Goal: Task Accomplishment & Management: Complete application form

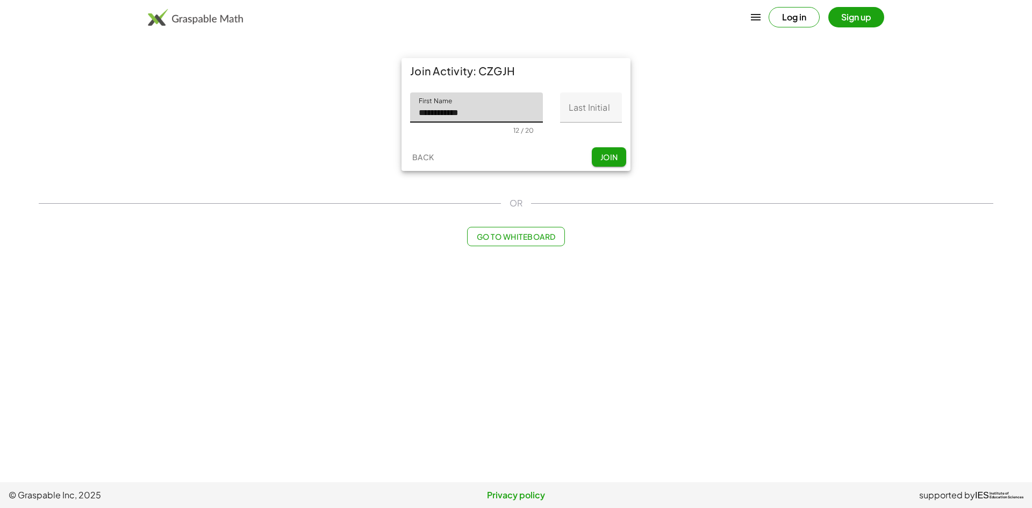
type input "**********"
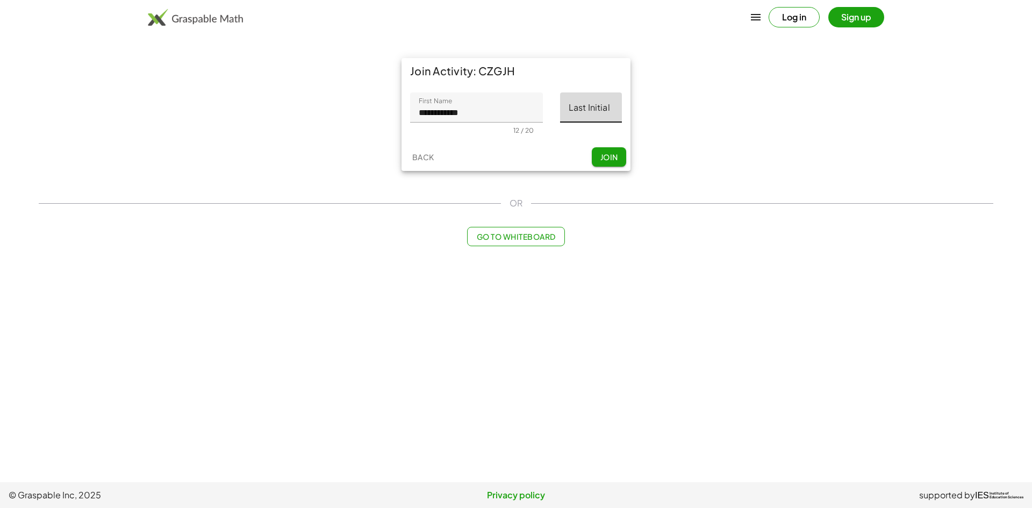
click at [593, 109] on input "Last Initial" at bounding box center [591, 107] width 62 height 30
type input "*"
click at [609, 157] on span "Join" at bounding box center [609, 157] width 18 height 10
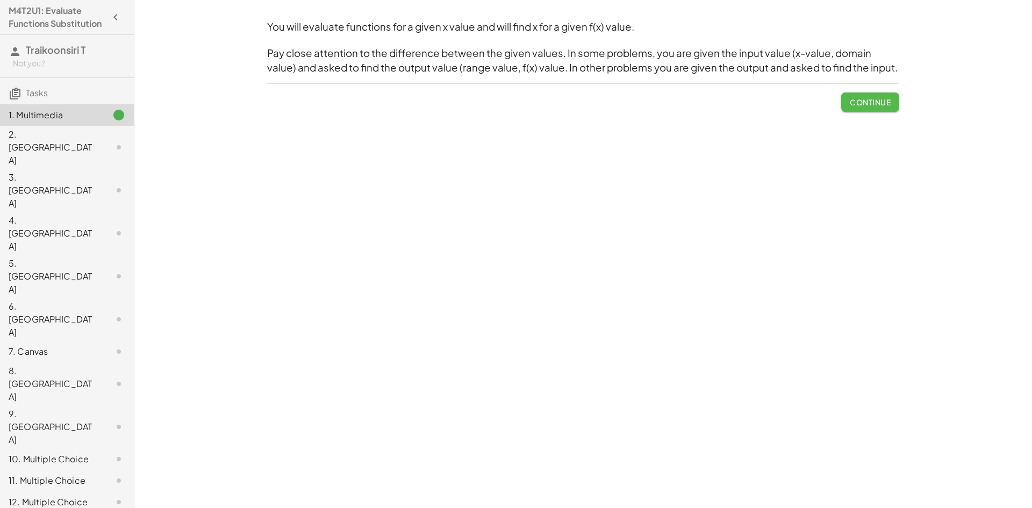
click at [860, 105] on span "Continue" at bounding box center [870, 102] width 41 height 10
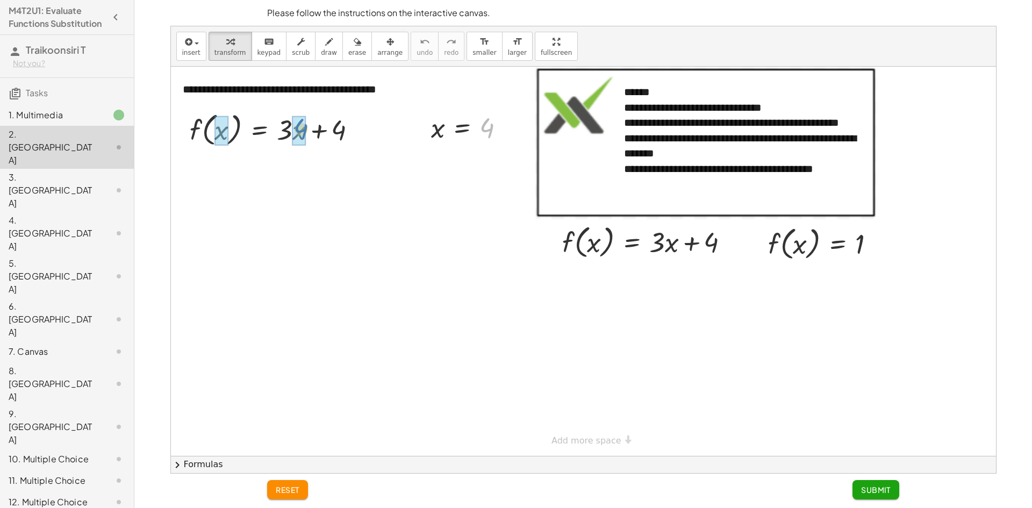
drag, startPoint x: 486, startPoint y: 125, endPoint x: 299, endPoint y: 126, distance: 186.0
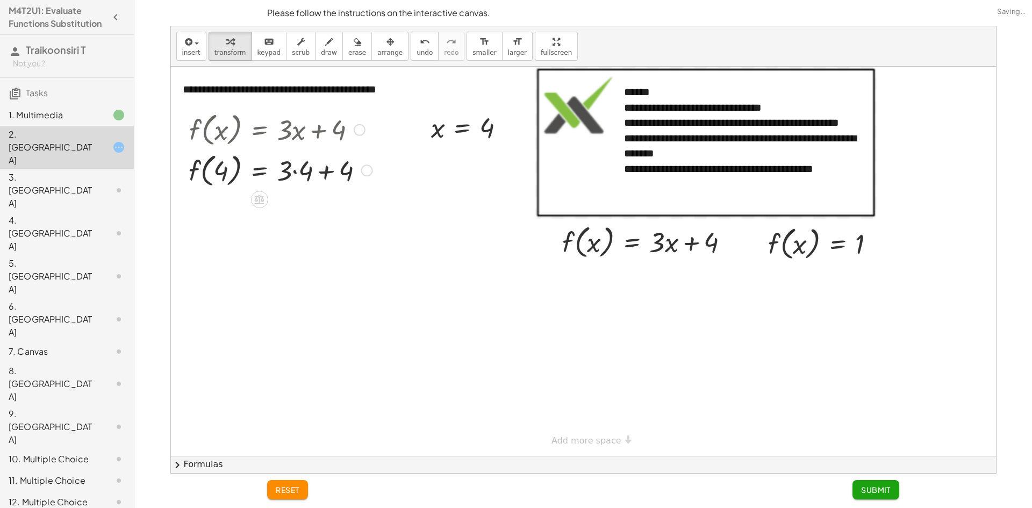
click at [298, 169] on div at bounding box center [280, 169] width 195 height 41
click at [316, 170] on div at bounding box center [280, 169] width 195 height 41
click at [318, 214] on div at bounding box center [280, 210] width 195 height 41
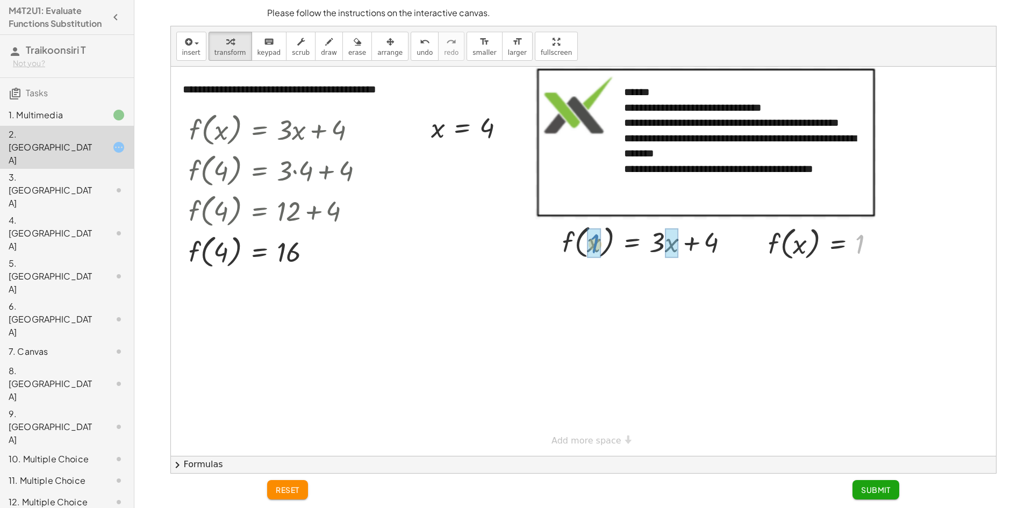
drag, startPoint x: 860, startPoint y: 240, endPoint x: 603, endPoint y: 240, distance: 256.5
click at [590, 241] on div at bounding box center [652, 241] width 183 height 41
click at [598, 282] on div at bounding box center [651, 282] width 188 height 41
click at [580, 287] on div at bounding box center [651, 282] width 188 height 41
click at [569, 282] on div at bounding box center [651, 282] width 188 height 41
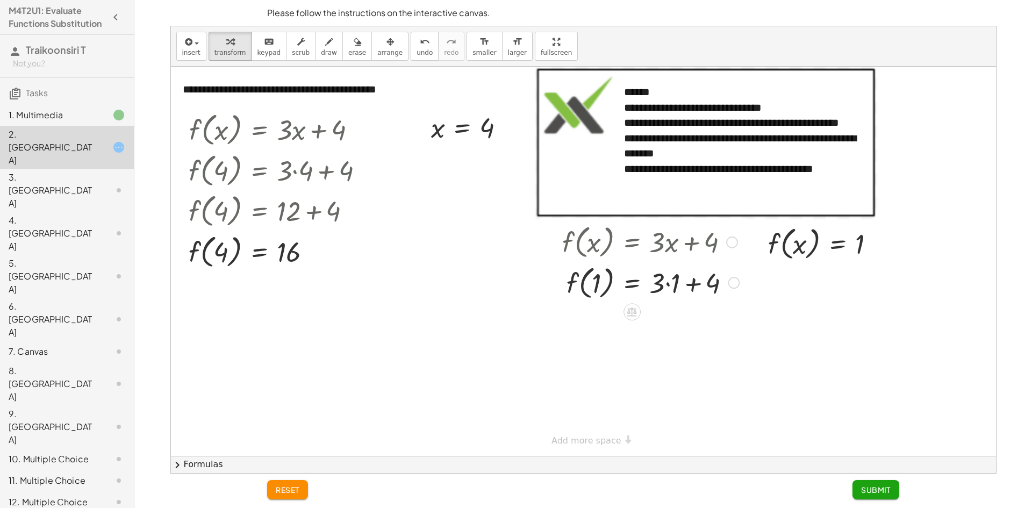
click at [577, 278] on div at bounding box center [651, 282] width 188 height 41
drag, startPoint x: 604, startPoint y: 283, endPoint x: 574, endPoint y: 253, distance: 42.2
click at [604, 282] on div at bounding box center [651, 282] width 188 height 41
click at [411, 51] on button "undo undo" at bounding box center [425, 46] width 28 height 29
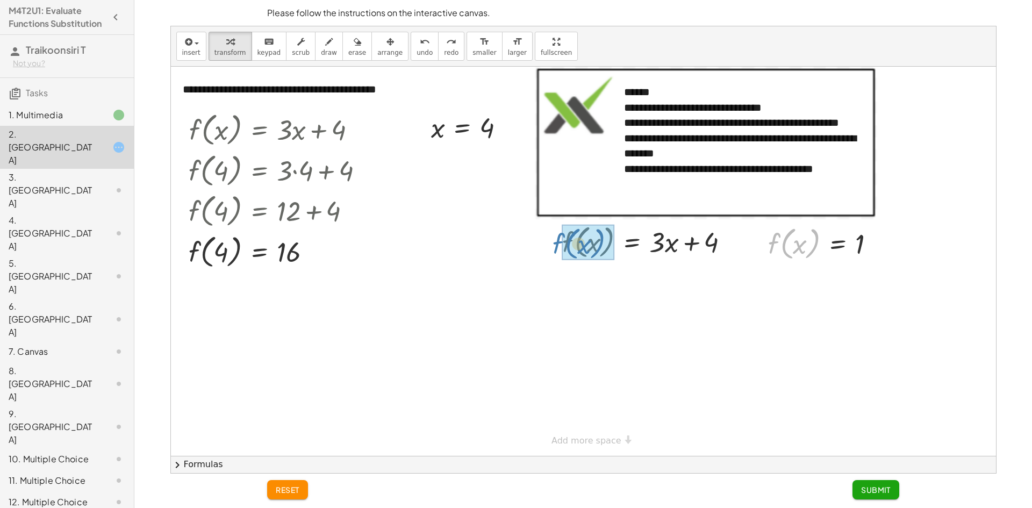
drag, startPoint x: 778, startPoint y: 236, endPoint x: 572, endPoint y: 238, distance: 206.0
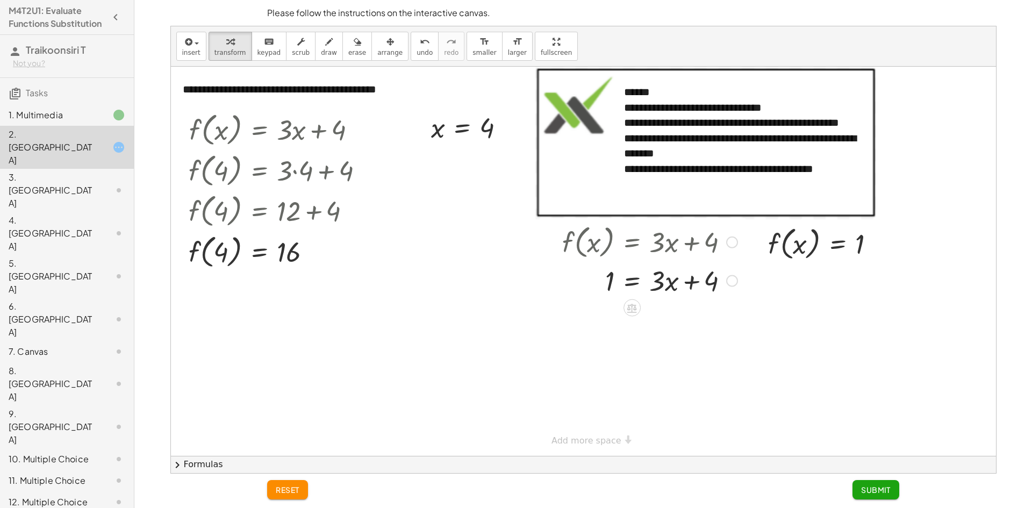
click at [732, 281] on div at bounding box center [732, 281] width 12 height 12
click at [733, 281] on div "Transform line Copy line as LaTeX Copy derivation as LaTeX Expand new lines: On" at bounding box center [732, 281] width 12 height 12
click at [628, 276] on div at bounding box center [650, 280] width 186 height 37
click at [719, 320] on div at bounding box center [670, 316] width 226 height 37
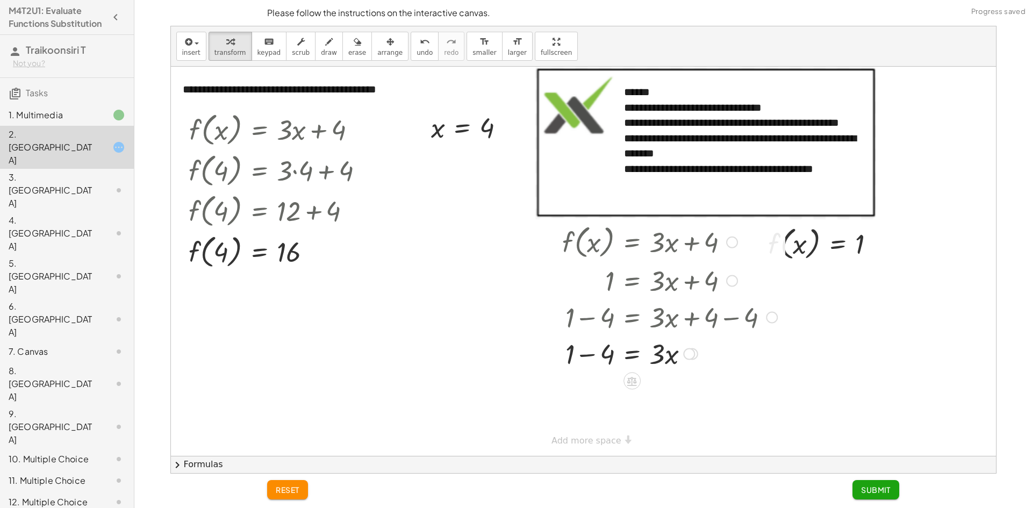
click at [569, 316] on div at bounding box center [670, 316] width 226 height 37
click at [590, 352] on div at bounding box center [670, 353] width 226 height 37
click at [631, 392] on div at bounding box center [670, 390] width 226 height 37
drag, startPoint x: 593, startPoint y: 425, endPoint x: 605, endPoint y: 424, distance: 12.4
click at [597, 425] on div at bounding box center [670, 426] width 226 height 37
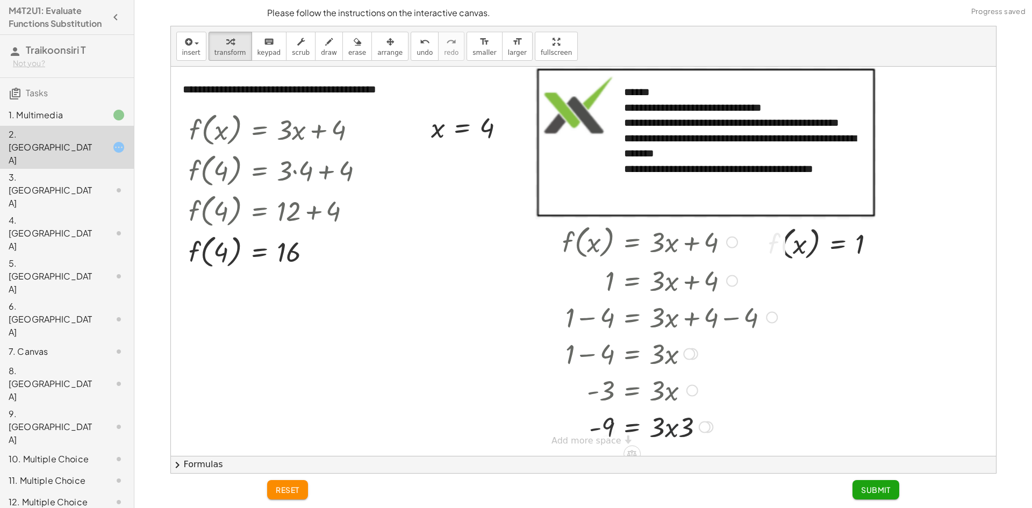
click at [665, 429] on div at bounding box center [670, 426] width 226 height 37
click at [664, 426] on div at bounding box center [670, 426] width 226 height 37
drag, startPoint x: 673, startPoint y: 425, endPoint x: 701, endPoint y: 425, distance: 28.0
click at [686, 425] on div at bounding box center [670, 426] width 226 height 37
click at [701, 425] on div at bounding box center [704, 428] width 12 height 12
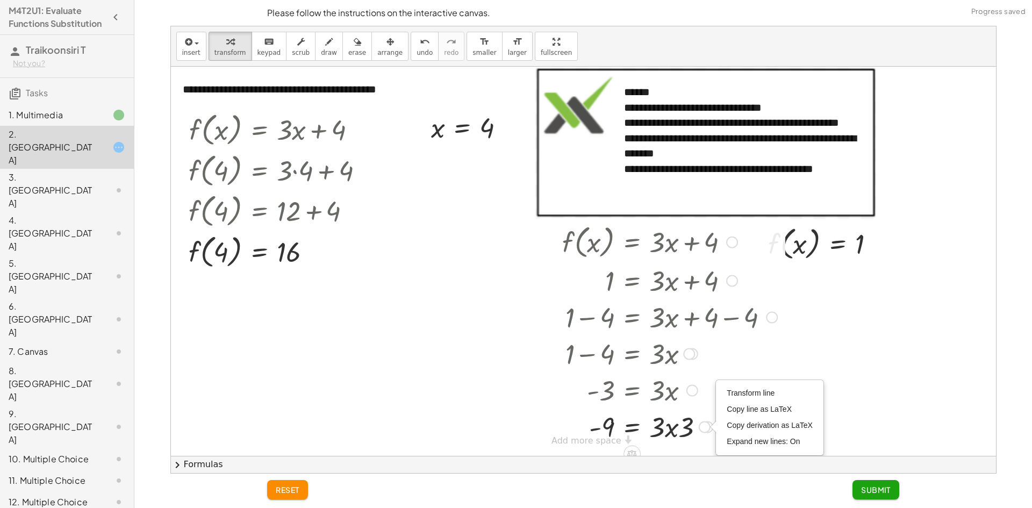
click at [669, 433] on div at bounding box center [670, 426] width 226 height 37
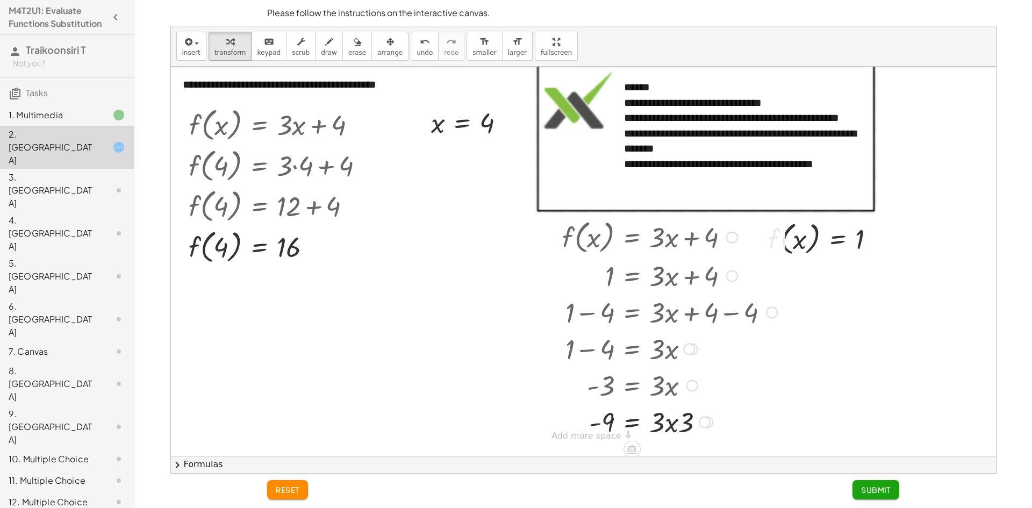
scroll to position [7, 0]
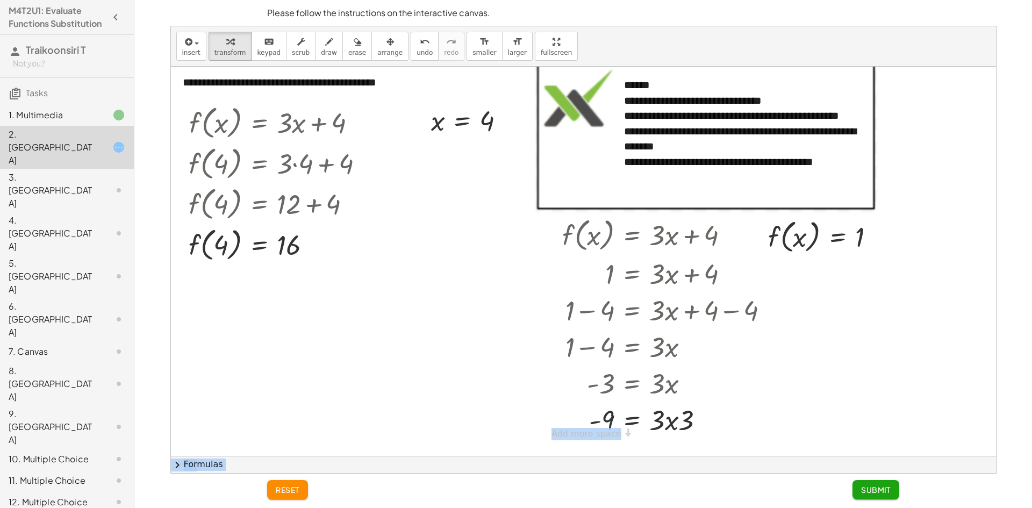
drag, startPoint x: 632, startPoint y: 442, endPoint x: 627, endPoint y: 489, distance: 47.1
click at [0, 0] on div "**********" at bounding box center [0, 0] width 0 height 0
drag, startPoint x: 610, startPoint y: 439, endPoint x: 610, endPoint y: 464, distance: 24.7
click at [610, 464] on div "**********" at bounding box center [583, 249] width 825 height 447
drag, startPoint x: 798, startPoint y: 237, endPoint x: 807, endPoint y: 232, distance: 10.3
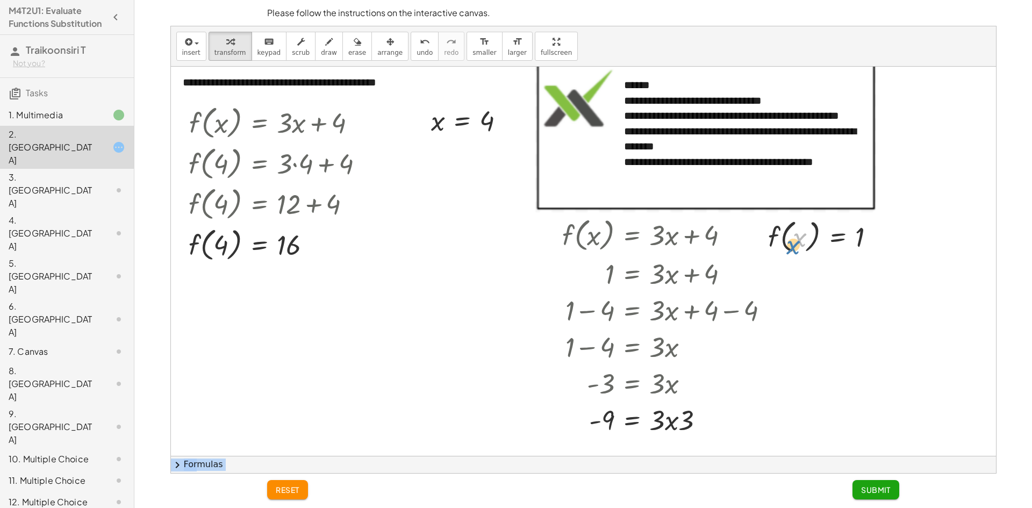
click at [802, 238] on div at bounding box center [826, 236] width 126 height 41
click at [420, 41] on icon "undo" at bounding box center [425, 41] width 10 height 13
click at [660, 388] on div at bounding box center [670, 383] width 226 height 37
drag, startPoint x: 608, startPoint y: 387, endPoint x: 617, endPoint y: 387, distance: 8.6
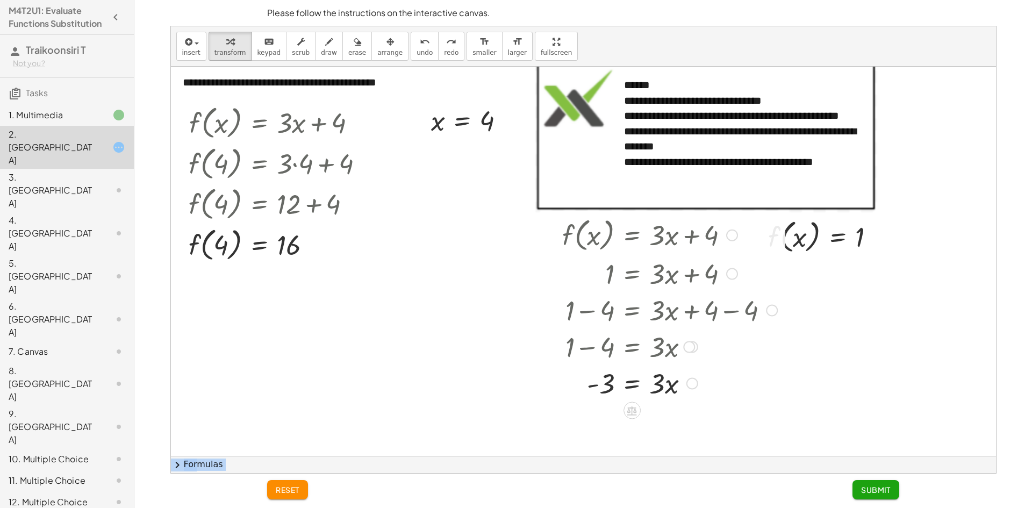
click at [609, 387] on div at bounding box center [670, 383] width 226 height 37
click at [651, 387] on div at bounding box center [670, 383] width 226 height 37
click at [629, 391] on div at bounding box center [670, 383] width 226 height 37
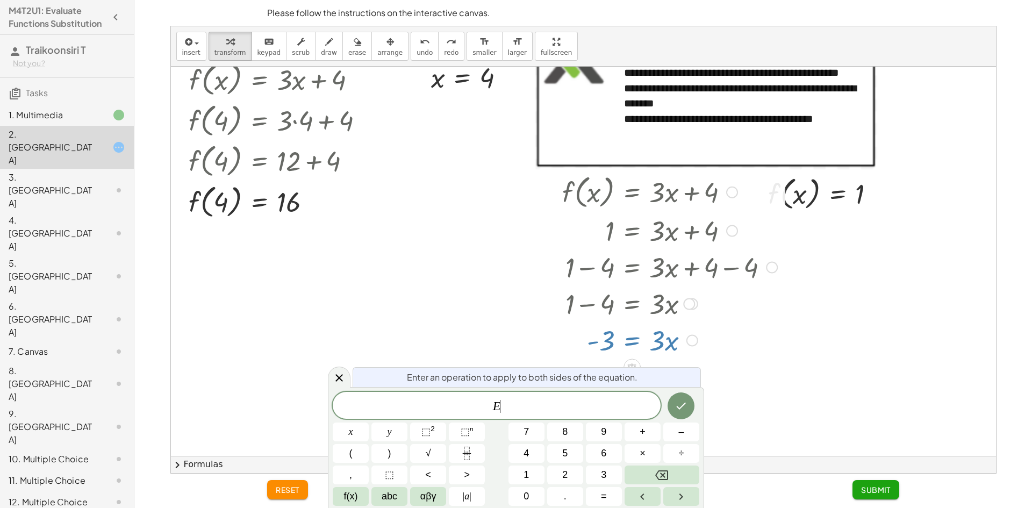
scroll to position [51, 0]
click at [469, 457] on icon "Fraction" at bounding box center [466, 453] width 13 height 13
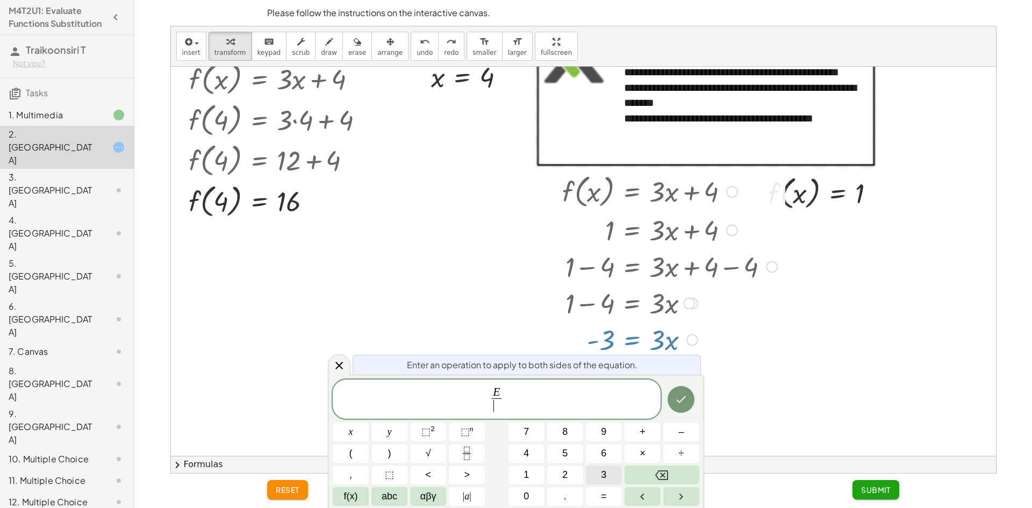
click at [598, 476] on button "3" at bounding box center [604, 475] width 36 height 19
click at [686, 404] on icon "Done" at bounding box center [681, 399] width 13 height 13
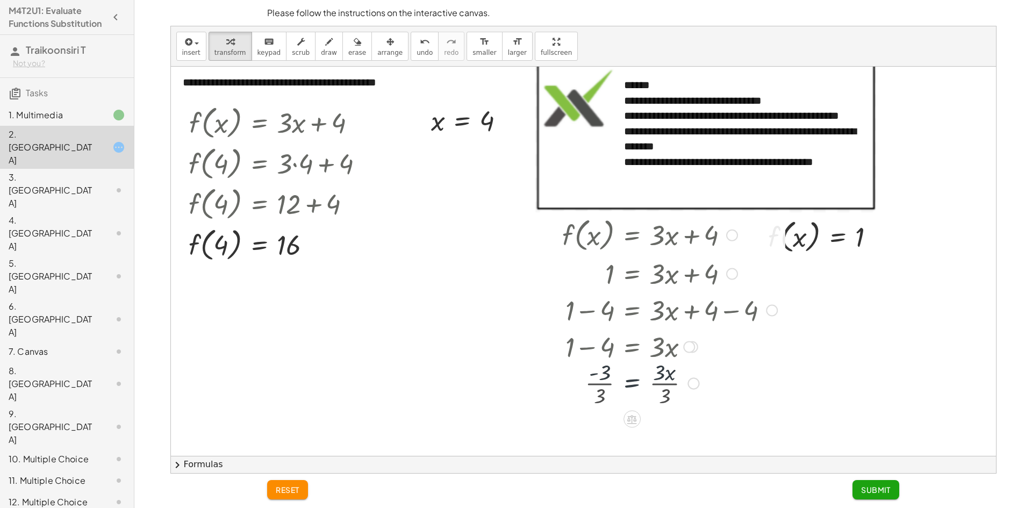
scroll to position [7, 0]
click at [420, 47] on icon "undo" at bounding box center [425, 41] width 10 height 13
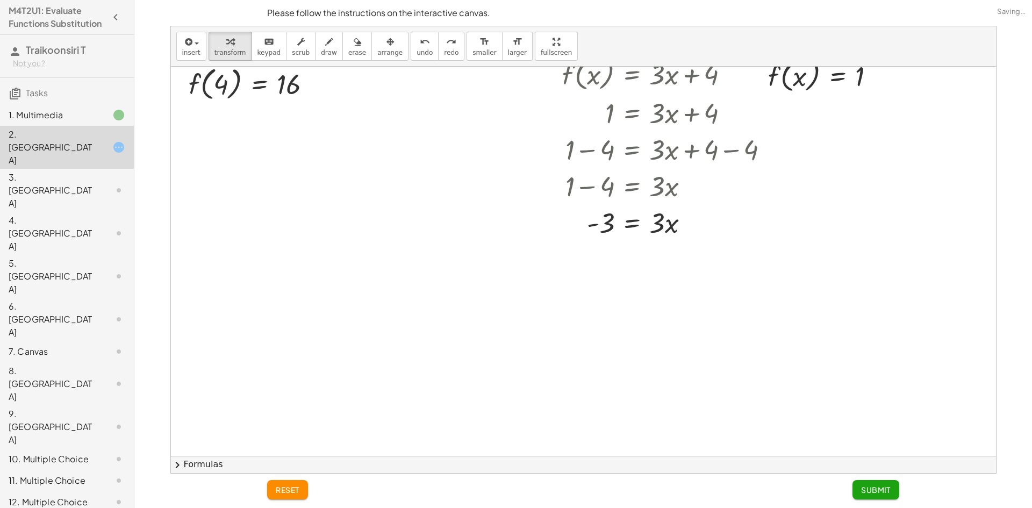
scroll to position [168, 0]
drag, startPoint x: 661, startPoint y: 226, endPoint x: 617, endPoint y: 257, distance: 53.7
click at [610, 280] on div at bounding box center [670, 266] width 226 height 54
click at [674, 323] on div at bounding box center [670, 321] width 226 height 54
drag, startPoint x: 879, startPoint y: 486, endPoint x: 871, endPoint y: 477, distance: 12.2
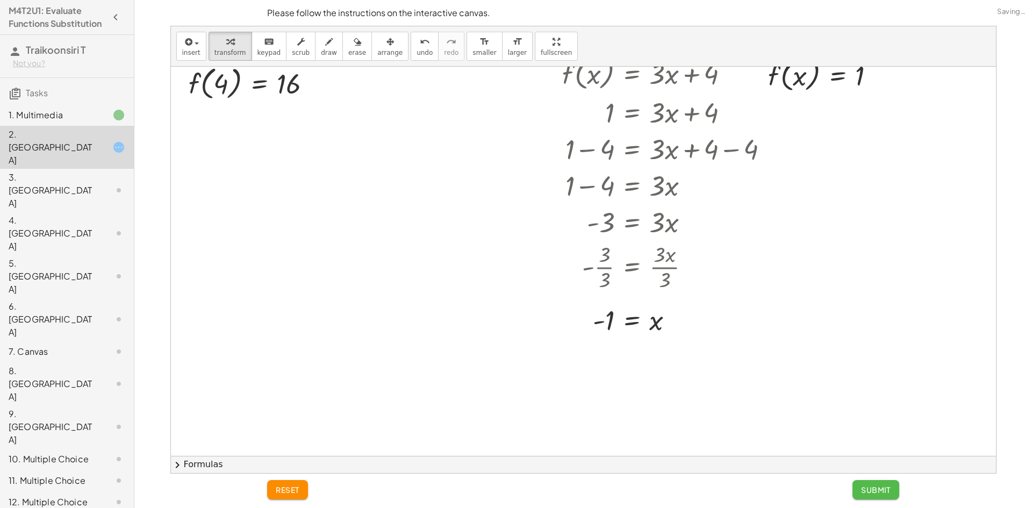
click at [878, 486] on span "Submit" at bounding box center [876, 490] width 30 height 10
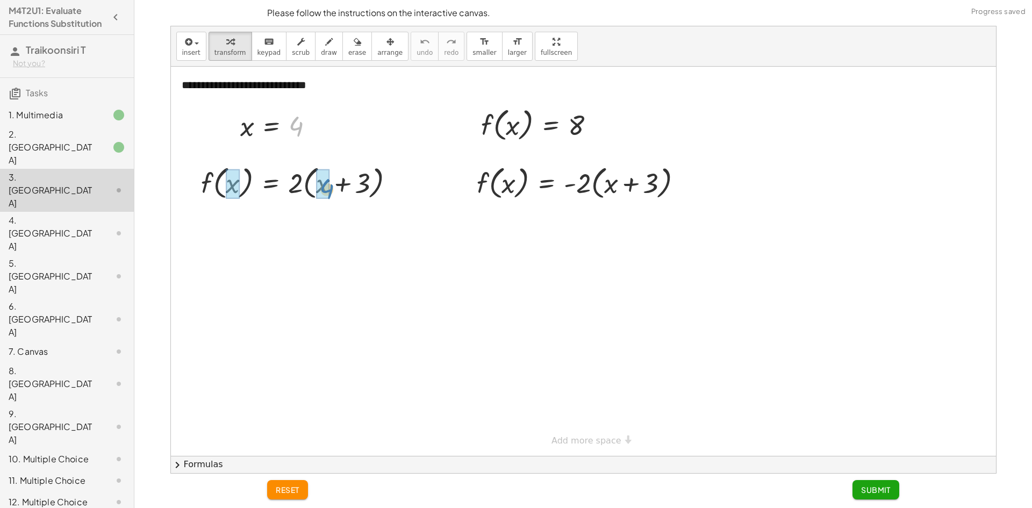
drag, startPoint x: 294, startPoint y: 128, endPoint x: 324, endPoint y: 190, distance: 69.5
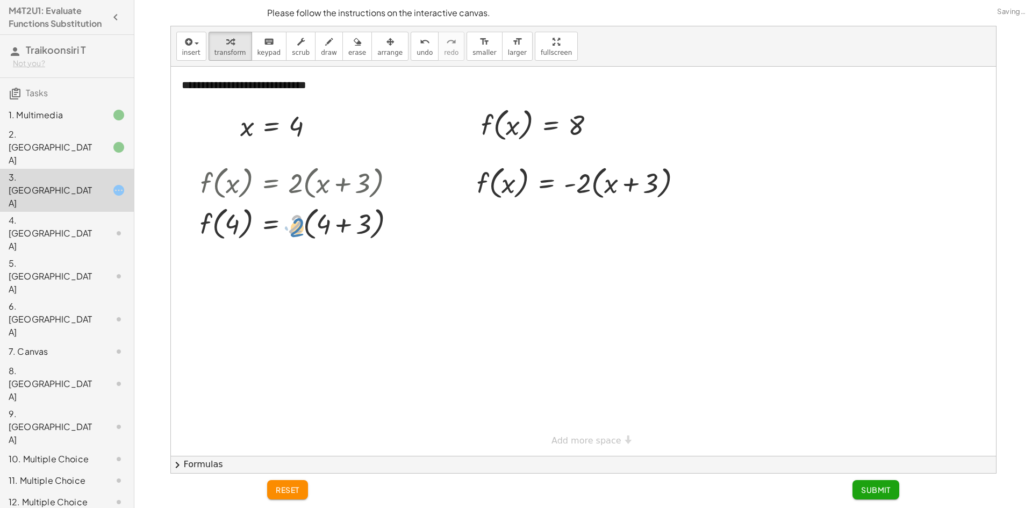
drag, startPoint x: 290, startPoint y: 224, endPoint x: 283, endPoint y: 227, distance: 7.7
click at [283, 227] on div at bounding box center [302, 223] width 215 height 41
click at [317, 215] on div at bounding box center [302, 223] width 215 height 41
click at [344, 223] on div at bounding box center [302, 223] width 215 height 41
click at [306, 226] on div at bounding box center [302, 223] width 215 height 41
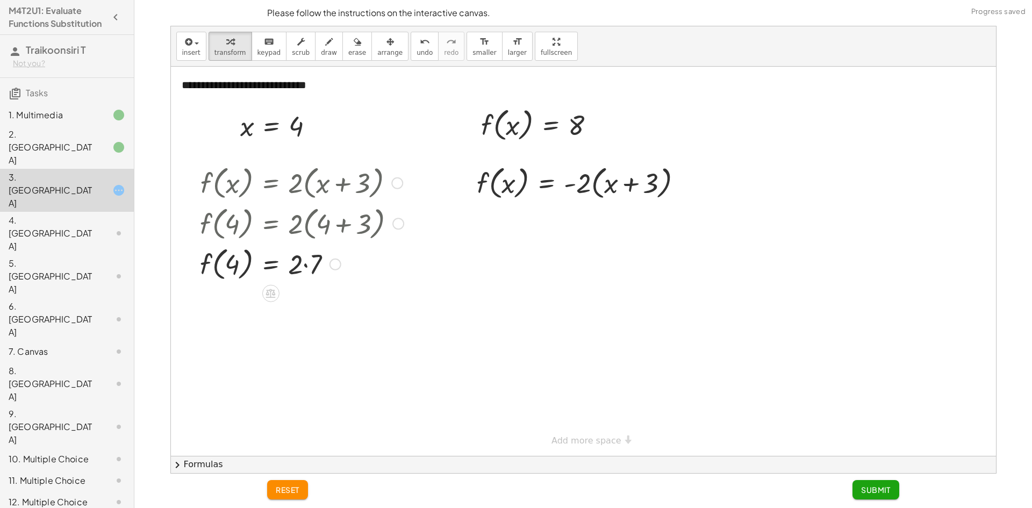
click at [310, 259] on div at bounding box center [302, 263] width 215 height 41
drag, startPoint x: 576, startPoint y: 125, endPoint x: 579, endPoint y: 131, distance: 6.5
click at [579, 131] on div at bounding box center [542, 124] width 133 height 41
drag, startPoint x: 579, startPoint y: 126, endPoint x: 624, endPoint y: 201, distance: 87.8
click at [496, 136] on div at bounding box center [542, 124] width 133 height 41
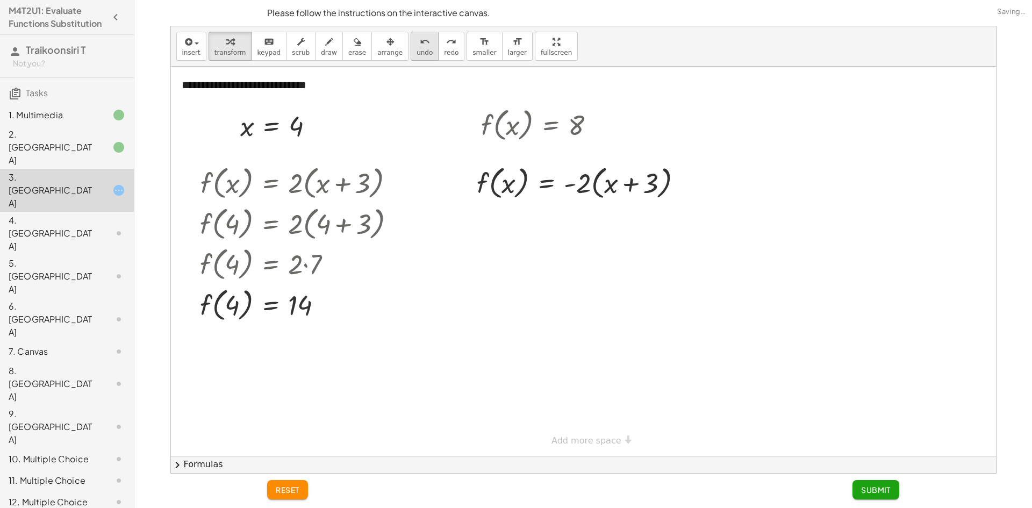
click at [420, 42] on icon "undo" at bounding box center [425, 41] width 10 height 13
drag, startPoint x: 493, startPoint y: 131, endPoint x: 496, endPoint y: 194, distance: 62.5
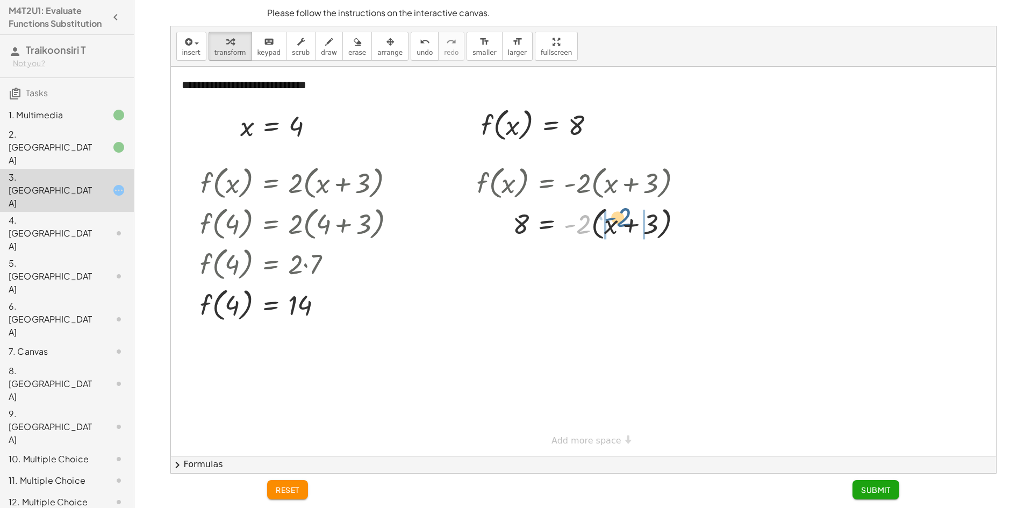
drag, startPoint x: 583, startPoint y: 237, endPoint x: 629, endPoint y: 238, distance: 45.7
click at [630, 238] on div at bounding box center [584, 223] width 225 height 41
click at [644, 258] on div at bounding box center [588, 261] width 232 height 37
click at [646, 262] on div at bounding box center [588, 261] width 232 height 37
click at [657, 262] on div at bounding box center [588, 261] width 232 height 37
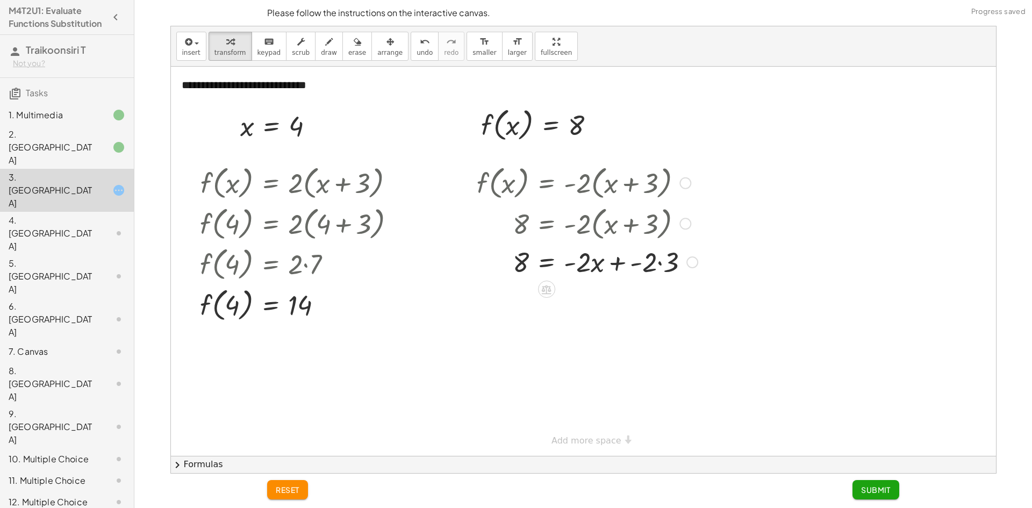
click at [662, 262] on div at bounding box center [588, 261] width 232 height 37
click at [622, 303] on div at bounding box center [588, 298] width 232 height 37
click at [608, 332] on div at bounding box center [588, 334] width 232 height 37
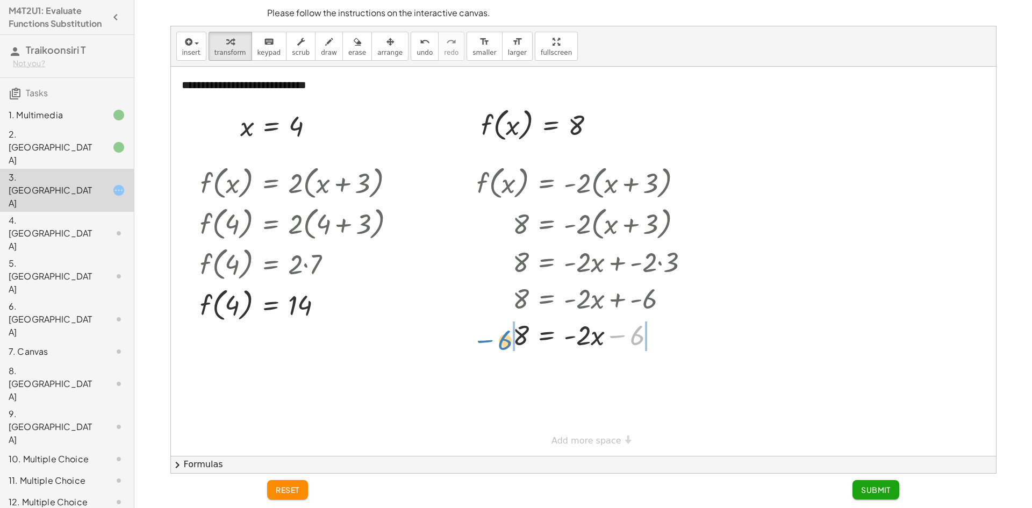
drag, startPoint x: 636, startPoint y: 338, endPoint x: 504, endPoint y: 343, distance: 131.8
click at [504, 343] on div at bounding box center [588, 334] width 232 height 37
drag, startPoint x: 509, startPoint y: 333, endPoint x: 507, endPoint y: 342, distance: 9.4
click at [508, 340] on div at bounding box center [588, 334] width 241 height 37
click at [510, 374] on div at bounding box center [588, 371] width 241 height 37
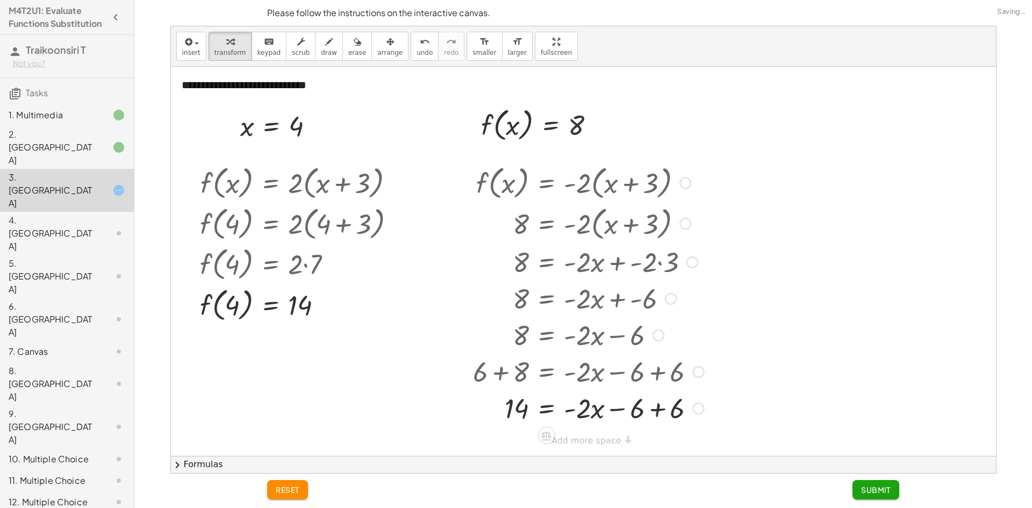
click at [650, 410] on div at bounding box center [588, 407] width 241 height 37
drag, startPoint x: 582, startPoint y: 409, endPoint x: 519, endPoint y: 406, distance: 62.4
click at [519, 406] on div at bounding box center [588, 407] width 241 height 37
click at [512, 408] on div at bounding box center [588, 408] width 241 height 54
click at [576, 408] on div at bounding box center [588, 408] width 241 height 54
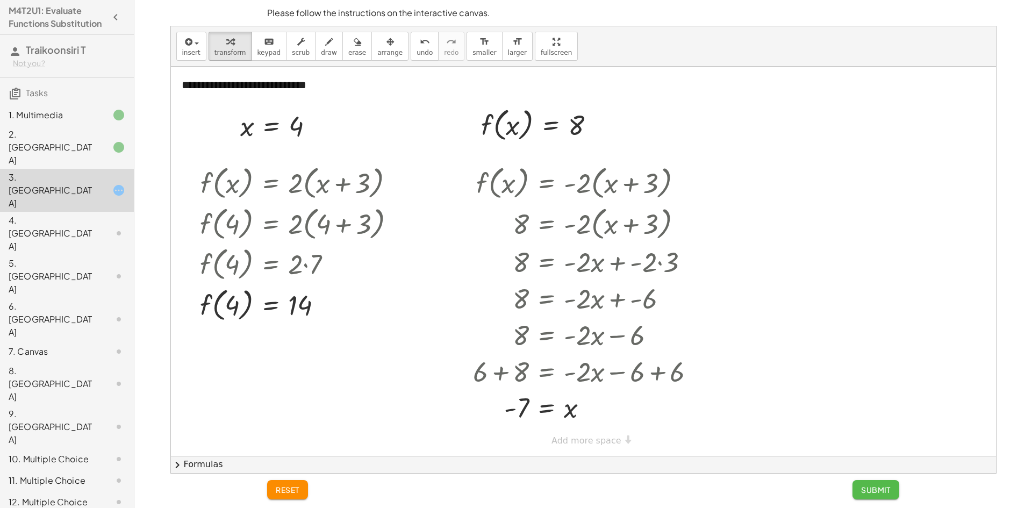
click at [892, 493] on button "Submit" at bounding box center [876, 489] width 47 height 19
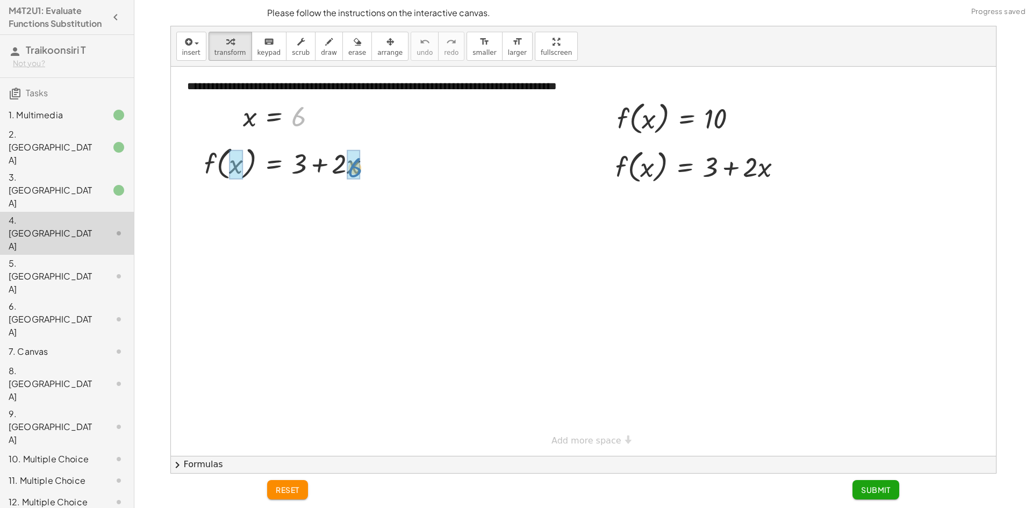
drag, startPoint x: 296, startPoint y: 117, endPoint x: 348, endPoint y: 166, distance: 71.9
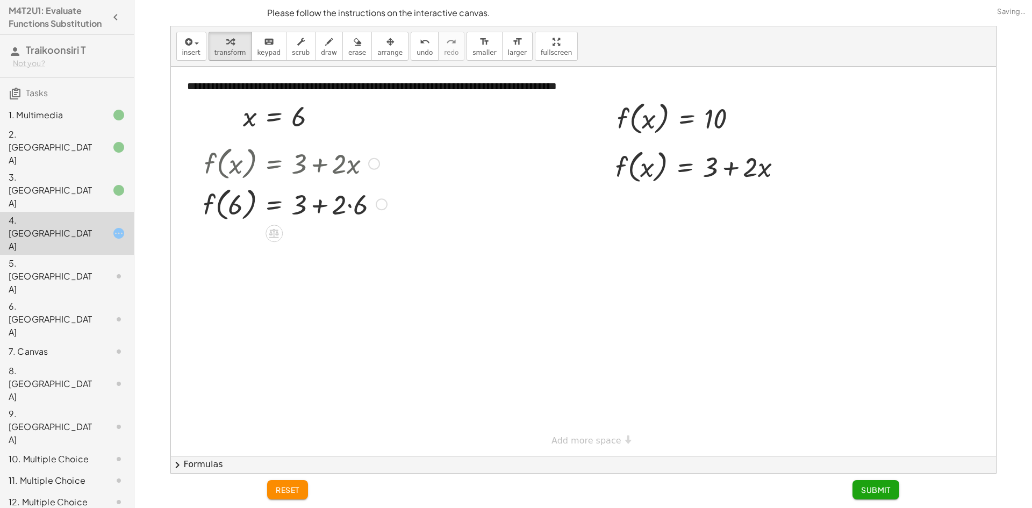
drag, startPoint x: 346, startPoint y: 167, endPoint x: 350, endPoint y: 187, distance: 20.9
click at [344, 173] on div at bounding box center [295, 162] width 195 height 41
click at [359, 209] on div at bounding box center [295, 203] width 195 height 41
click at [274, 164] on div "f ( , x ) = + 3 + · 2 · x f ( , ) = + 3 + · 2 · 6 6 12 f ( , 6 ) = + 3 + · 2 · 6" at bounding box center [274, 164] width 0 height 0
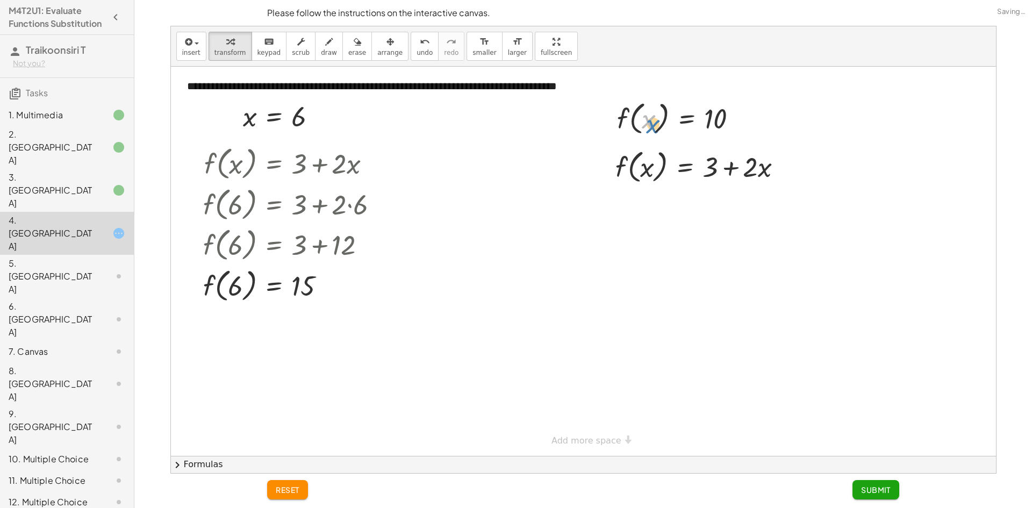
drag, startPoint x: 647, startPoint y: 127, endPoint x: 653, endPoint y: 115, distance: 13.5
click at [653, 115] on div at bounding box center [682, 117] width 140 height 41
drag, startPoint x: 627, startPoint y: 115, endPoint x: 625, endPoint y: 168, distance: 52.7
drag, startPoint x: 712, startPoint y: 208, endPoint x: 644, endPoint y: 206, distance: 67.8
click at [653, 217] on div at bounding box center [703, 205] width 186 height 37
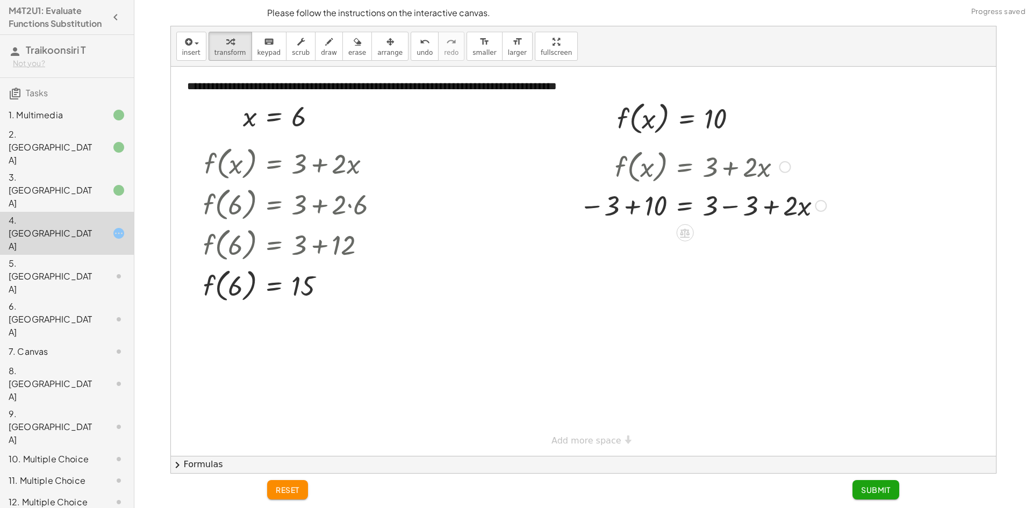
click at [685, 167] on div "f ( , x ) = + 3 + · 2 · x 10 = + 3 + · 2 · x = + · 2 · x 10 − 3 + + 3 − 3" at bounding box center [685, 167] width 0 height 0
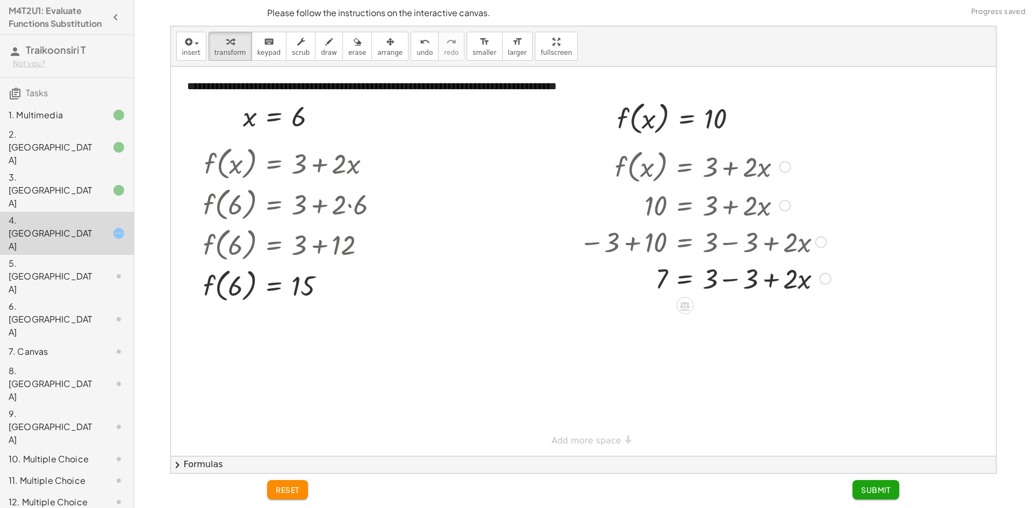
click at [722, 277] on div at bounding box center [705, 278] width 262 height 37
drag, startPoint x: 714, startPoint y: 281, endPoint x: 657, endPoint y: 316, distance: 67.3
click at [685, 167] on div "f ( , x ) = + 3 + · 2 · x 10 = + 3 + · 2 · x − 3 + 10 = + 3 − 3 + · 2 · x 7 = +…" at bounding box center [685, 167] width 0 height 0
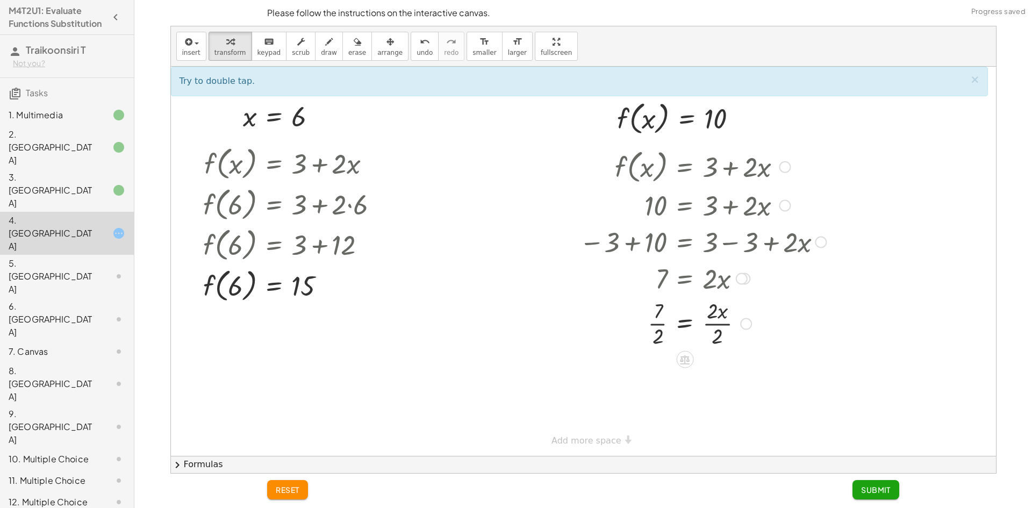
click at [719, 320] on div at bounding box center [703, 323] width 258 height 54
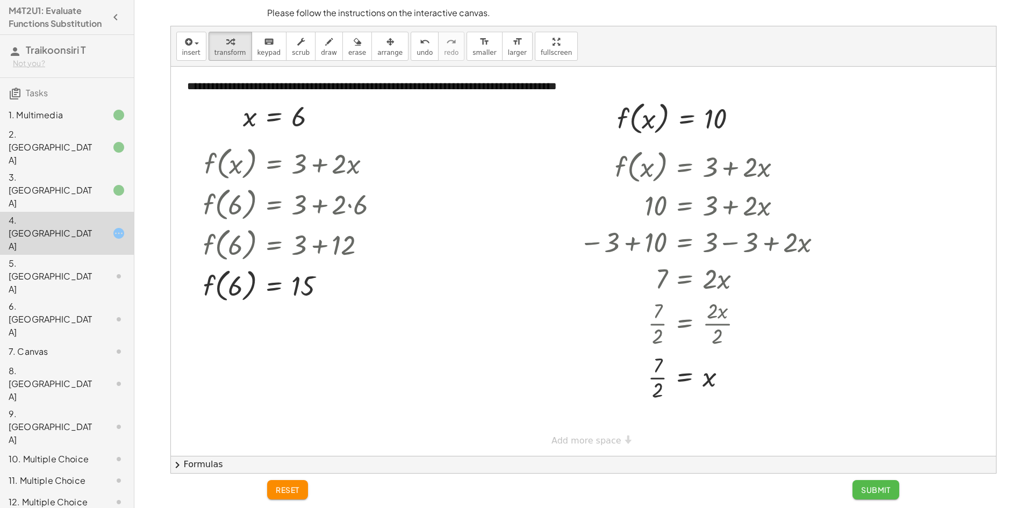
click at [861, 484] on button "Submit" at bounding box center [876, 489] width 47 height 19
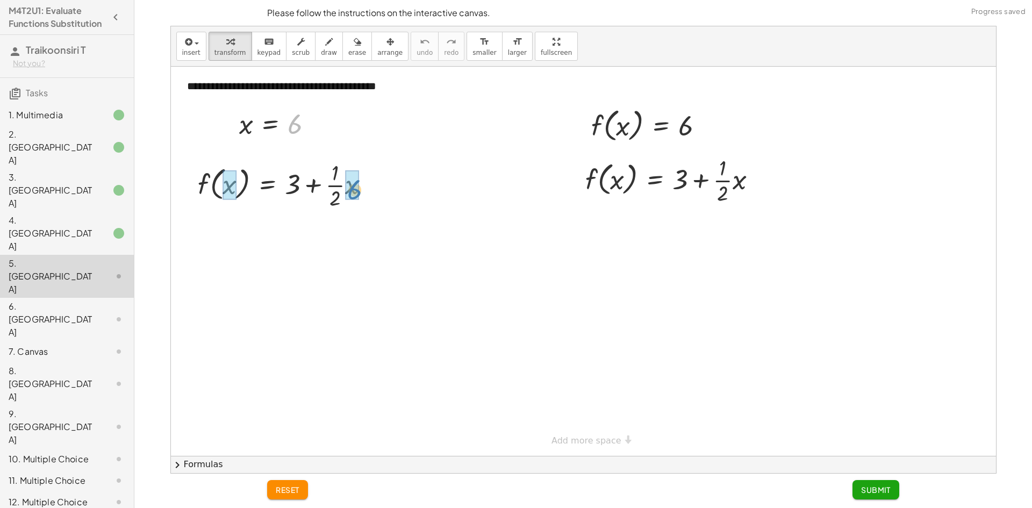
drag, startPoint x: 293, startPoint y: 126, endPoint x: 352, endPoint y: 191, distance: 88.7
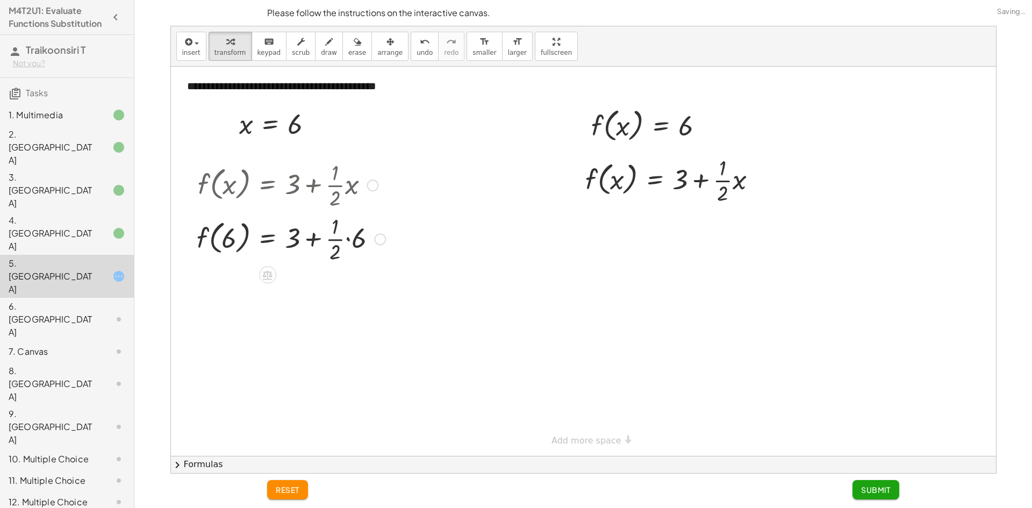
click at [339, 232] on div at bounding box center [290, 238] width 199 height 54
click at [343, 237] on div at bounding box center [290, 238] width 199 height 54
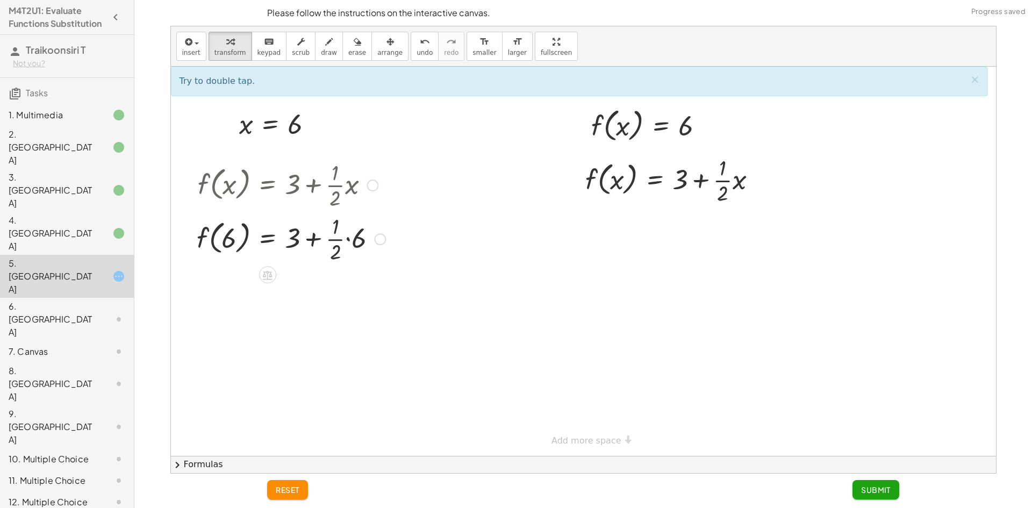
click at [344, 237] on div at bounding box center [290, 238] width 199 height 54
click at [349, 238] on div at bounding box center [290, 238] width 199 height 54
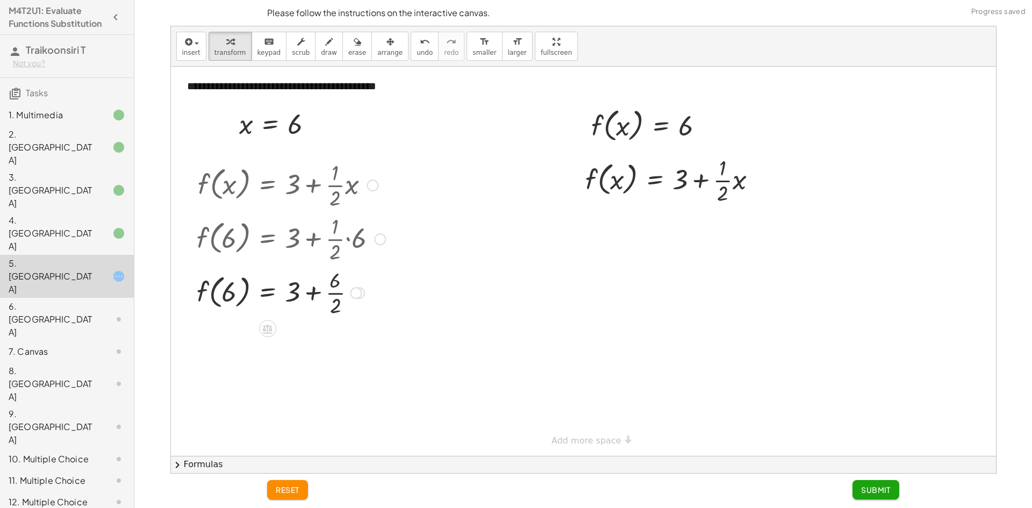
click at [334, 289] on div at bounding box center [290, 292] width 199 height 54
click at [306, 339] on div at bounding box center [290, 339] width 199 height 41
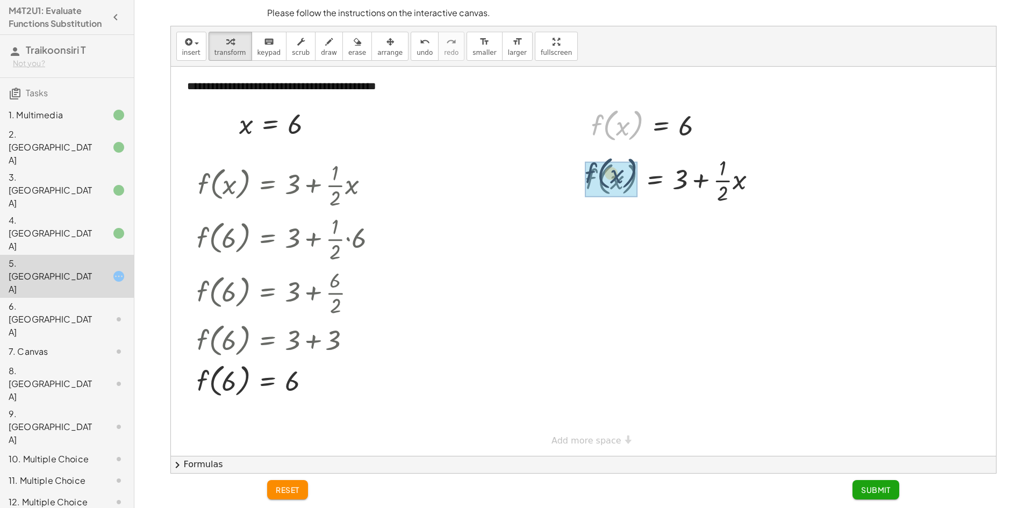
drag, startPoint x: 594, startPoint y: 125, endPoint x: 585, endPoint y: 184, distance: 60.4
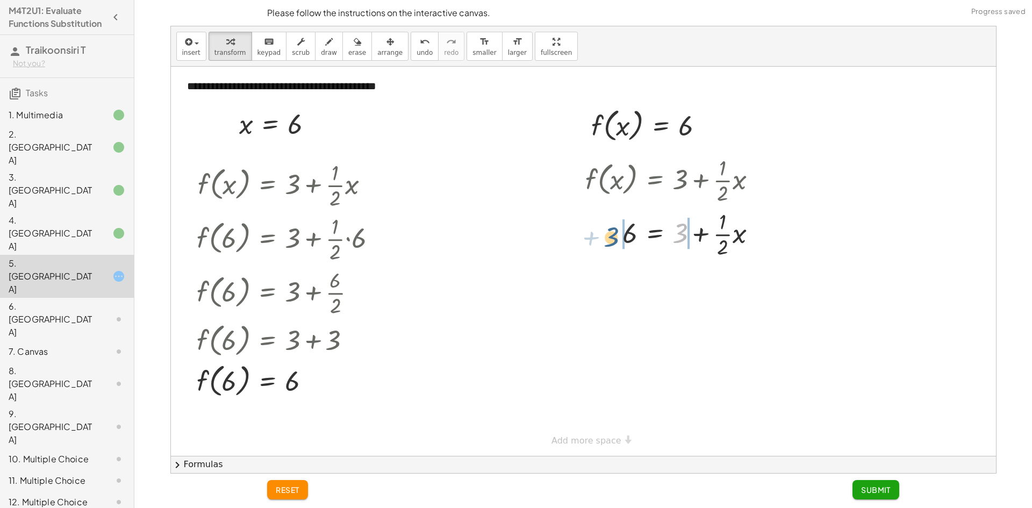
drag, startPoint x: 680, startPoint y: 236, endPoint x: 605, endPoint y: 234, distance: 74.8
click at [605, 234] on div at bounding box center [675, 233] width 191 height 54
click at [608, 289] on div at bounding box center [679, 287] width 255 height 54
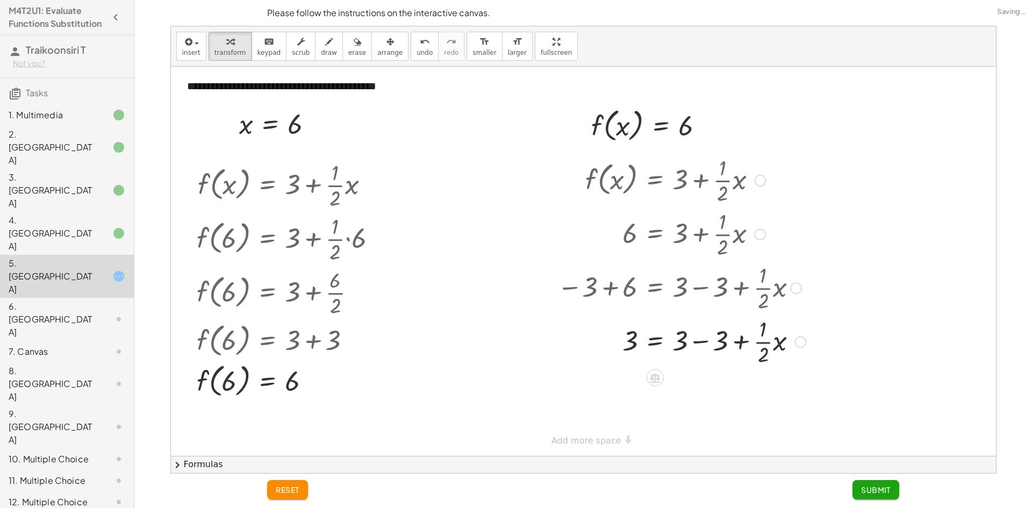
click at [697, 338] on div at bounding box center [682, 341] width 260 height 54
drag, startPoint x: 631, startPoint y: 348, endPoint x: 682, endPoint y: 379, distance: 59.6
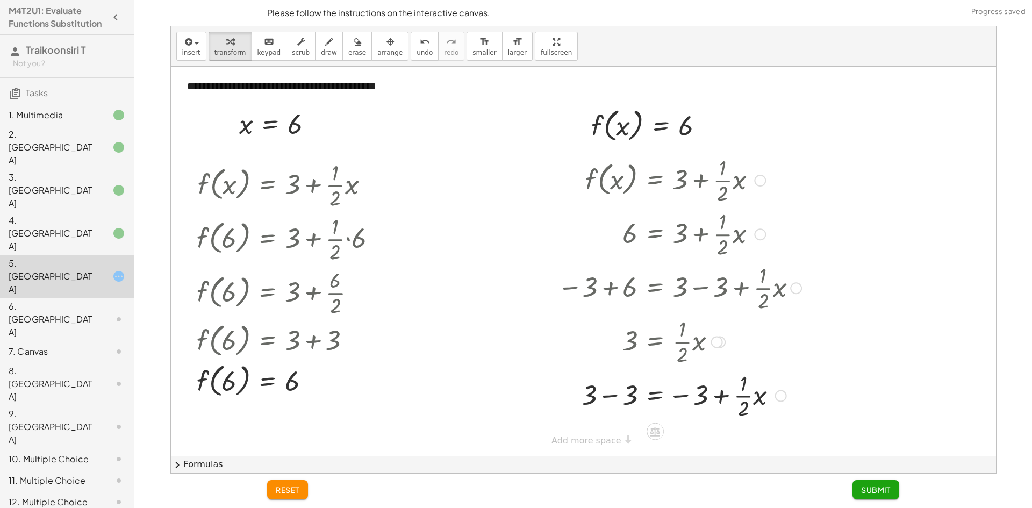
click at [724, 397] on div at bounding box center [679, 395] width 255 height 54
click at [700, 400] on div at bounding box center [679, 395] width 255 height 54
click at [715, 394] on div at bounding box center [679, 395] width 255 height 54
click at [676, 396] on div at bounding box center [679, 395] width 255 height 54
click at [614, 397] on div at bounding box center [679, 395] width 255 height 54
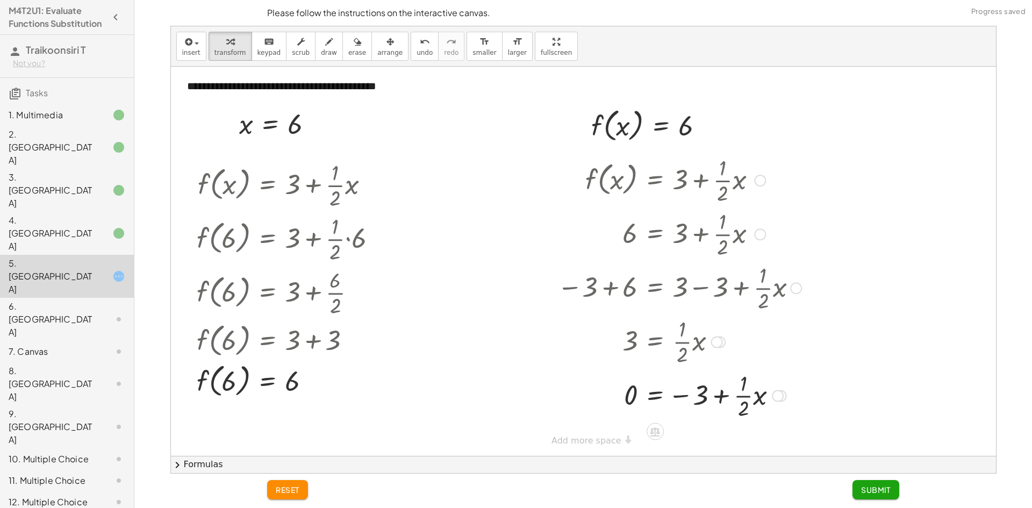
click at [730, 397] on div at bounding box center [679, 395] width 255 height 54
click at [745, 395] on div at bounding box center [679, 395] width 255 height 54
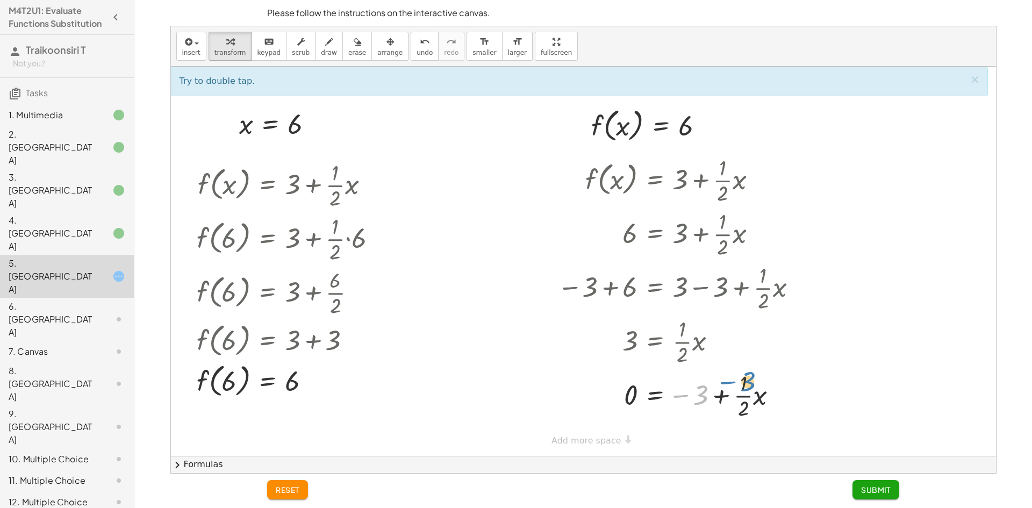
drag, startPoint x: 705, startPoint y: 398, endPoint x: 751, endPoint y: 384, distance: 48.3
click at [751, 384] on div at bounding box center [679, 395] width 255 height 54
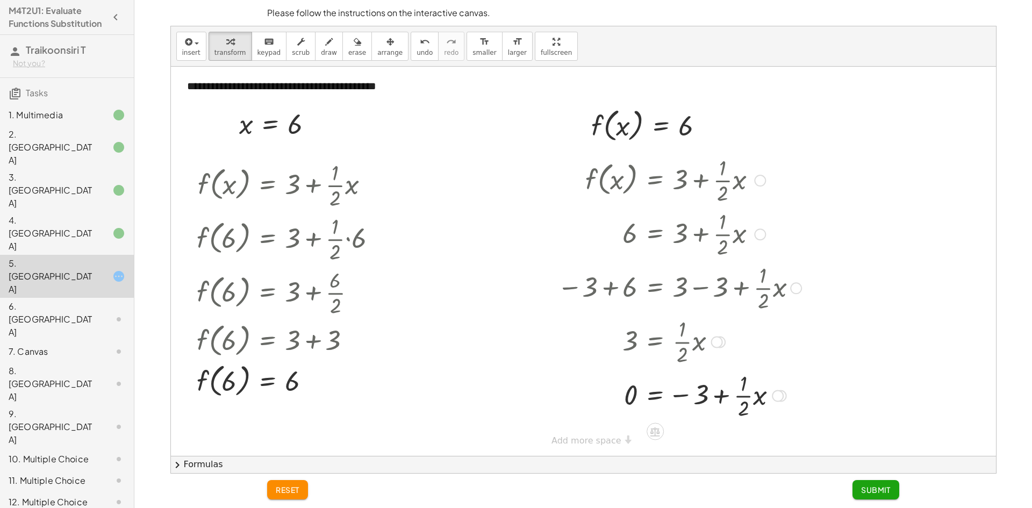
click at [741, 391] on div at bounding box center [679, 395] width 255 height 54
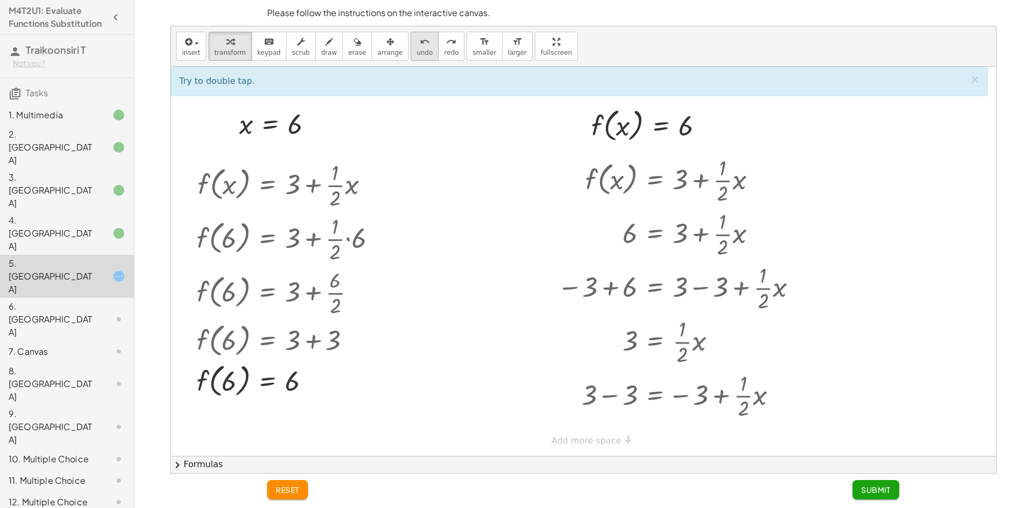
click at [411, 59] on button "undo undo" at bounding box center [425, 46] width 28 height 29
drag, startPoint x: 683, startPoint y: 356, endPoint x: 629, endPoint y: 348, distance: 54.9
click at [633, 350] on div at bounding box center [669, 341] width 153 height 54
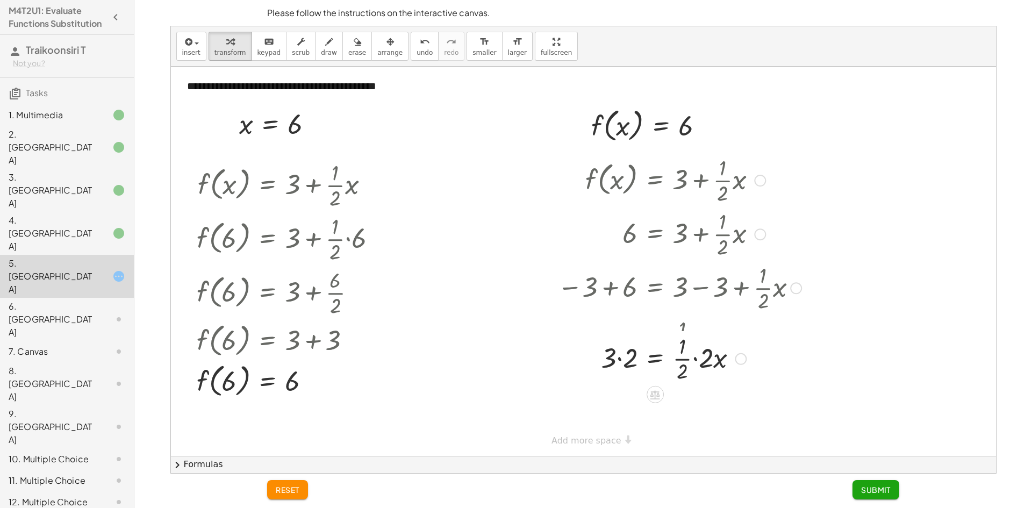
click at [655, 181] on div "f ( , x ) = + 3 + · · 1 · 2 · x 6 = + 3 + · · 1 · 2 · x − 3 + 6 = + 3 − 3 + · ·…" at bounding box center [655, 181] width 0 height 0
drag, startPoint x: 700, startPoint y: 394, endPoint x: 688, endPoint y: 395, distance: 11.9
click at [694, 395] on div at bounding box center [679, 395] width 255 height 54
drag, startPoint x: 695, startPoint y: 397, endPoint x: 664, endPoint y: 383, distance: 33.7
click at [671, 386] on div at bounding box center [679, 395] width 255 height 54
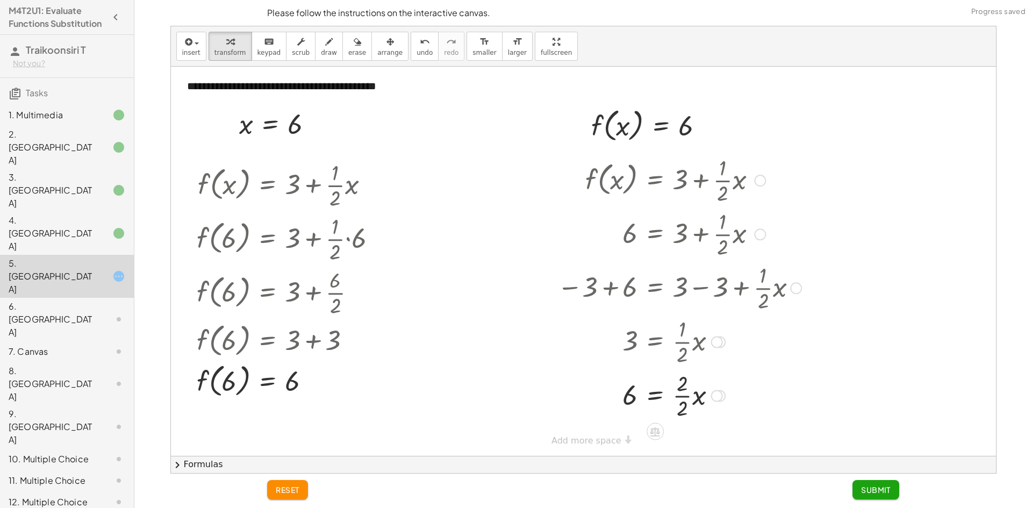
click at [679, 392] on div at bounding box center [679, 395] width 255 height 54
click at [864, 482] on button "Submit" at bounding box center [876, 489] width 47 height 19
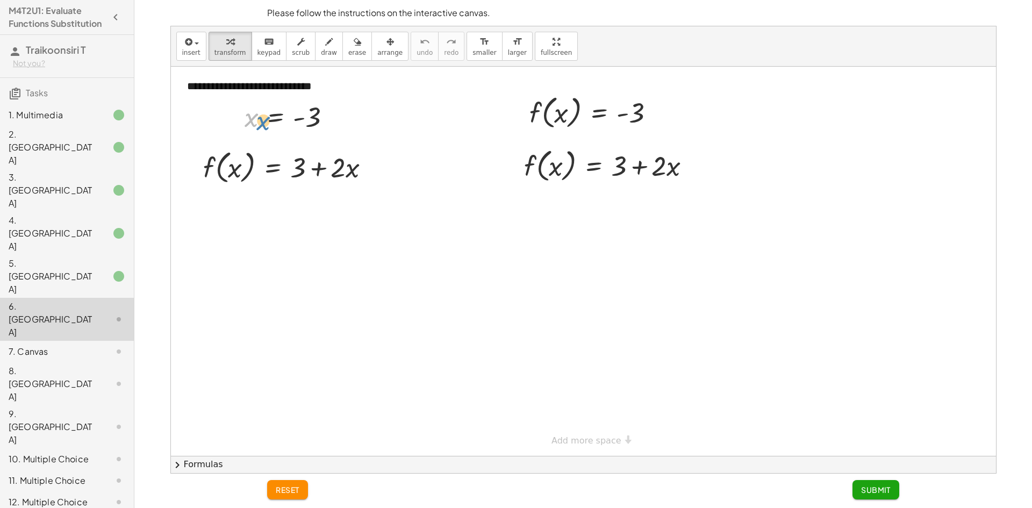
drag, startPoint x: 239, startPoint y: 140, endPoint x: 258, endPoint y: 129, distance: 22.7
click at [258, 129] on div at bounding box center [292, 116] width 106 height 35
drag, startPoint x: 253, startPoint y: 118, endPoint x: 354, endPoint y: 170, distance: 113.3
click at [357, 170] on div at bounding box center [294, 166] width 220 height 41
click at [227, 209] on div at bounding box center [284, 207] width 200 height 41
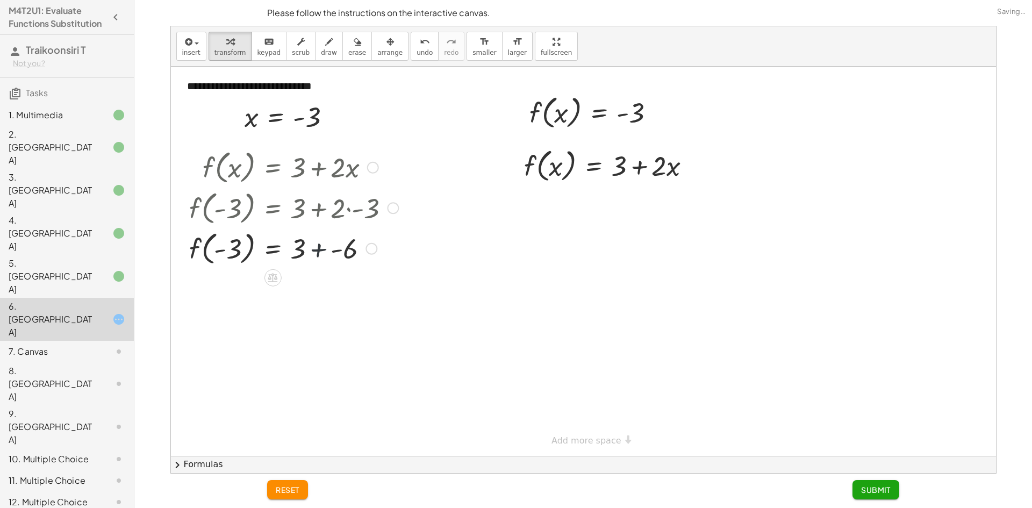
click at [316, 251] on div at bounding box center [294, 247] width 220 height 41
click at [323, 290] on div at bounding box center [294, 288] width 220 height 41
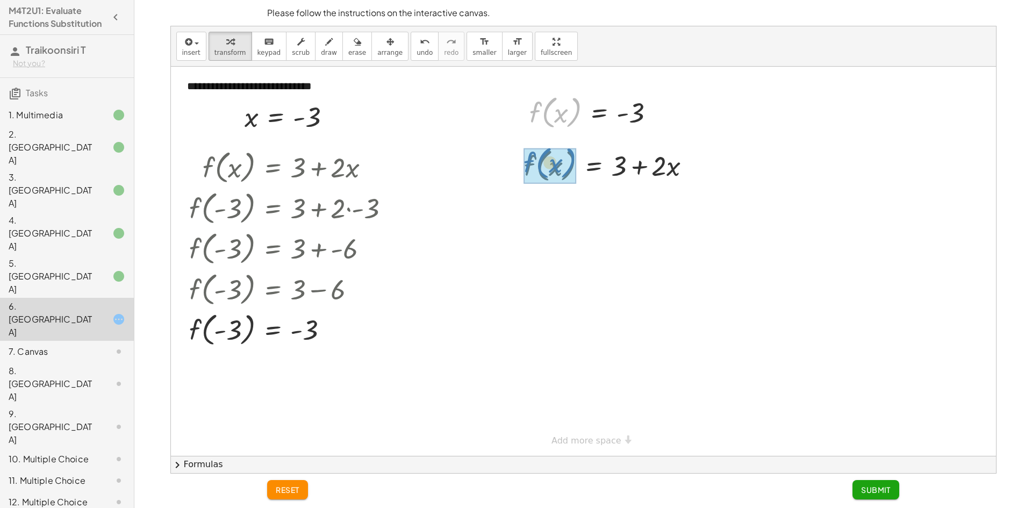
drag, startPoint x: 536, startPoint y: 112, endPoint x: 530, endPoint y: 162, distance: 50.9
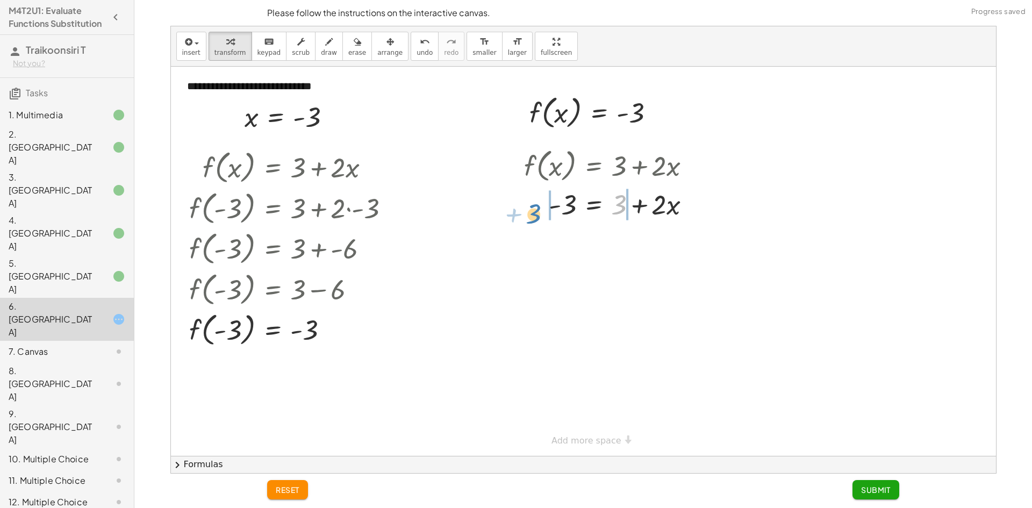
drag, startPoint x: 619, startPoint y: 209, endPoint x: 533, endPoint y: 211, distance: 86.1
click at [532, 211] on div at bounding box center [612, 204] width 186 height 37
click at [594, 166] on div "f ( , x ) = + 3 + · 2 · x - 3 = + 3 + · 2 · x = + · 2 · x − 3 − 3 + 3 − 3" at bounding box center [594, 166] width 0 height 0
click at [594, 166] on div "f ( , x ) = + 3 + · 2 · x - 3 = + 3 + · 2 · x − 3 − 3 = + 3 − 3 + · 2 · x = + ·…" at bounding box center [594, 166] width 0 height 0
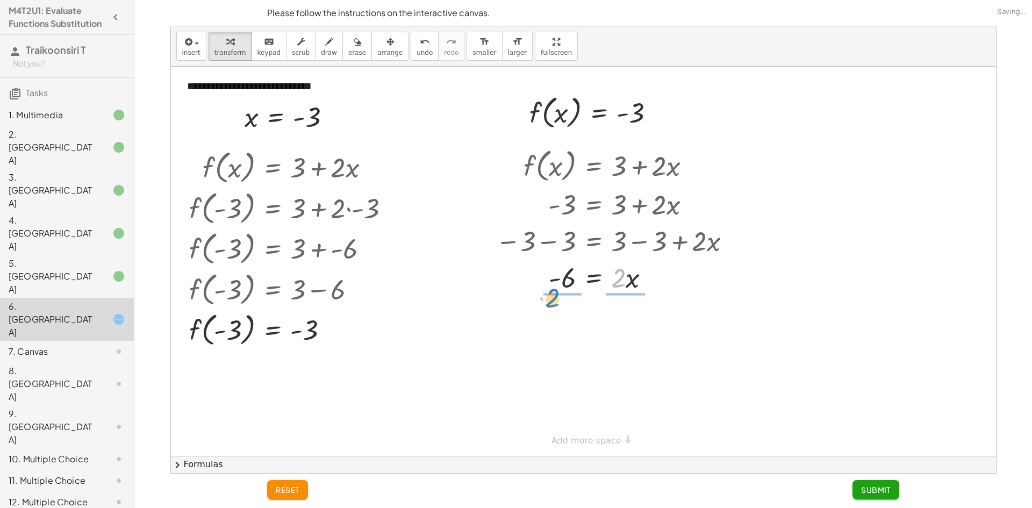
drag, startPoint x: 622, startPoint y: 282, endPoint x: 570, endPoint y: 310, distance: 58.7
click at [594, 166] on div "f ( , x ) = + 3 + · 2 · x - 3 = + 3 + · 2 · x − 3 − 3 = + 3 − 3 + · 2 · x - 6 =…" at bounding box center [594, 166] width 0 height 0
click at [563, 314] on div at bounding box center [615, 322] width 251 height 54
click at [566, 323] on div at bounding box center [615, 322] width 251 height 54
drag, startPoint x: 626, startPoint y: 327, endPoint x: 621, endPoint y: 341, distance: 14.8
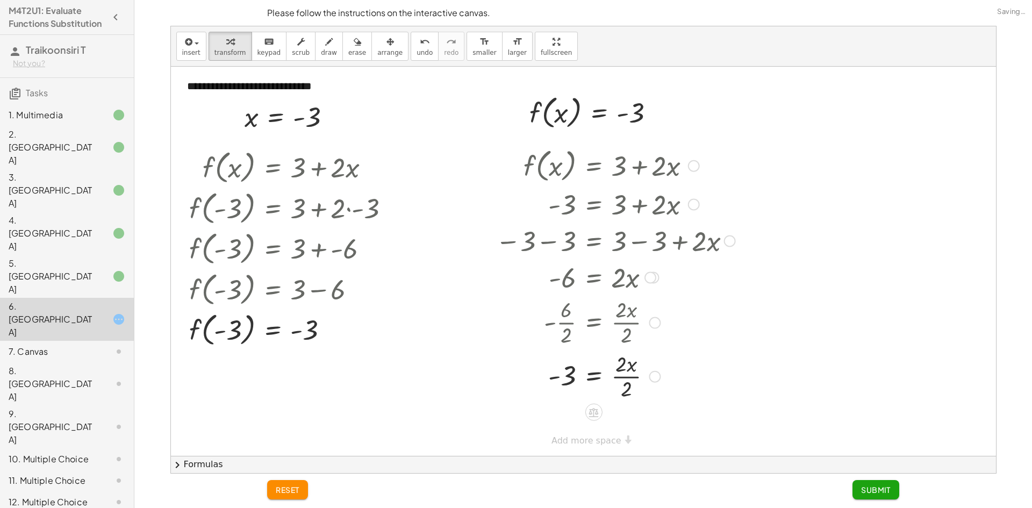
click at [625, 328] on div at bounding box center [613, 322] width 255 height 54
drag, startPoint x: 626, startPoint y: 367, endPoint x: 627, endPoint y: 373, distance: 6.1
click at [626, 367] on div at bounding box center [615, 376] width 251 height 54
drag, startPoint x: 625, startPoint y: 386, endPoint x: 618, endPoint y: 382, distance: 7.9
click at [621, 384] on div at bounding box center [615, 376] width 251 height 54
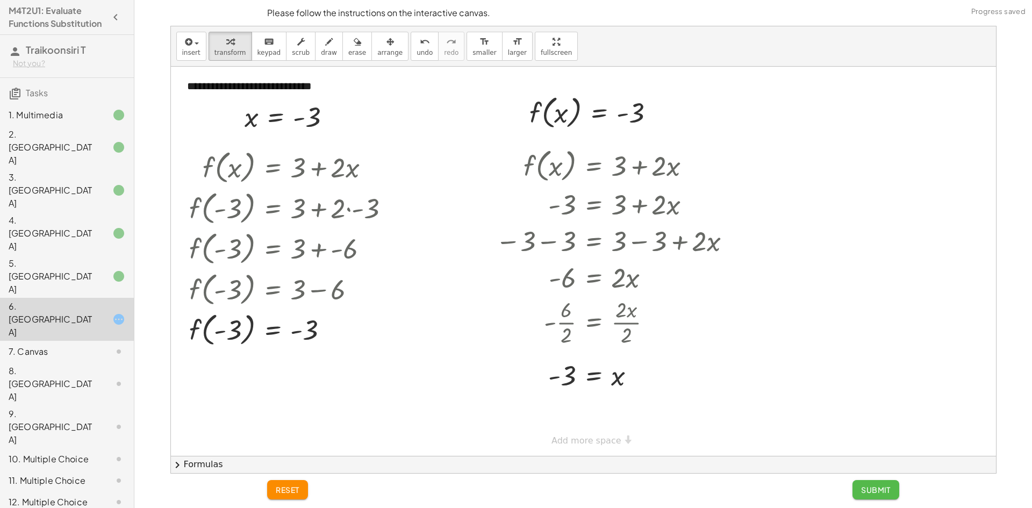
click at [871, 490] on span "Submit" at bounding box center [876, 490] width 30 height 10
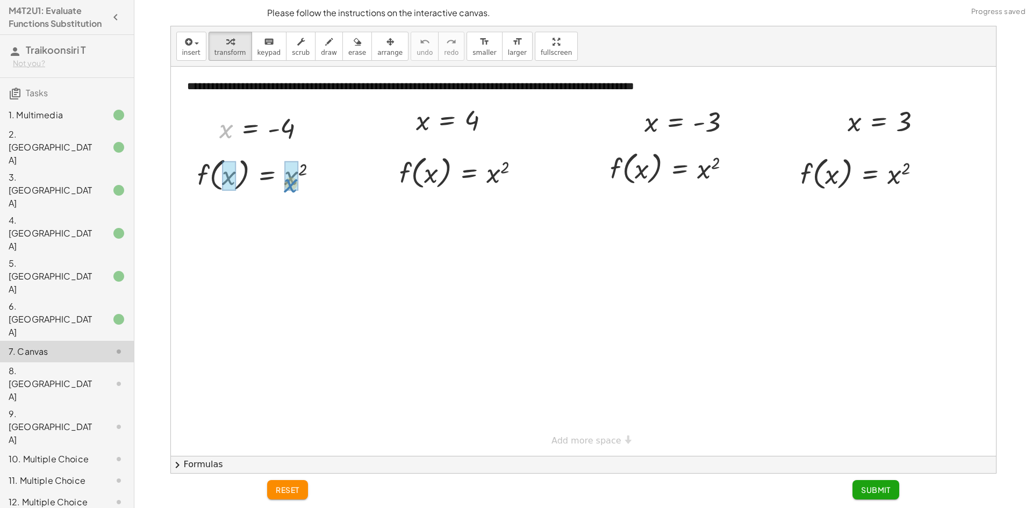
drag, startPoint x: 225, startPoint y: 132, endPoint x: 291, endPoint y: 187, distance: 85.5
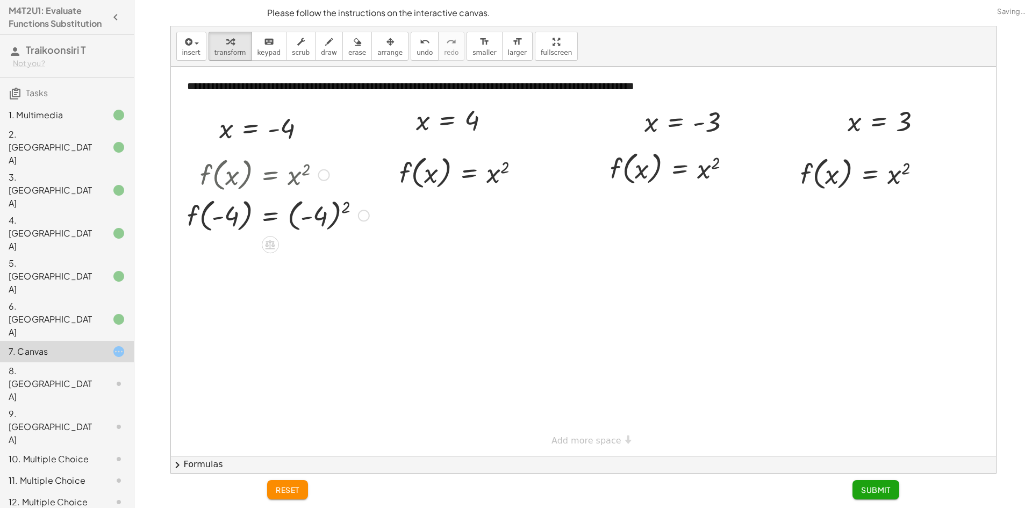
click at [323, 213] on div at bounding box center [278, 215] width 193 height 41
drag, startPoint x: 417, startPoint y: 125, endPoint x: 431, endPoint y: 174, distance: 51.4
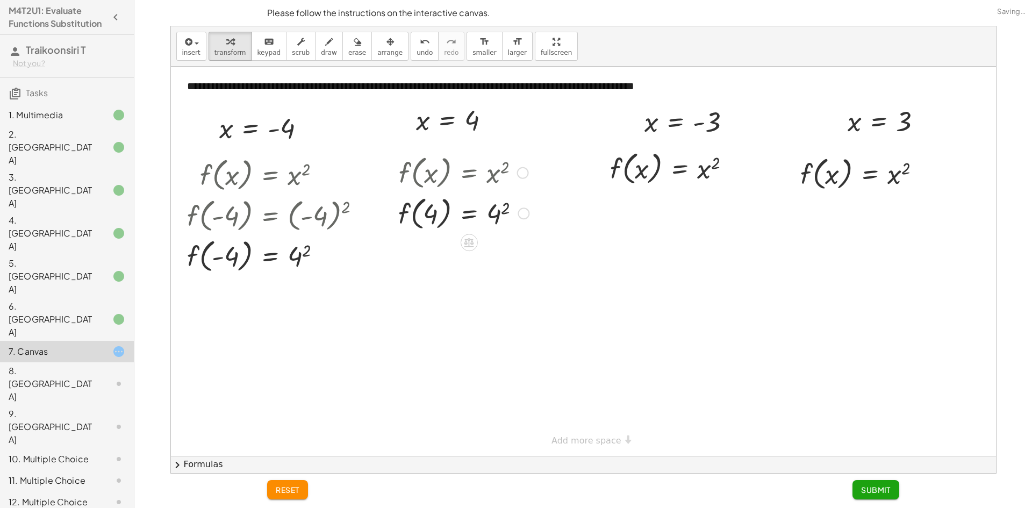
click at [487, 175] on div at bounding box center [463, 172] width 141 height 41
click at [491, 218] on div at bounding box center [463, 212] width 141 height 41
drag, startPoint x: 301, startPoint y: 253, endPoint x: 307, endPoint y: 253, distance: 5.9
click at [307, 253] on div at bounding box center [278, 255] width 193 height 41
click at [299, 254] on div at bounding box center [278, 255] width 193 height 41
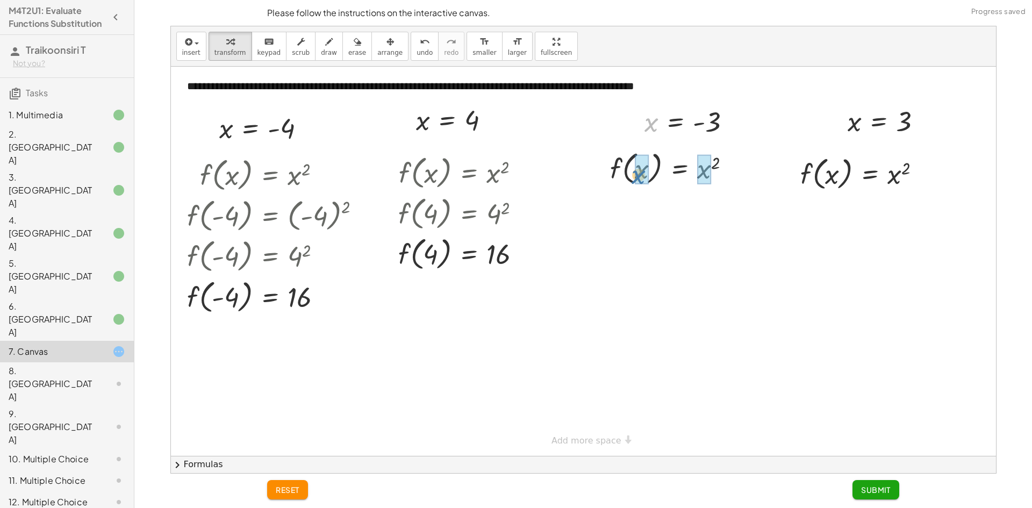
drag, startPoint x: 647, startPoint y: 126, endPoint x: 634, endPoint y: 179, distance: 54.8
click at [730, 175] on div at bounding box center [688, 167] width 194 height 41
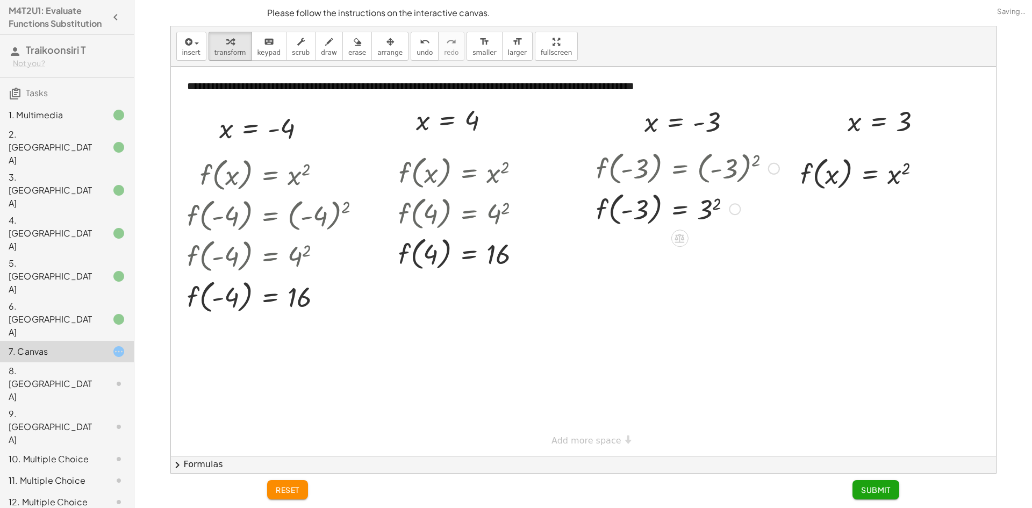
click at [708, 210] on div at bounding box center [688, 208] width 194 height 41
drag, startPoint x: 847, startPoint y: 143, endPoint x: 832, endPoint y: 179, distance: 39.0
click at [890, 172] on div at bounding box center [865, 173] width 142 height 41
click at [898, 179] on div at bounding box center [860, 173] width 132 height 41
click at [874, 484] on button "Submit" at bounding box center [876, 489] width 47 height 19
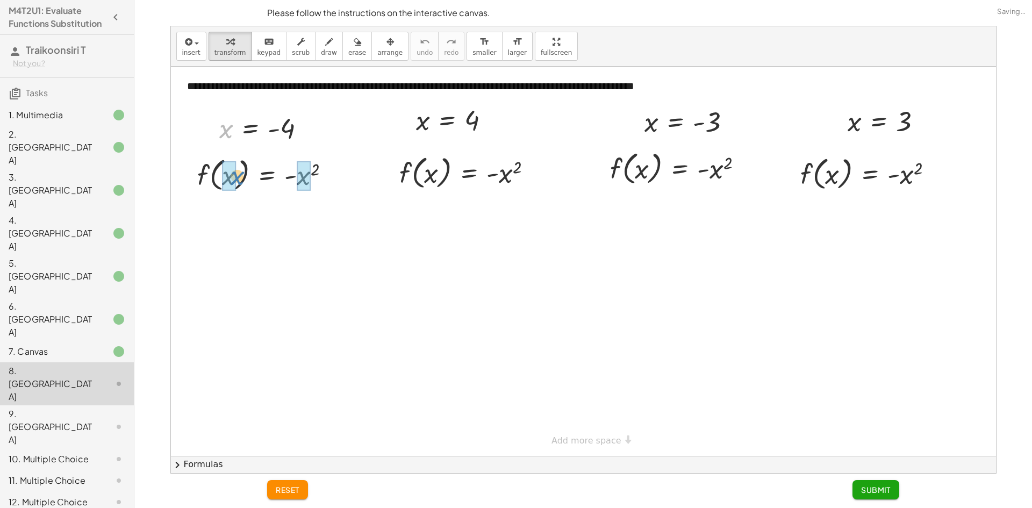
drag, startPoint x: 224, startPoint y: 127, endPoint x: 230, endPoint y: 174, distance: 47.6
click at [340, 181] on div at bounding box center [284, 174] width 205 height 41
click at [333, 183] on div at bounding box center [265, 174] width 167 height 41
click at [318, 186] on div at bounding box center [284, 174] width 205 height 41
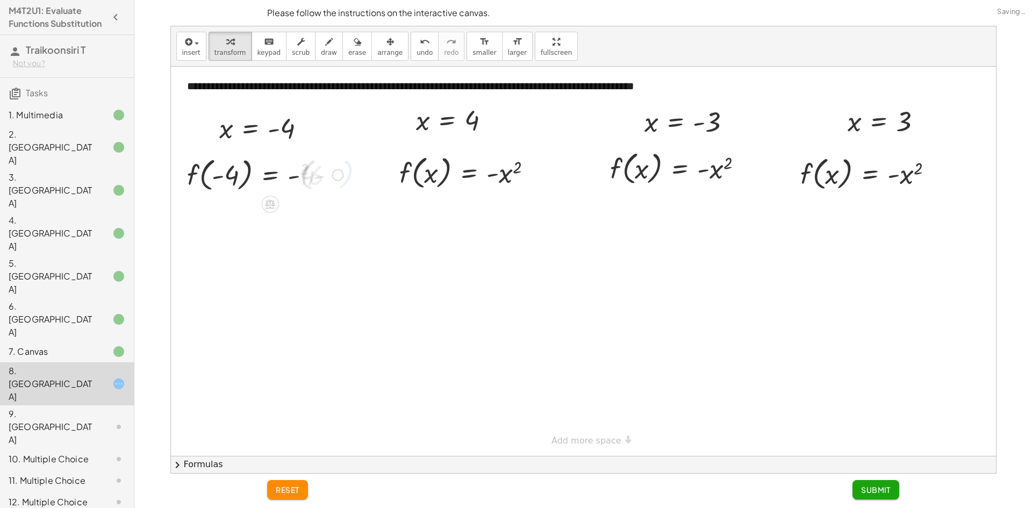
drag, startPoint x: 305, startPoint y: 184, endPoint x: 295, endPoint y: 177, distance: 12.1
click at [299, 182] on div at bounding box center [284, 174] width 205 height 41
click at [0, 0] on div "f ( , x ) = - x 2 f ( , - 4 ) = - ( - 4 ) 2 - 16 f ( , ) = - - 4 16" at bounding box center [0, 0] width 0 height 0
click at [295, 177] on div at bounding box center [284, 174] width 205 height 41
drag, startPoint x: 306, startPoint y: 205, endPoint x: 305, endPoint y: 211, distance: 6.0
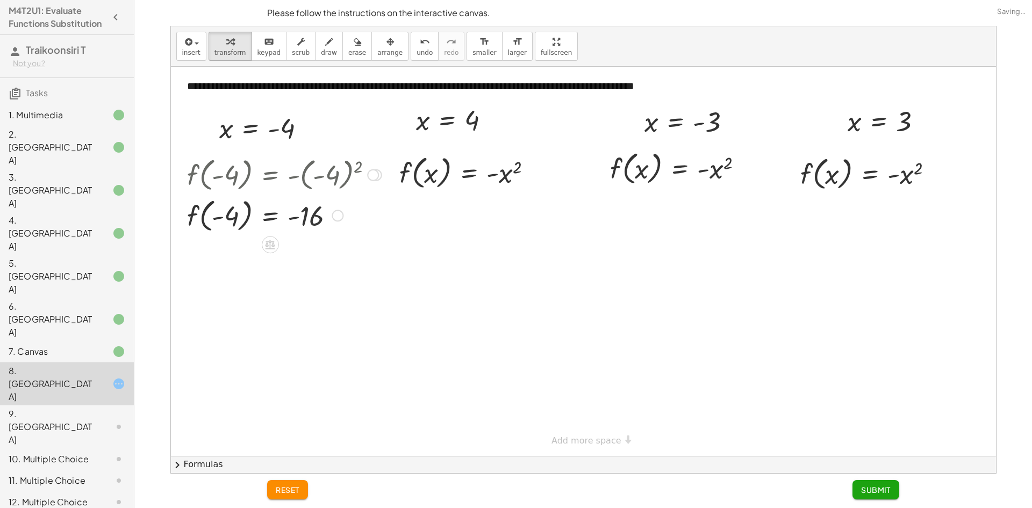
click at [305, 211] on div at bounding box center [284, 215] width 205 height 41
click at [305, 213] on div at bounding box center [284, 215] width 205 height 41
drag, startPoint x: 424, startPoint y: 126, endPoint x: 427, endPoint y: 177, distance: 50.7
click at [497, 173] on div at bounding box center [470, 172] width 154 height 41
click at [500, 175] on div at bounding box center [470, 172] width 154 height 41
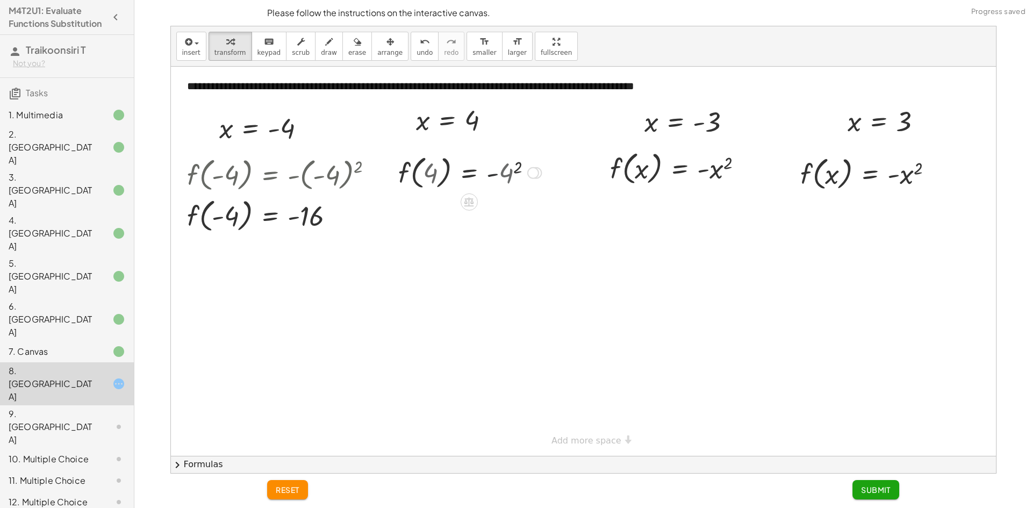
click at [500, 175] on div at bounding box center [470, 172] width 154 height 41
click at [502, 174] on div at bounding box center [470, 172] width 154 height 41
drag, startPoint x: 655, startPoint y: 126, endPoint x: 638, endPoint y: 168, distance: 44.8
click at [719, 167] on div at bounding box center [694, 167] width 206 height 41
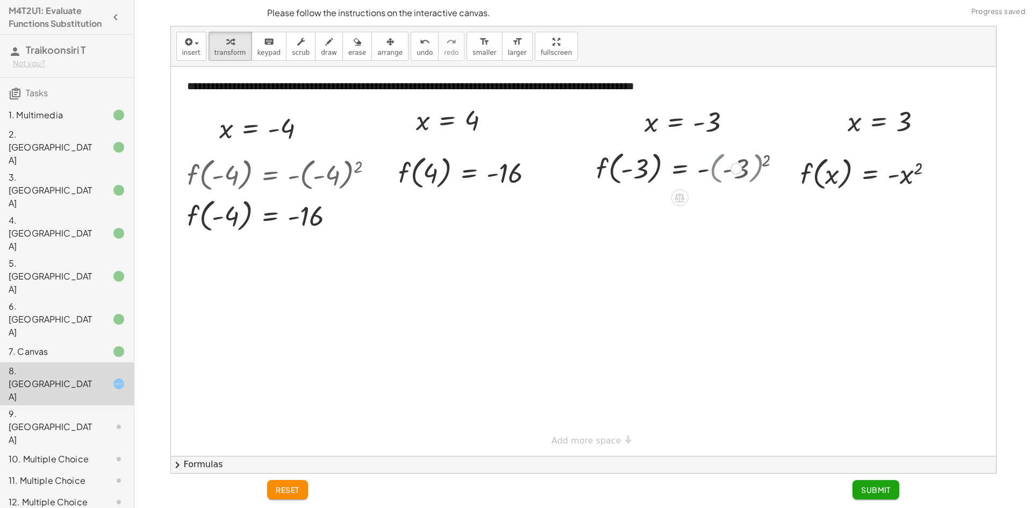
click at [717, 171] on div at bounding box center [669, 167] width 156 height 41
click at [717, 171] on div at bounding box center [694, 167] width 206 height 41
click at [0, 0] on div "f ( , x ) = - x 2 f ( , - 3 ) = - ( - 3 ) 2 f ( , ) = - - 3 9" at bounding box center [0, 0] width 0 height 0
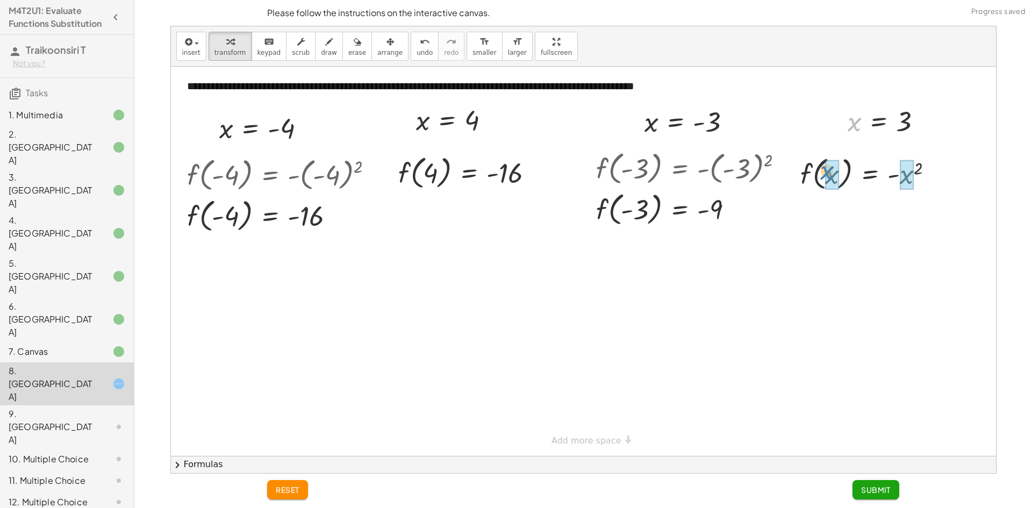
drag, startPoint x: 857, startPoint y: 127, endPoint x: 826, endPoint y: 176, distance: 57.7
click at [885, 177] on div at bounding box center [871, 173] width 155 height 41
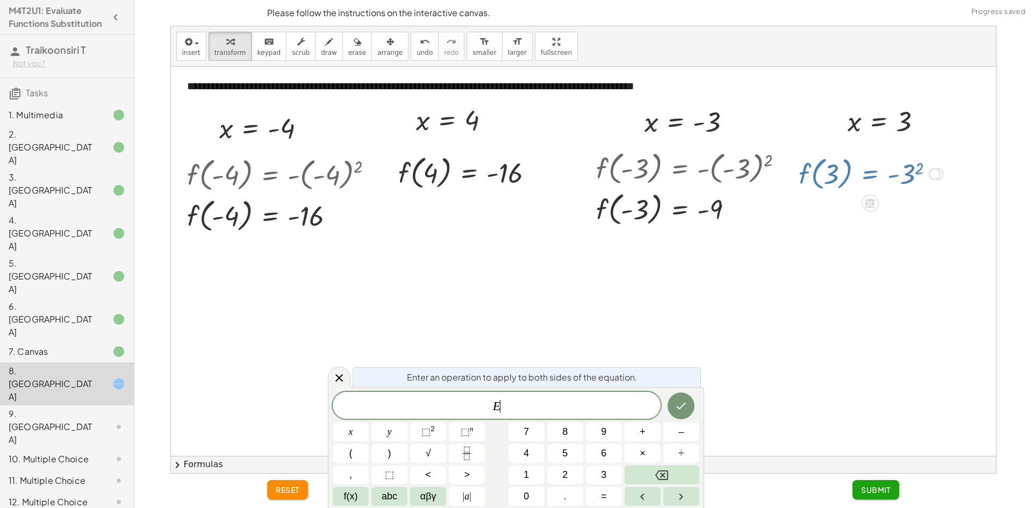
click at [889, 177] on div at bounding box center [871, 173] width 155 height 41
click at [915, 177] on div at bounding box center [871, 173] width 155 height 41
click at [342, 379] on icon at bounding box center [339, 378] width 13 height 13
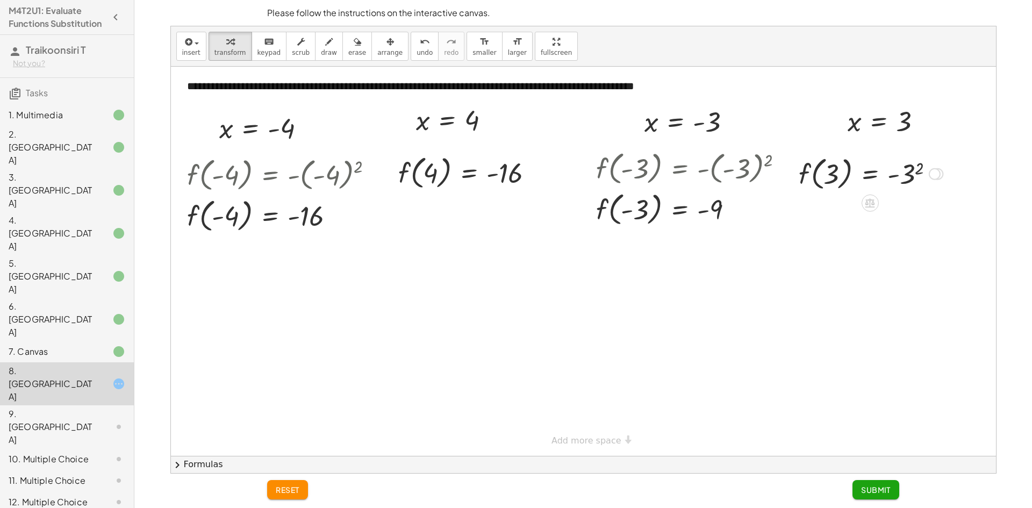
click at [899, 181] on div at bounding box center [871, 173] width 155 height 41
click at [903, 176] on div at bounding box center [871, 173] width 155 height 41
click at [880, 494] on span "Submit" at bounding box center [876, 490] width 30 height 10
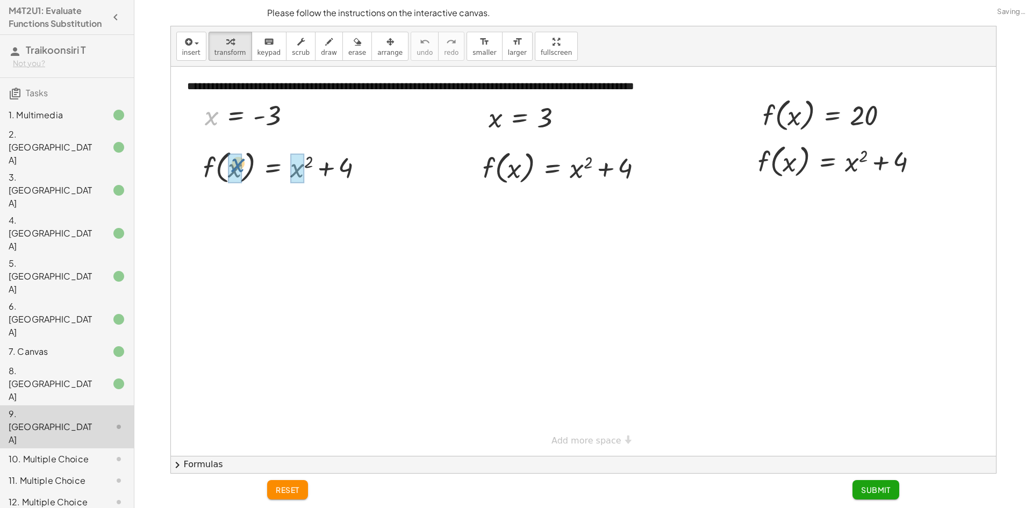
drag, startPoint x: 212, startPoint y: 117, endPoint x: 240, endPoint y: 166, distance: 56.1
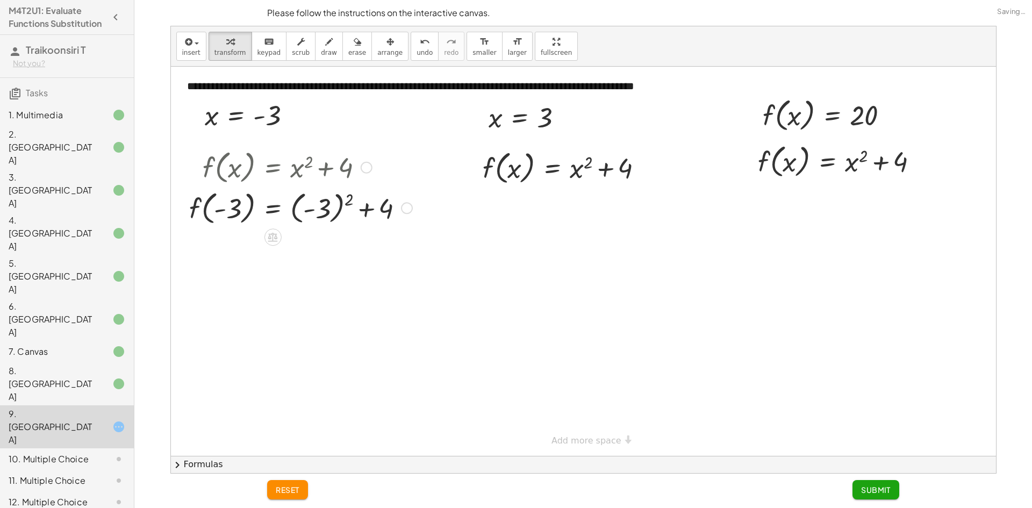
click at [313, 207] on div at bounding box center [301, 207] width 234 height 41
click at [314, 207] on div at bounding box center [281, 207] width 195 height 41
click at [298, 247] on div at bounding box center [301, 247] width 234 height 41
click at [302, 247] on div at bounding box center [301, 247] width 234 height 41
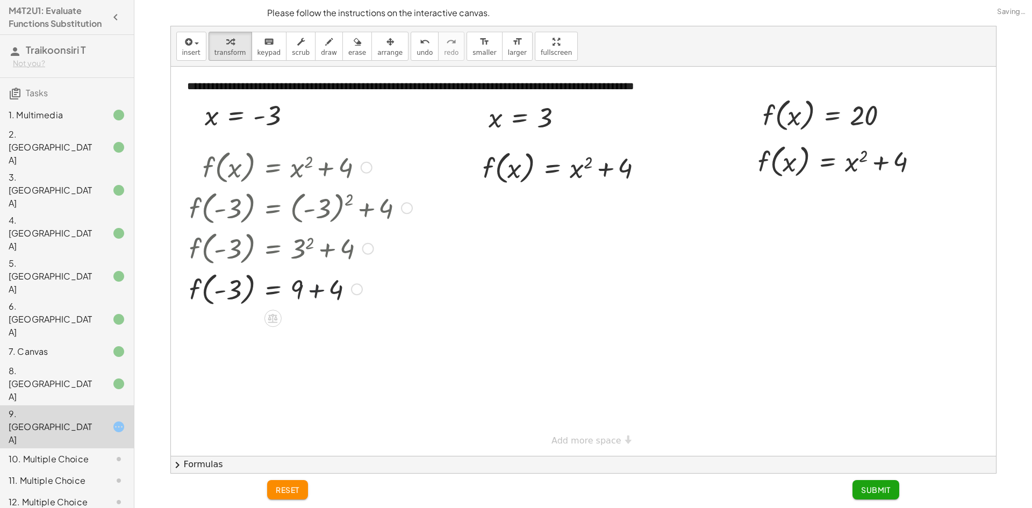
click at [313, 293] on div at bounding box center [301, 288] width 234 height 41
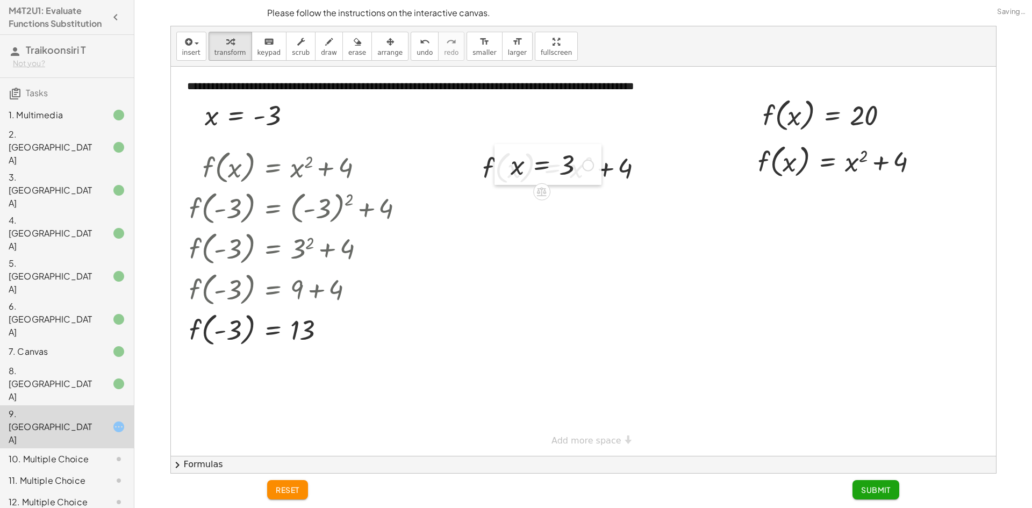
drag, startPoint x: 514, startPoint y: 169, endPoint x: 495, endPoint y: 152, distance: 25.5
click at [508, 166] on div at bounding box center [503, 164] width 16 height 41
click at [420, 46] on icon "undo" at bounding box center [425, 41] width 10 height 13
drag, startPoint x: 490, startPoint y: 120, endPoint x: 507, endPoint y: 172, distance: 53.9
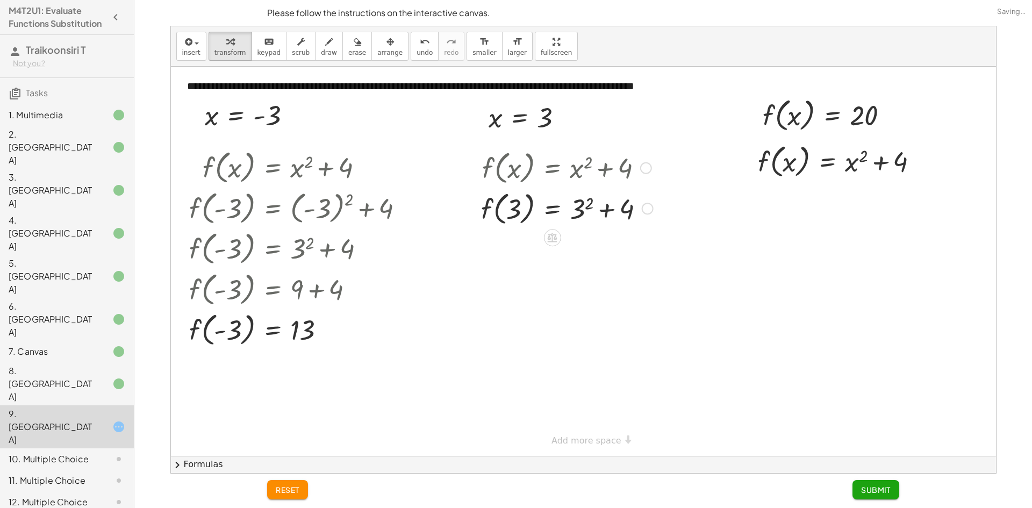
click at [582, 203] on div at bounding box center [567, 208] width 183 height 41
click at [582, 205] on div at bounding box center [566, 208] width 181 height 41
click at [582, 205] on div at bounding box center [567, 208] width 183 height 41
click at [597, 252] on div at bounding box center [567, 248] width 183 height 41
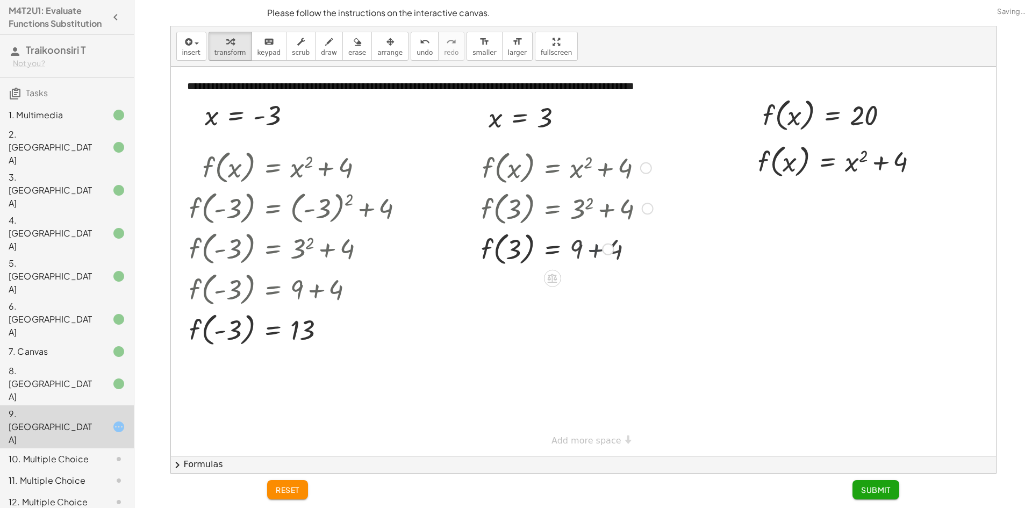
click at [598, 253] on div at bounding box center [567, 248] width 183 height 41
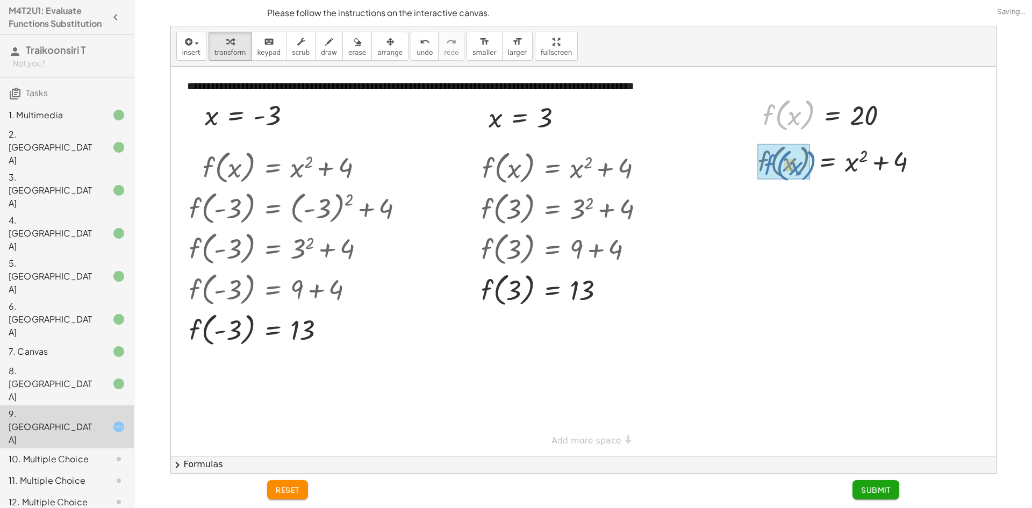
drag, startPoint x: 763, startPoint y: 115, endPoint x: 763, endPoint y: 165, distance: 50.5
click at [420, 46] on icon "undo" at bounding box center [425, 41] width 10 height 13
drag, startPoint x: 791, startPoint y: 116, endPoint x: 783, endPoint y: 160, distance: 44.3
drag, startPoint x: 797, startPoint y: 118, endPoint x: 792, endPoint y: 162, distance: 44.4
drag, startPoint x: 767, startPoint y: 113, endPoint x: 759, endPoint y: 161, distance: 48.0
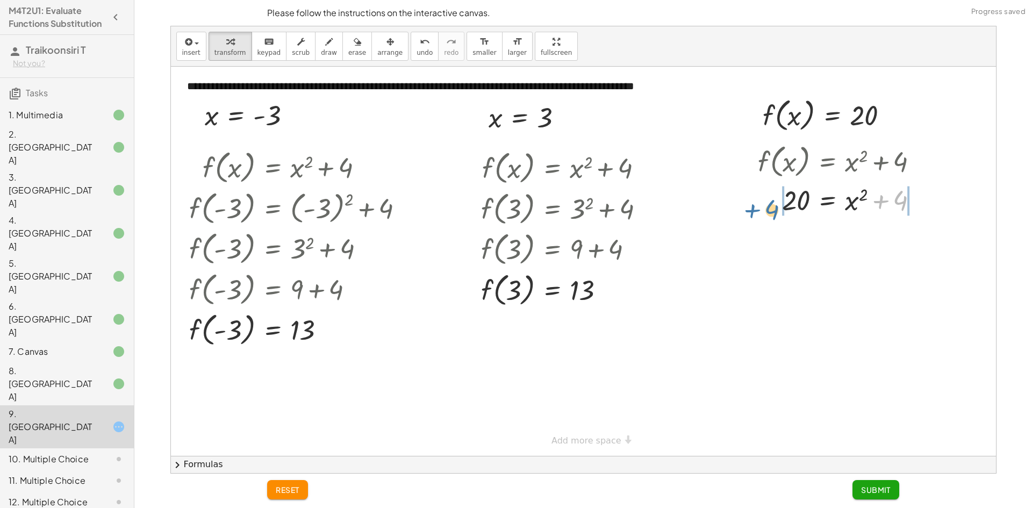
drag, startPoint x: 901, startPoint y: 201, endPoint x: 774, endPoint y: 197, distance: 127.0
click at [774, 197] on div at bounding box center [843, 199] width 180 height 37
drag, startPoint x: 780, startPoint y: 201, endPoint x: 772, endPoint y: 205, distance: 9.1
click at [780, 202] on div at bounding box center [840, 199] width 256 height 37
click at [769, 205] on div at bounding box center [862, 199] width 219 height 37
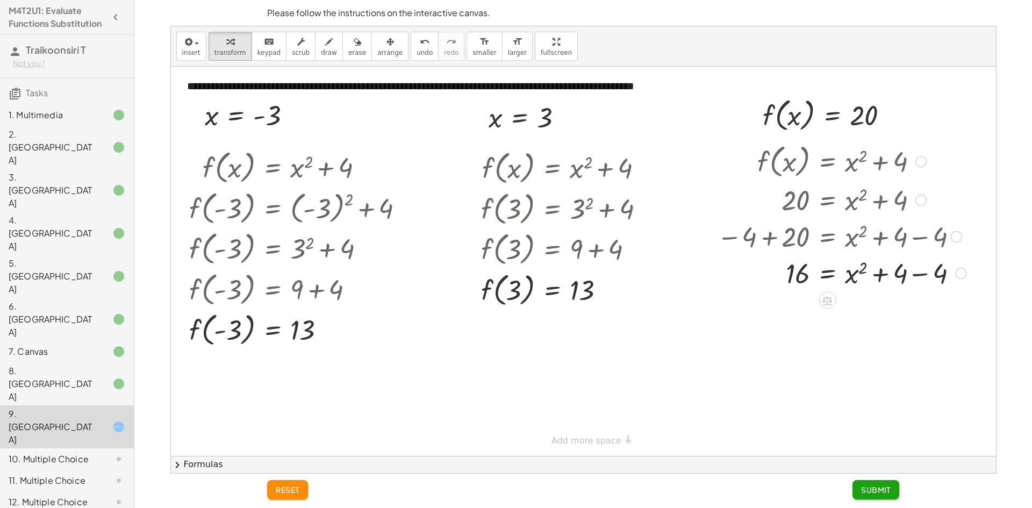
drag, startPoint x: 924, startPoint y: 208, endPoint x: 919, endPoint y: 213, distance: 6.8
click at [921, 211] on div at bounding box center [842, 199] width 260 height 37
click at [935, 278] on div at bounding box center [842, 272] width 260 height 37
click at [918, 277] on div at bounding box center [842, 272] width 260 height 37
click at [851, 277] on div at bounding box center [840, 272] width 256 height 35
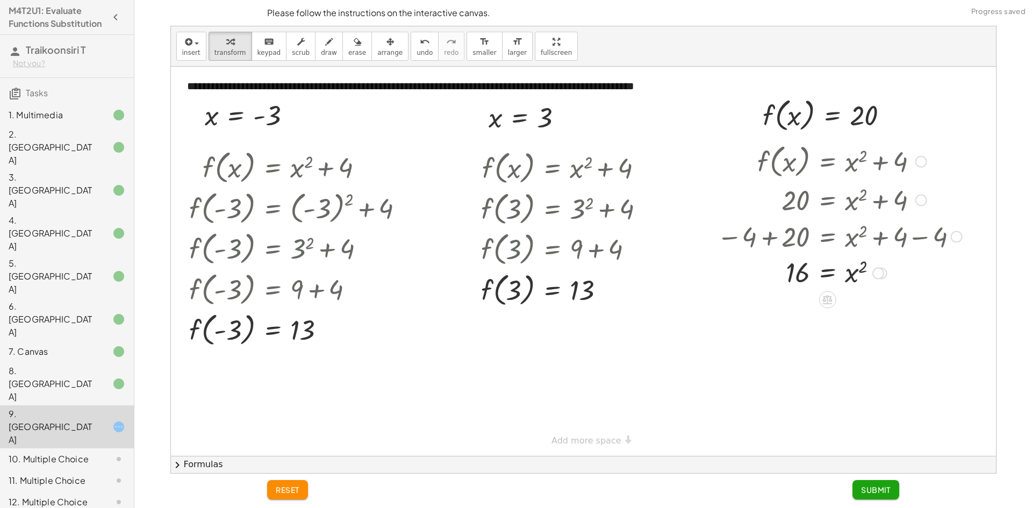
click at [796, 272] on div at bounding box center [840, 272] width 256 height 35
click at [881, 496] on button "Submit" at bounding box center [876, 489] width 47 height 19
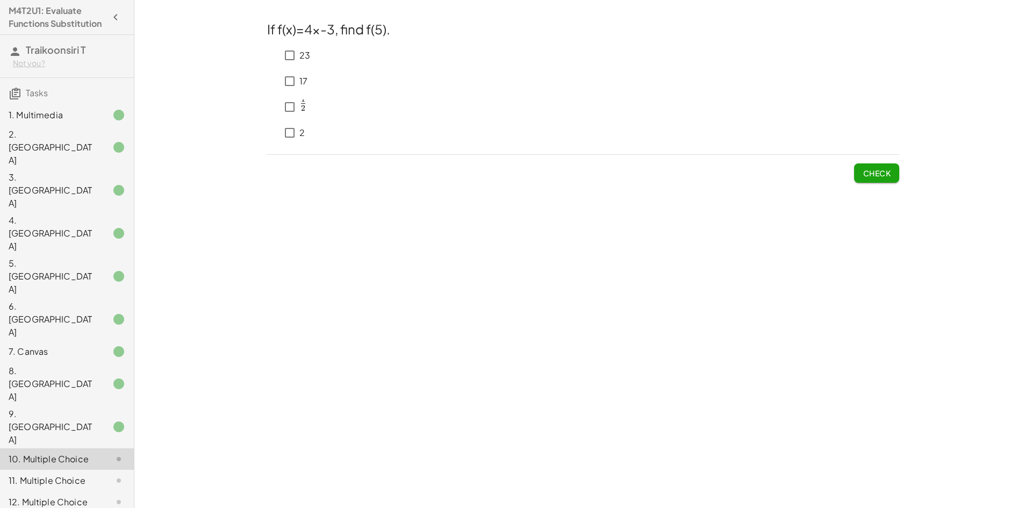
scroll to position [0, 0]
click at [867, 173] on span "Check" at bounding box center [877, 173] width 28 height 10
click at [864, 172] on span "Check" at bounding box center [877, 173] width 28 height 10
click at [878, 176] on span "Check" at bounding box center [877, 173] width 28 height 10
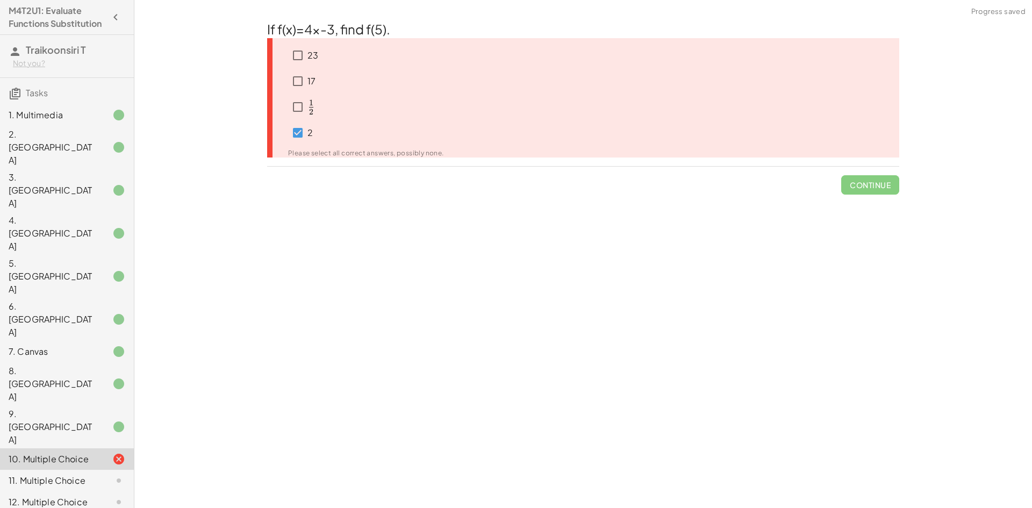
drag, startPoint x: 875, startPoint y: 186, endPoint x: 744, endPoint y: 195, distance: 131.0
click at [871, 189] on span "Continue" at bounding box center [870, 181] width 58 height 28
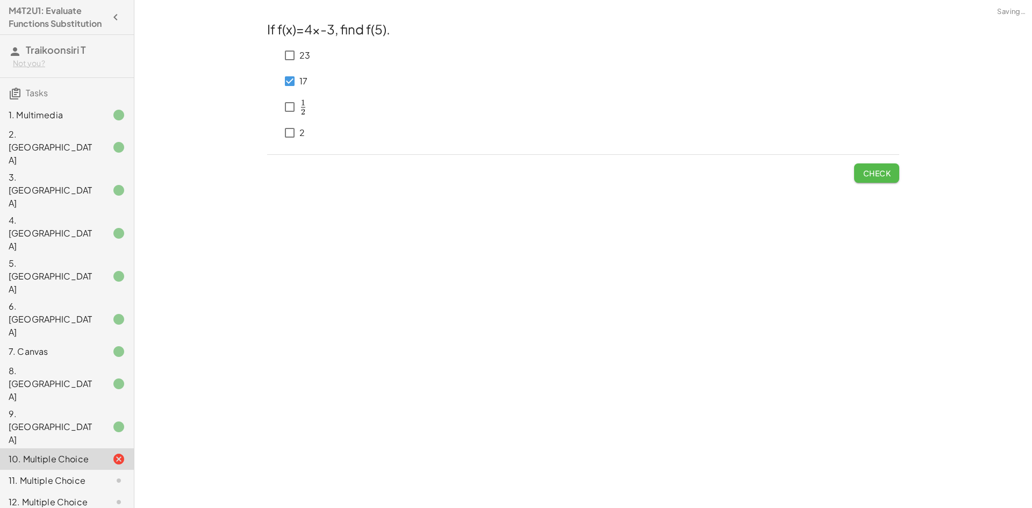
click at [868, 174] on span "Check" at bounding box center [877, 173] width 28 height 10
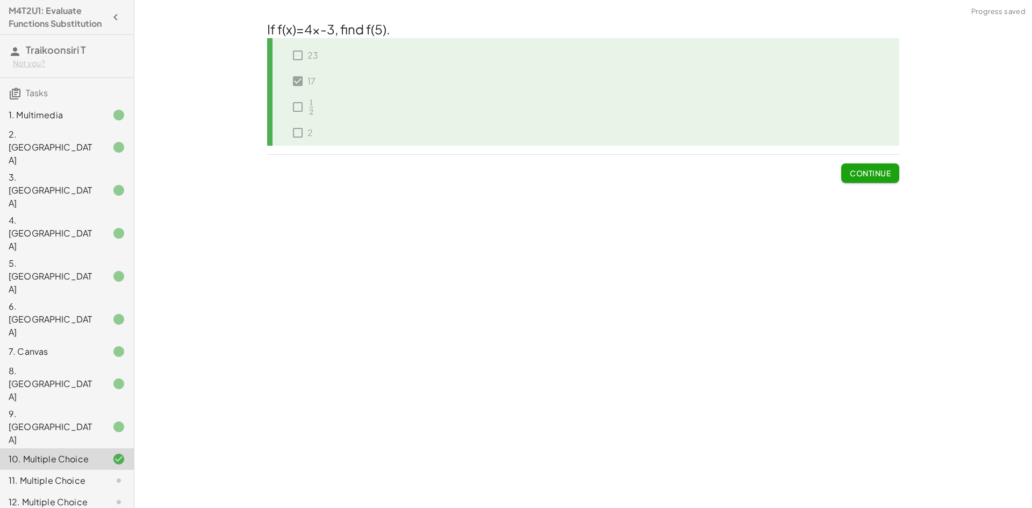
click at [47, 474] on div "11. Multiple Choice" at bounding box center [52, 480] width 87 height 13
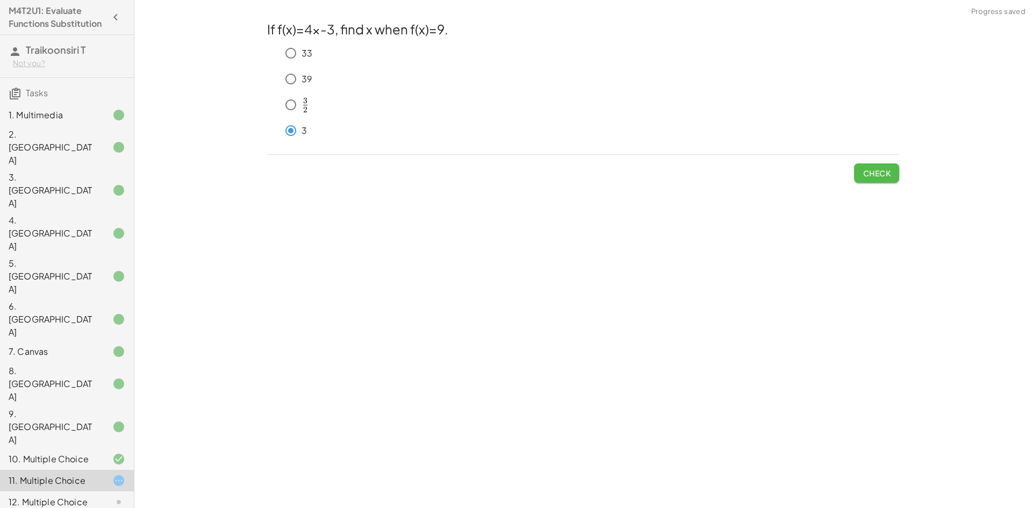
click at [882, 178] on span "Check" at bounding box center [877, 173] width 28 height 10
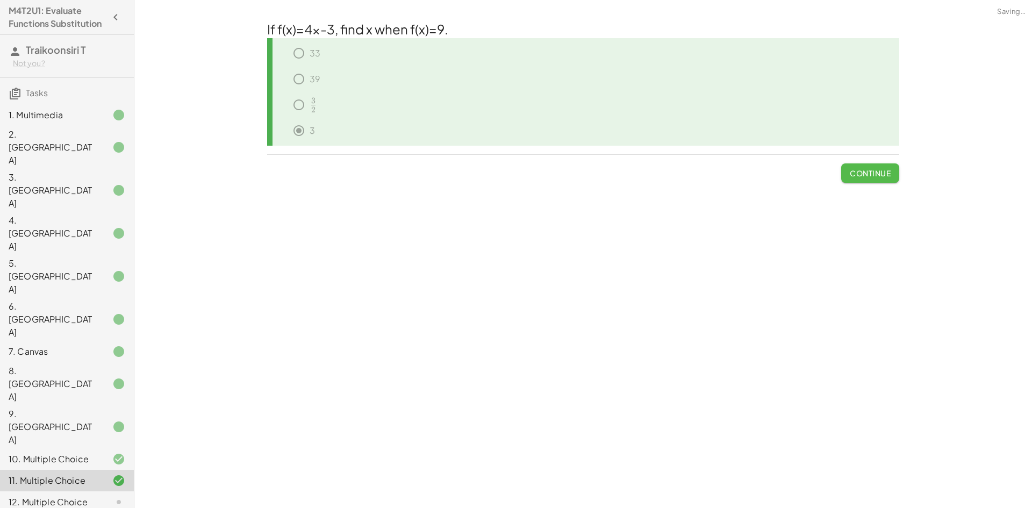
click at [878, 180] on button "Continue" at bounding box center [870, 172] width 58 height 19
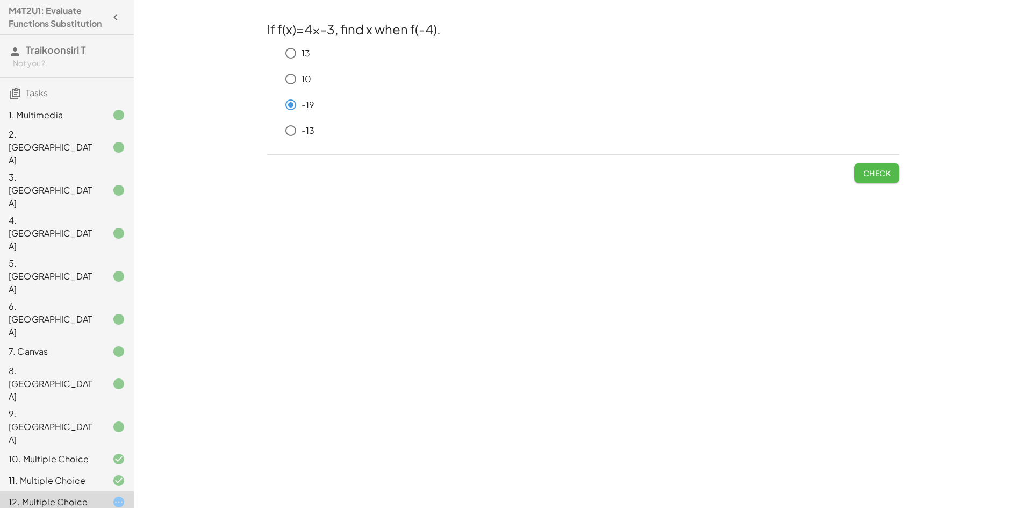
click at [876, 171] on span "Check" at bounding box center [877, 173] width 28 height 10
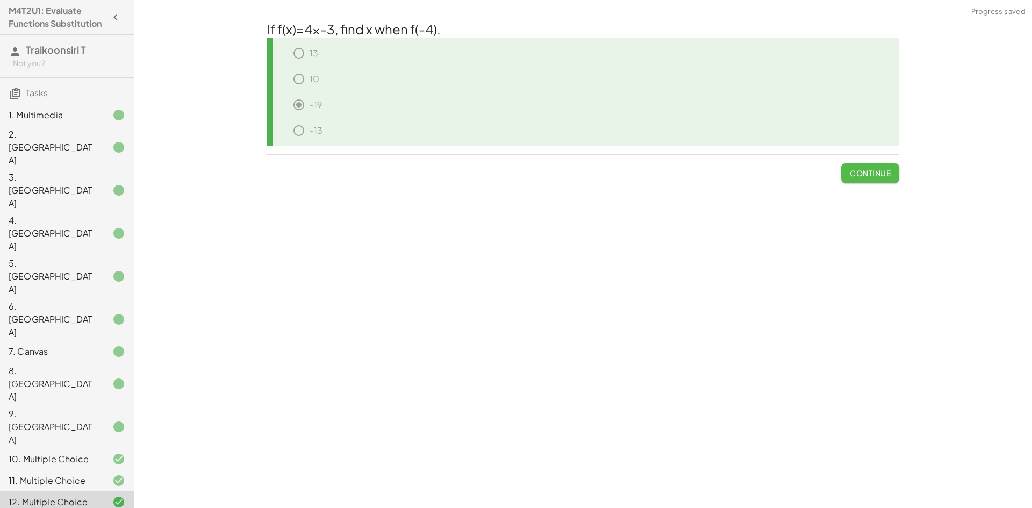
click at [883, 175] on span "Continue" at bounding box center [870, 173] width 41 height 10
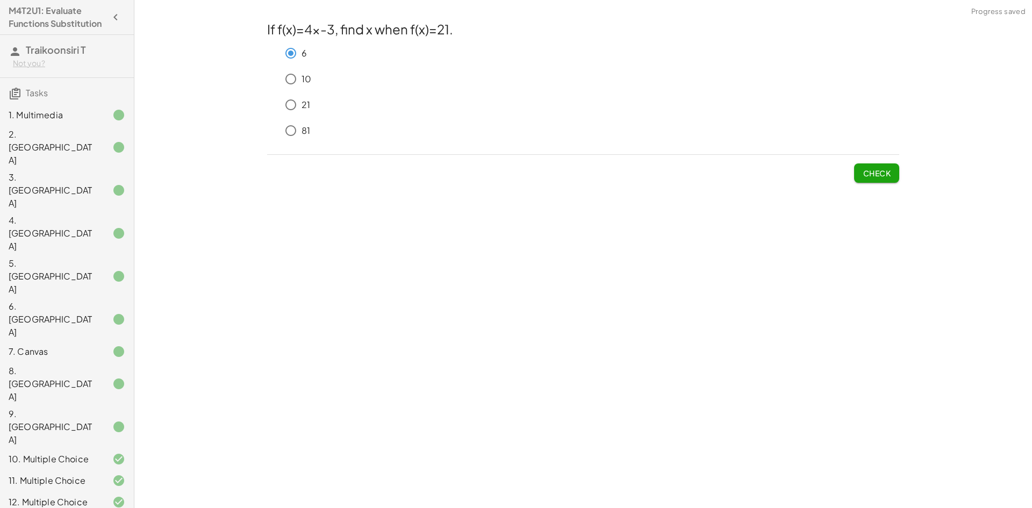
click at [875, 176] on span "Check" at bounding box center [877, 173] width 28 height 10
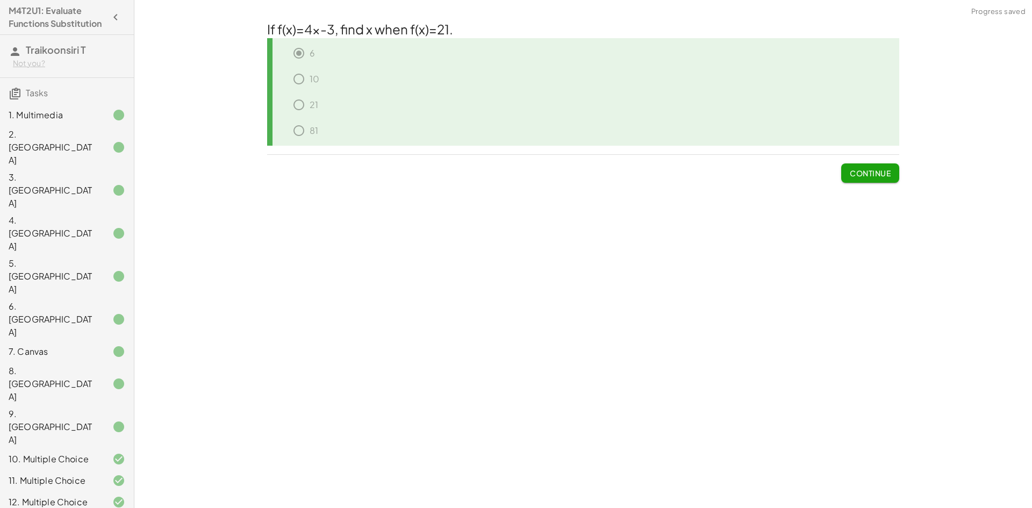
click at [858, 171] on span "Continue" at bounding box center [870, 173] width 41 height 10
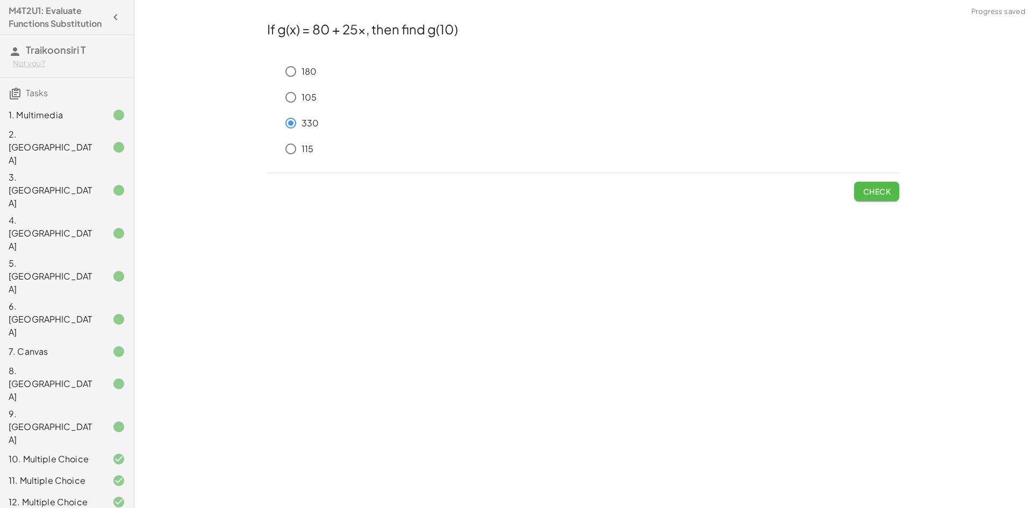
click at [871, 191] on span "Check" at bounding box center [877, 192] width 28 height 10
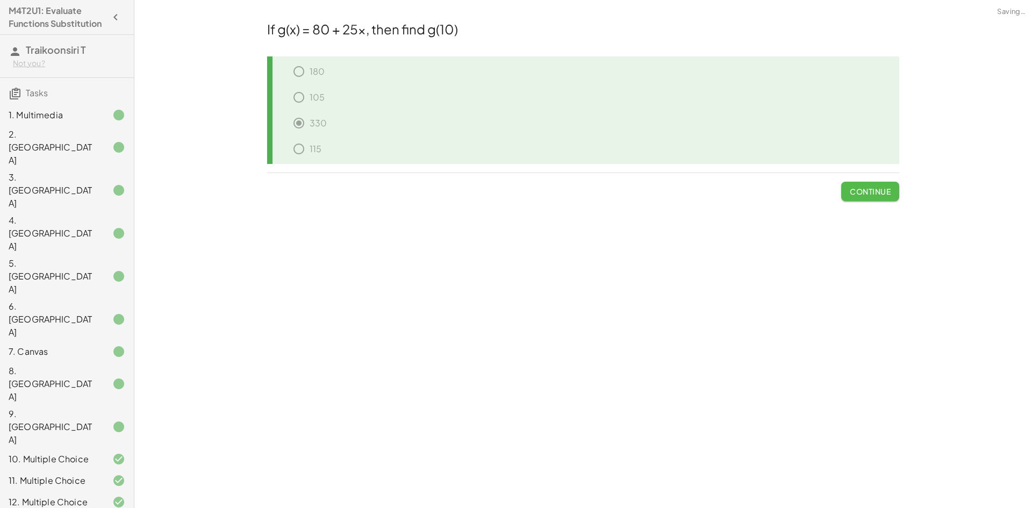
click at [845, 194] on button "Continue" at bounding box center [870, 191] width 58 height 19
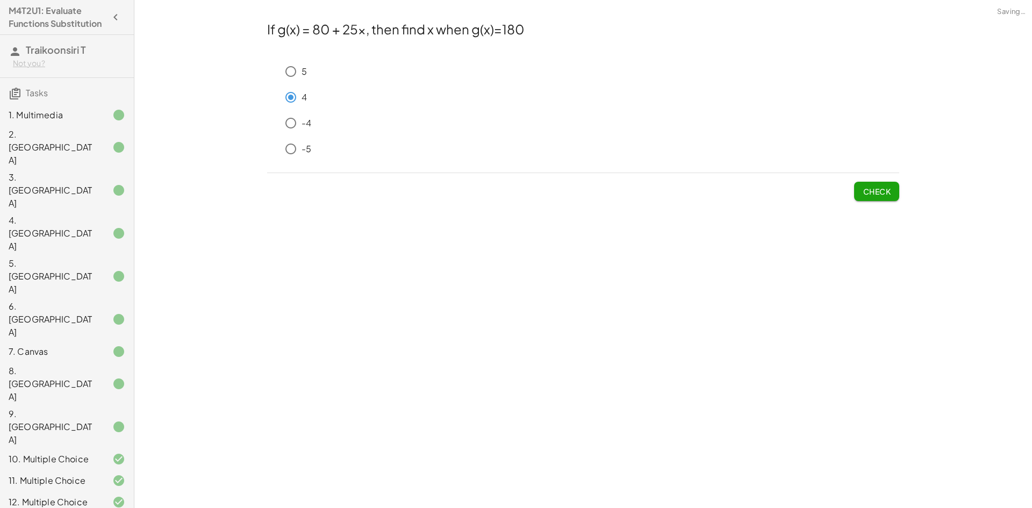
click at [867, 187] on button "Check" at bounding box center [876, 191] width 45 height 19
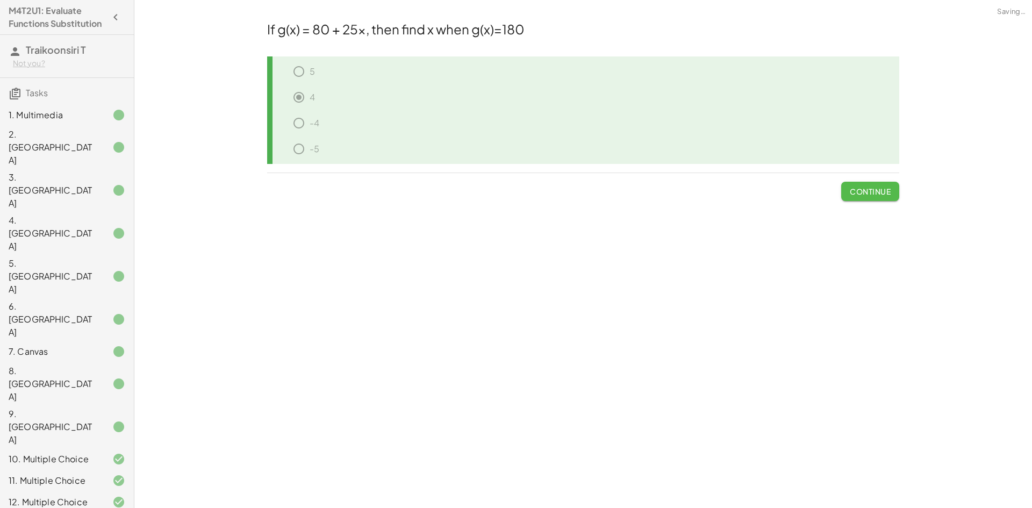
click at [894, 196] on button "Continue" at bounding box center [870, 191] width 58 height 19
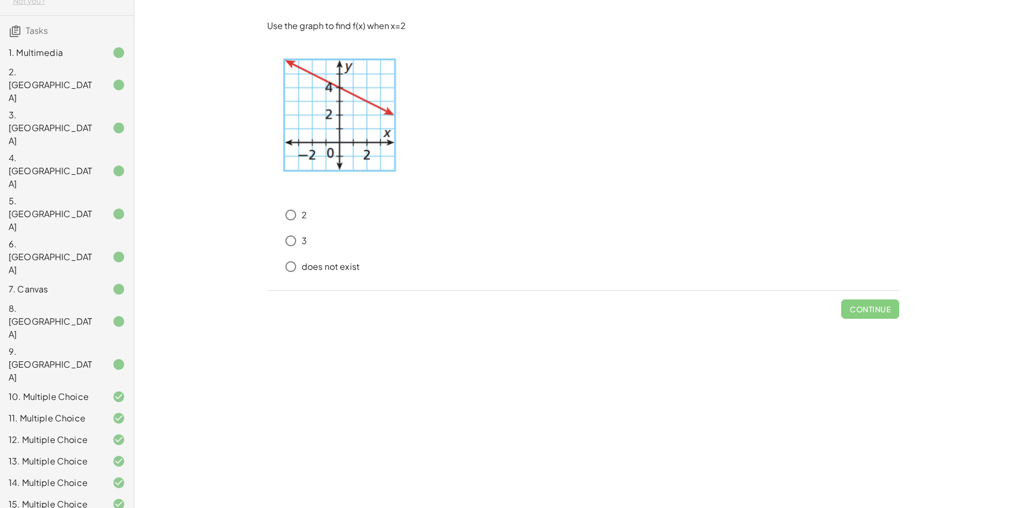
scroll to position [203, 0]
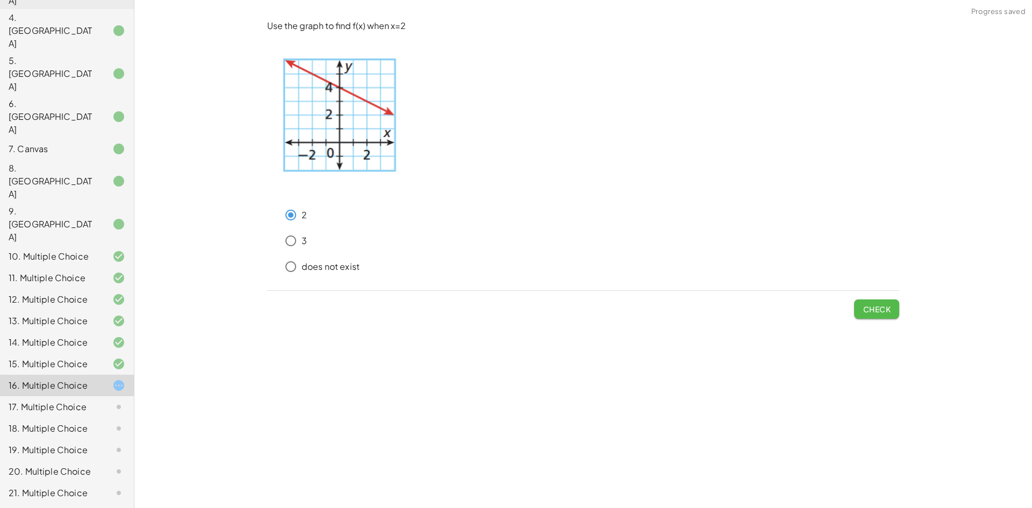
click at [863, 309] on span "Check" at bounding box center [877, 309] width 28 height 10
click at [868, 306] on span "Check" at bounding box center [877, 309] width 28 height 10
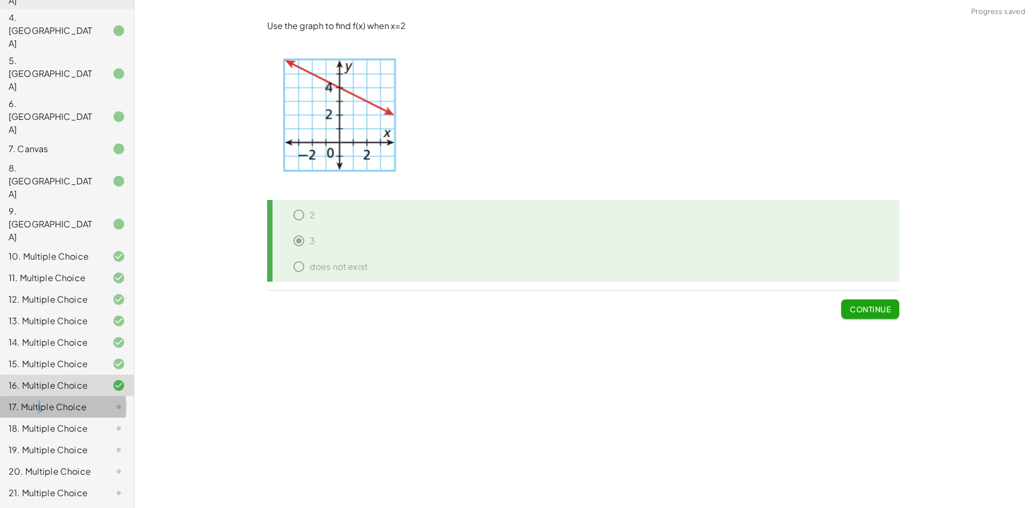
click at [40, 401] on div "17. Multiple Choice" at bounding box center [52, 407] width 87 height 13
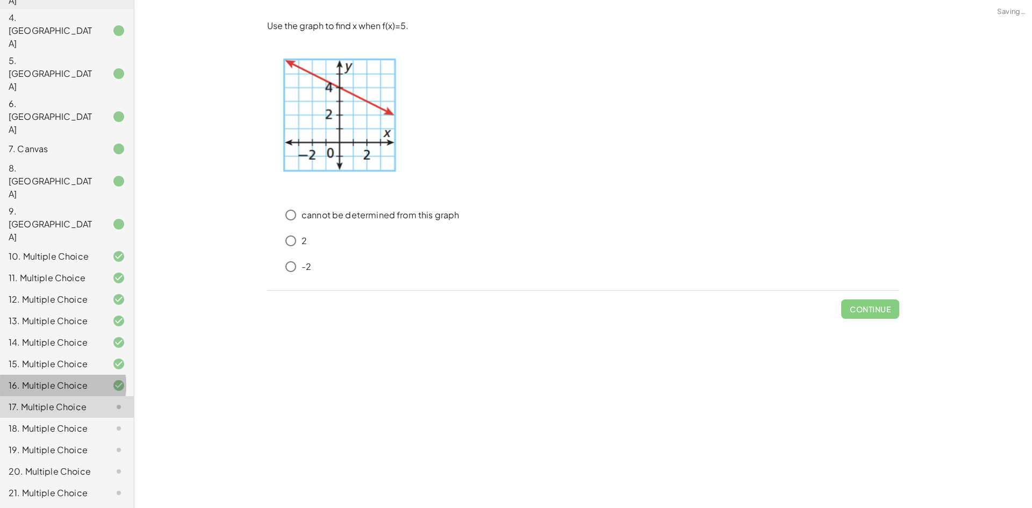
click at [27, 379] on div "16. Multiple Choice" at bounding box center [52, 385] width 87 height 13
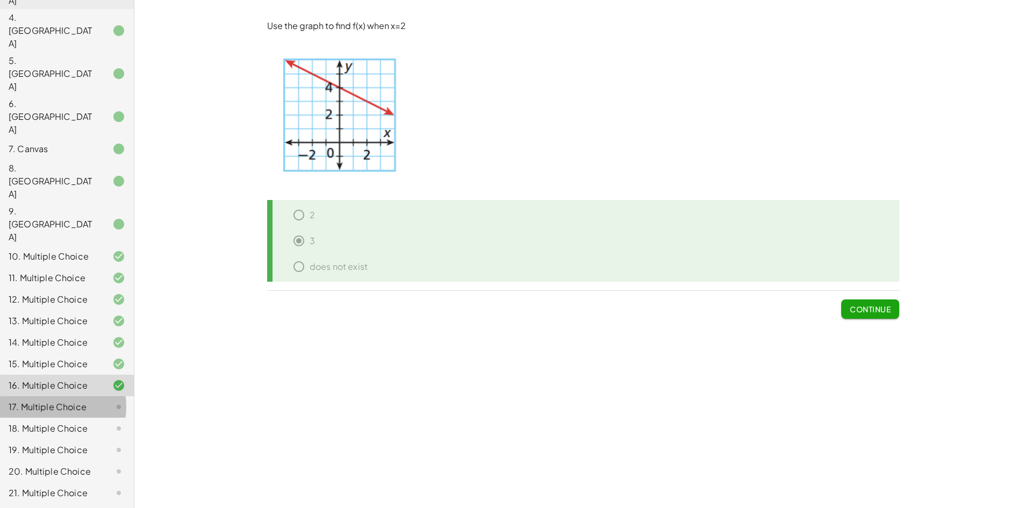
click at [95, 401] on div at bounding box center [110, 407] width 30 height 13
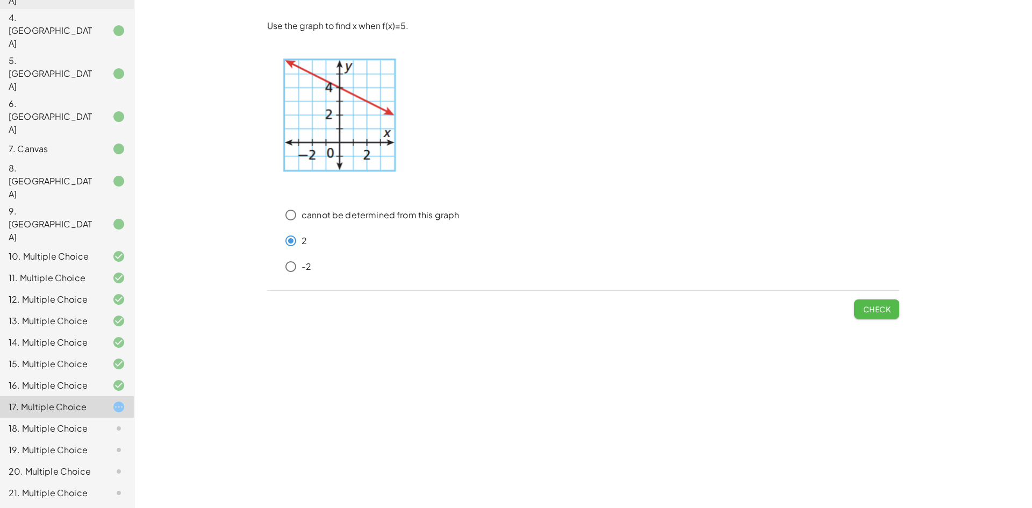
click at [867, 310] on span "Check" at bounding box center [877, 309] width 28 height 10
click at [877, 307] on span "Check" at bounding box center [877, 309] width 28 height 10
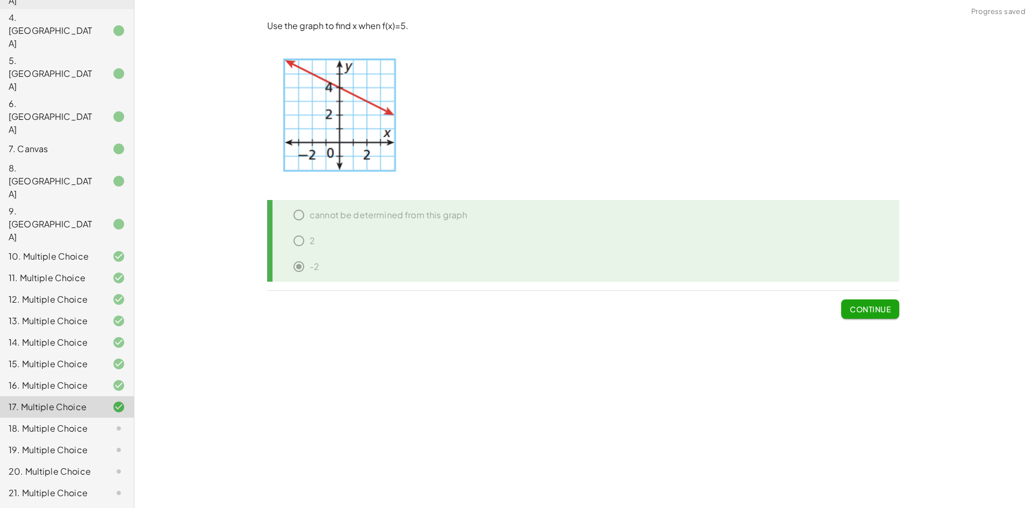
click at [845, 309] on button "Continue" at bounding box center [870, 308] width 58 height 19
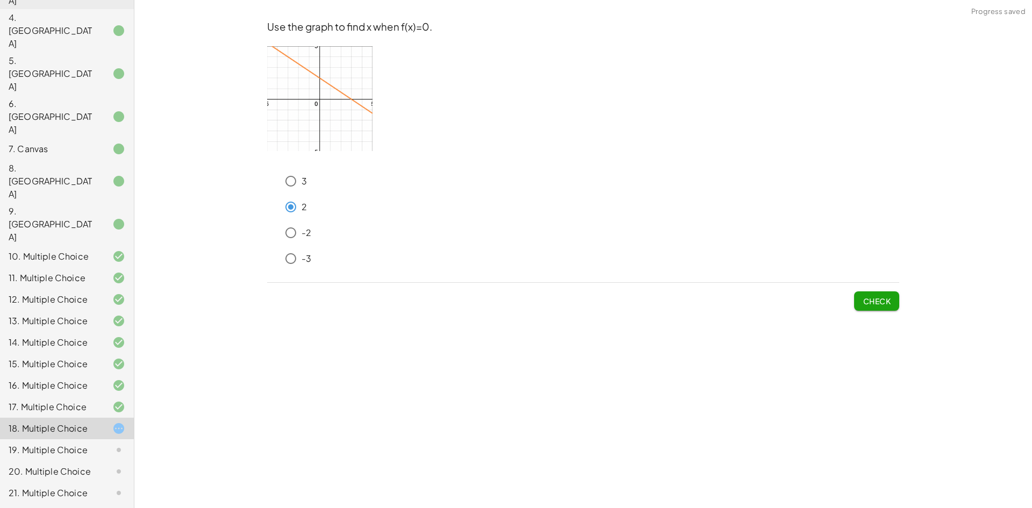
click at [886, 301] on span "Check" at bounding box center [877, 301] width 28 height 10
click at [866, 299] on span "Check" at bounding box center [877, 301] width 28 height 10
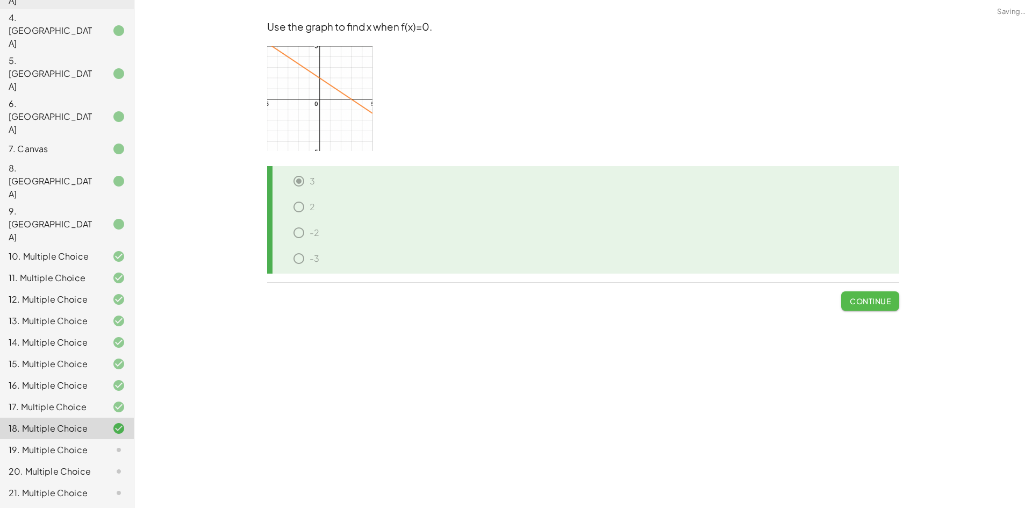
click at [875, 300] on span "Continue" at bounding box center [870, 301] width 41 height 10
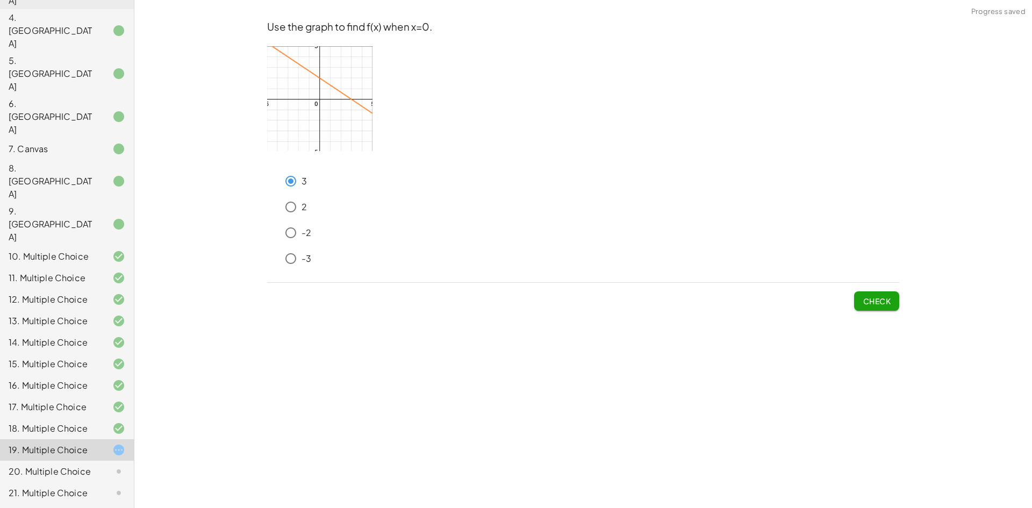
click at [875, 298] on span "Check" at bounding box center [877, 301] width 28 height 10
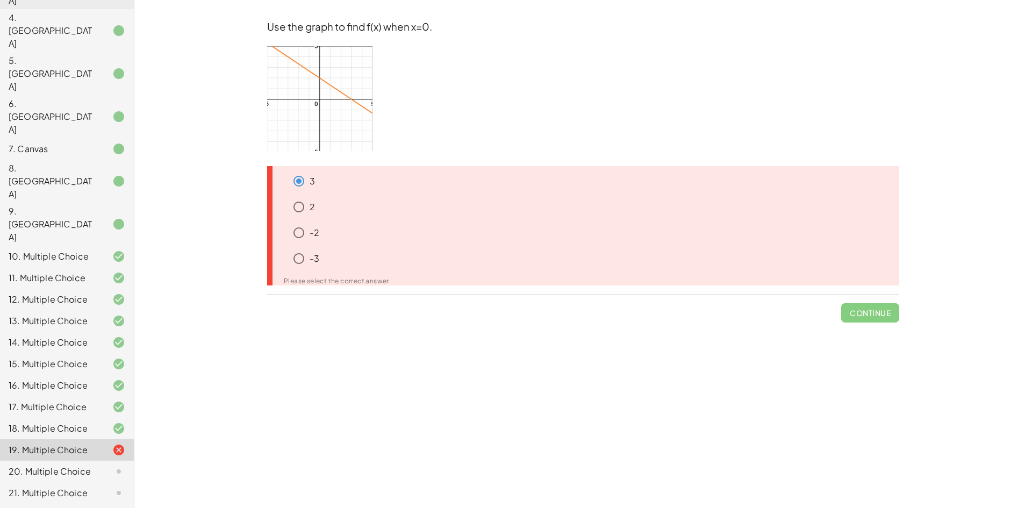
click at [299, 246] on div "-2" at bounding box center [587, 235] width 624 height 26
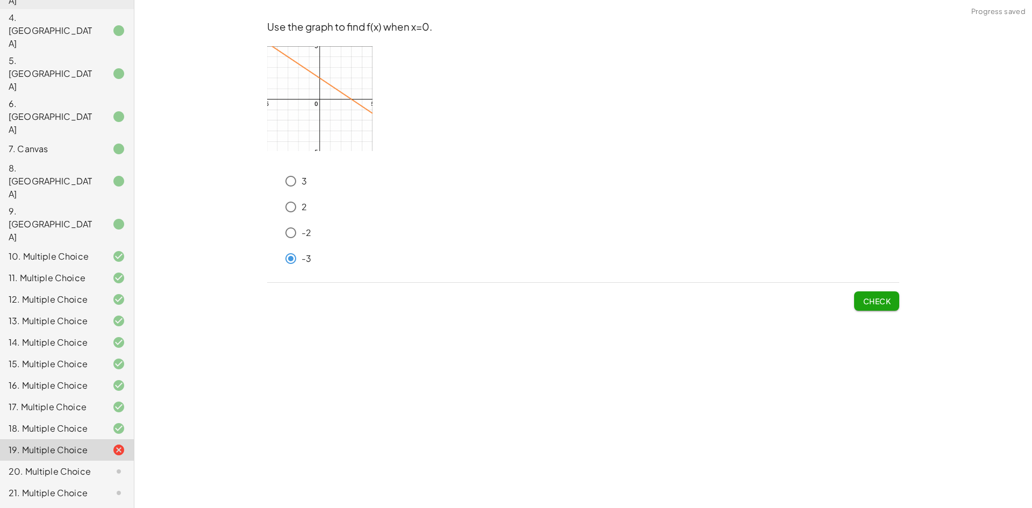
click at [893, 304] on button "Check" at bounding box center [876, 300] width 45 height 19
click at [872, 302] on span "Check" at bounding box center [877, 301] width 28 height 10
click at [882, 302] on span "Check" at bounding box center [877, 301] width 28 height 10
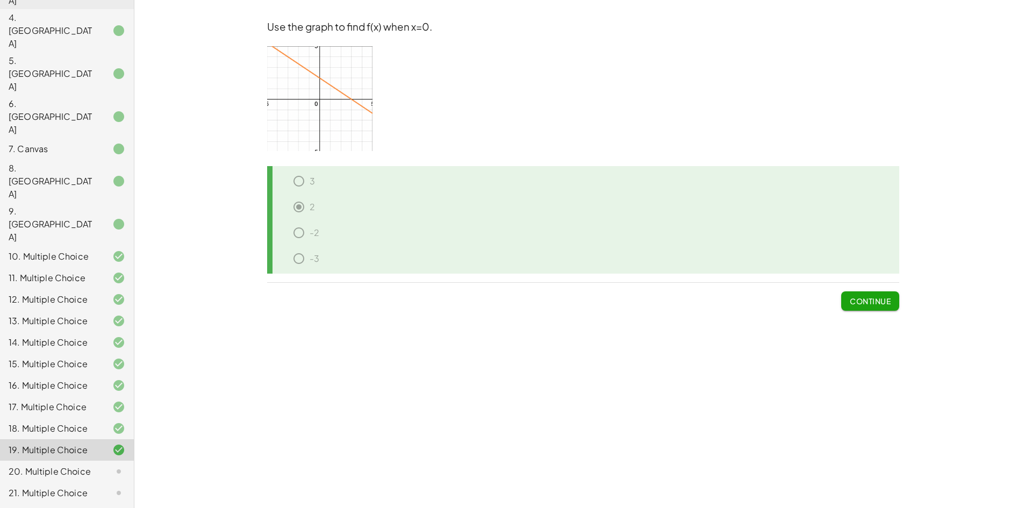
click at [60, 465] on div "20. Multiple Choice" at bounding box center [52, 471] width 87 height 13
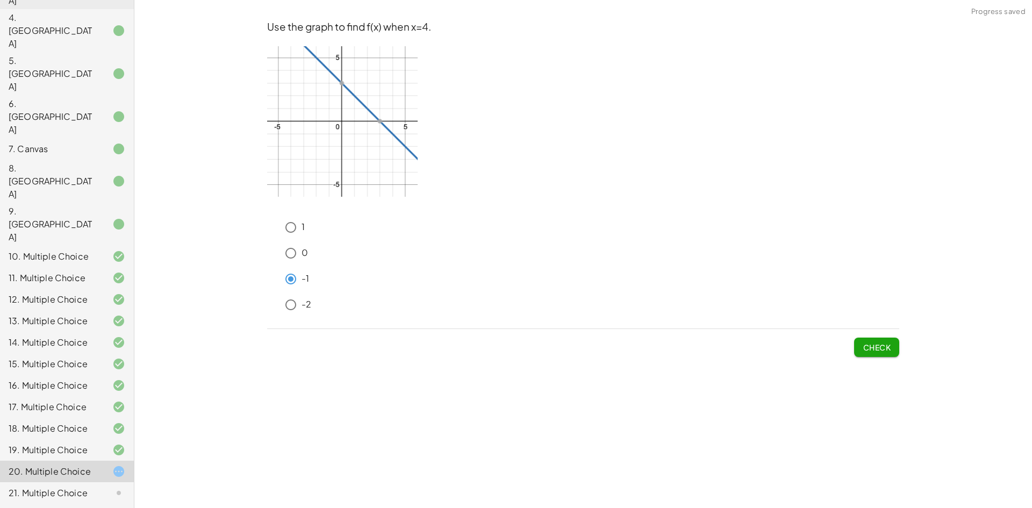
click at [873, 351] on span "Check" at bounding box center [877, 348] width 28 height 10
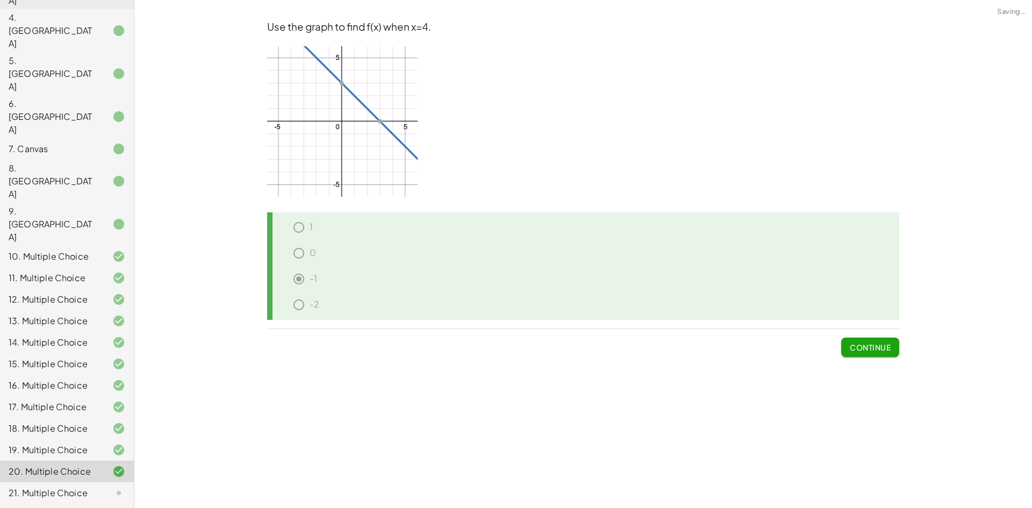
click at [895, 347] on button "Continue" at bounding box center [870, 347] width 58 height 19
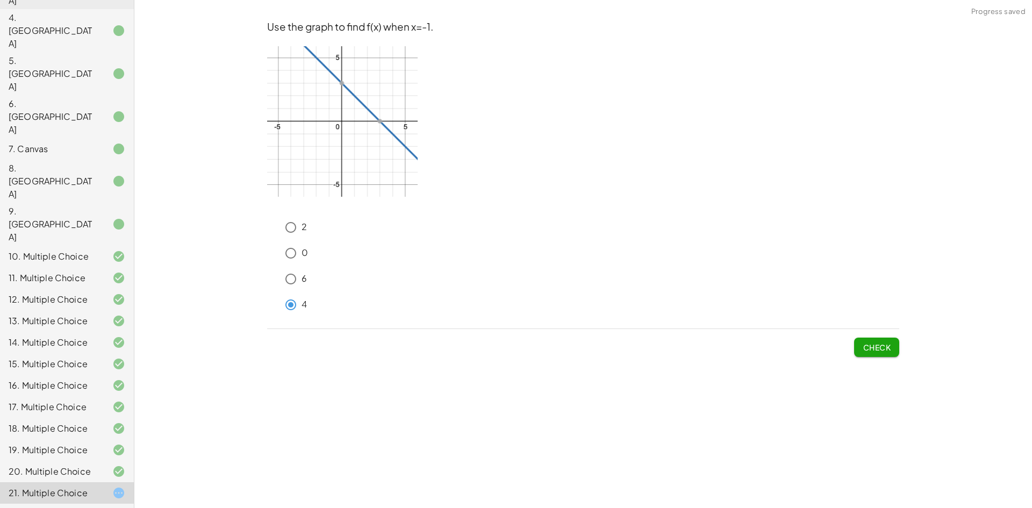
click at [867, 345] on span "Check" at bounding box center [877, 348] width 28 height 10
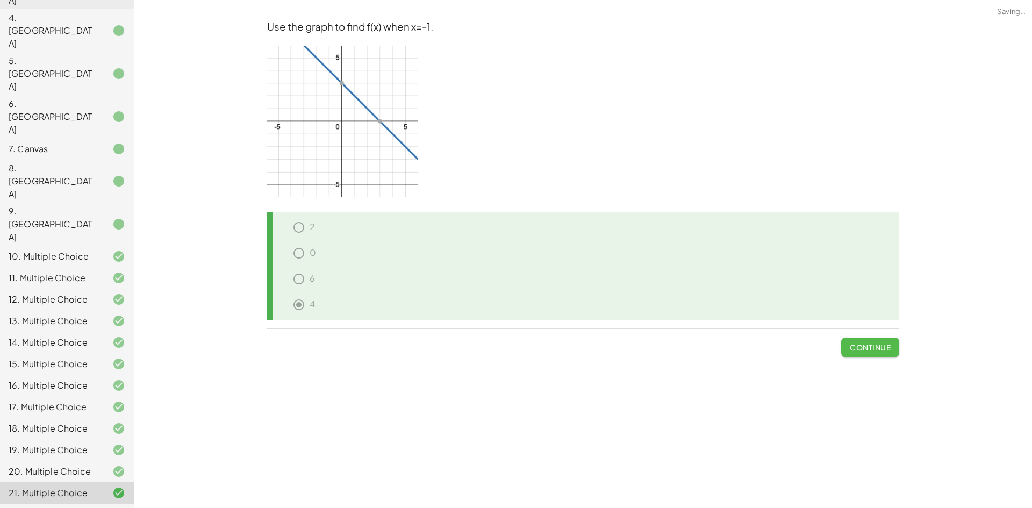
click at [862, 346] on span "Continue" at bounding box center [870, 348] width 41 height 10
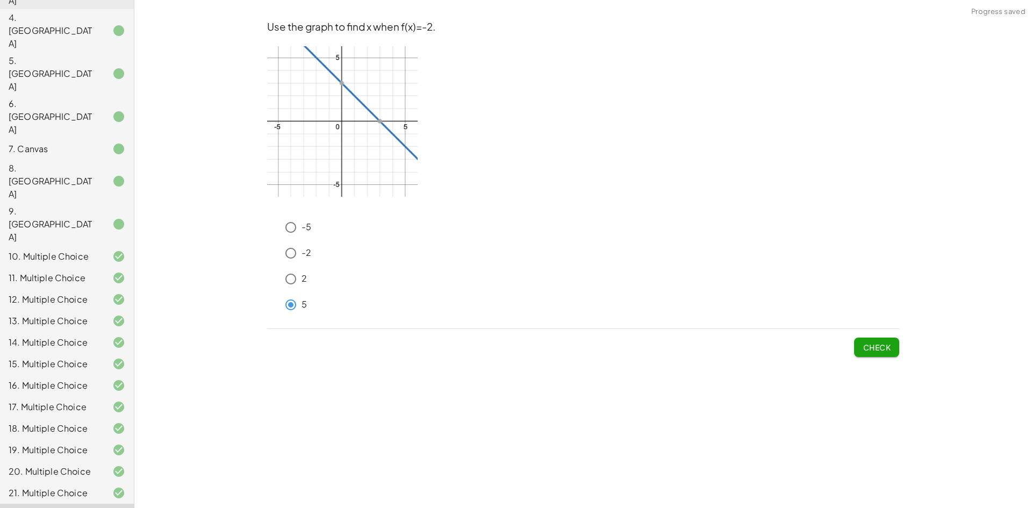
click at [869, 350] on span "Check" at bounding box center [877, 348] width 28 height 10
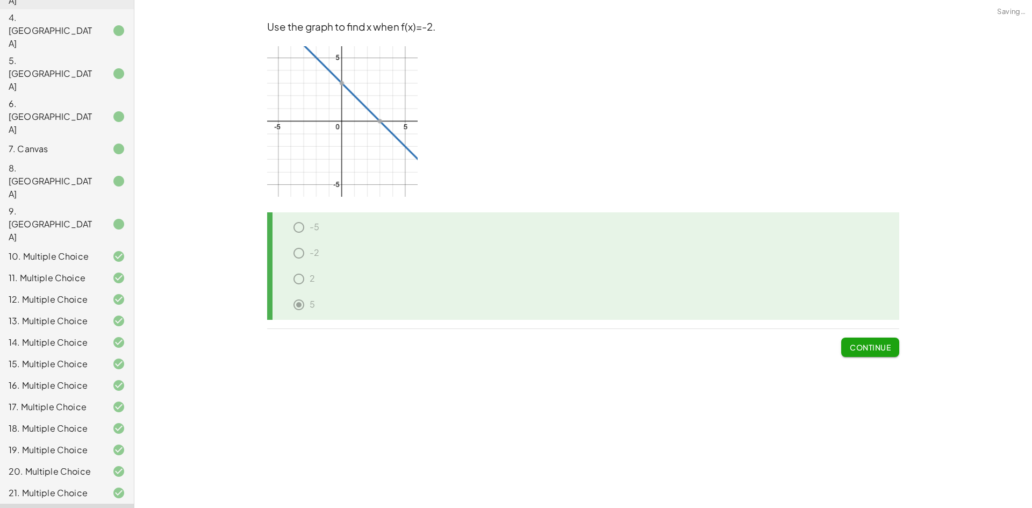
click at [860, 343] on span "Continue" at bounding box center [870, 348] width 41 height 10
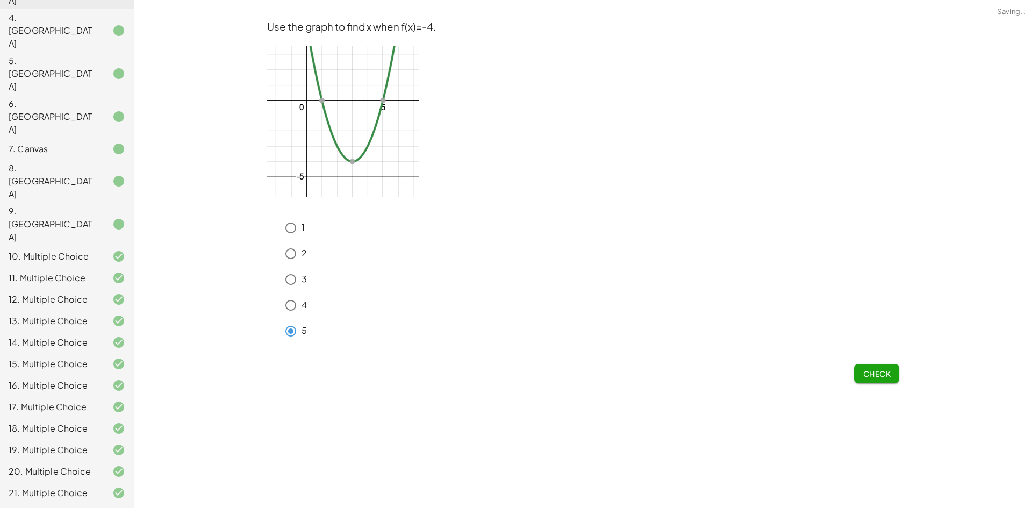
click at [875, 376] on span "Check" at bounding box center [877, 374] width 28 height 10
click at [868, 373] on span "Check" at bounding box center [877, 374] width 28 height 10
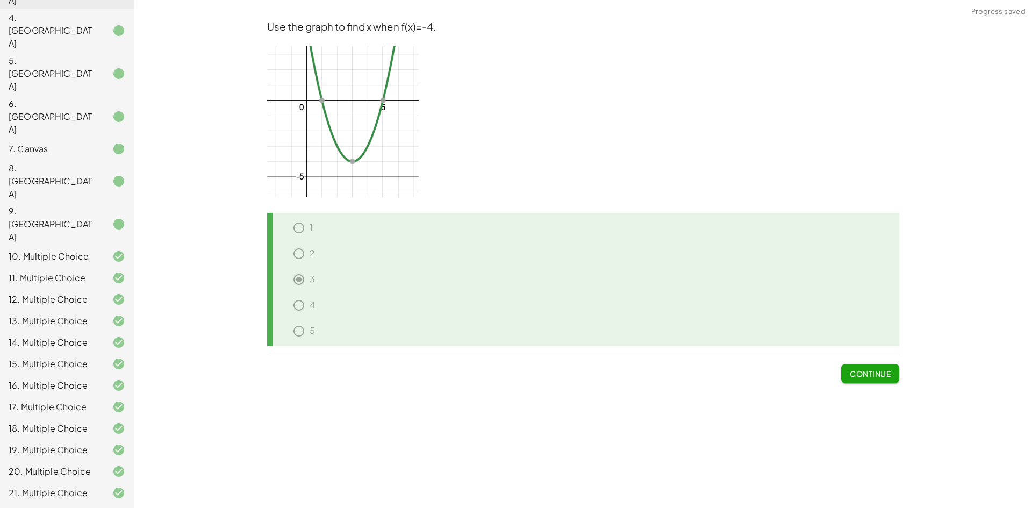
drag, startPoint x: 870, startPoint y: 373, endPoint x: 862, endPoint y: 380, distance: 10.3
click at [870, 374] on span "Continue" at bounding box center [870, 374] width 41 height 10
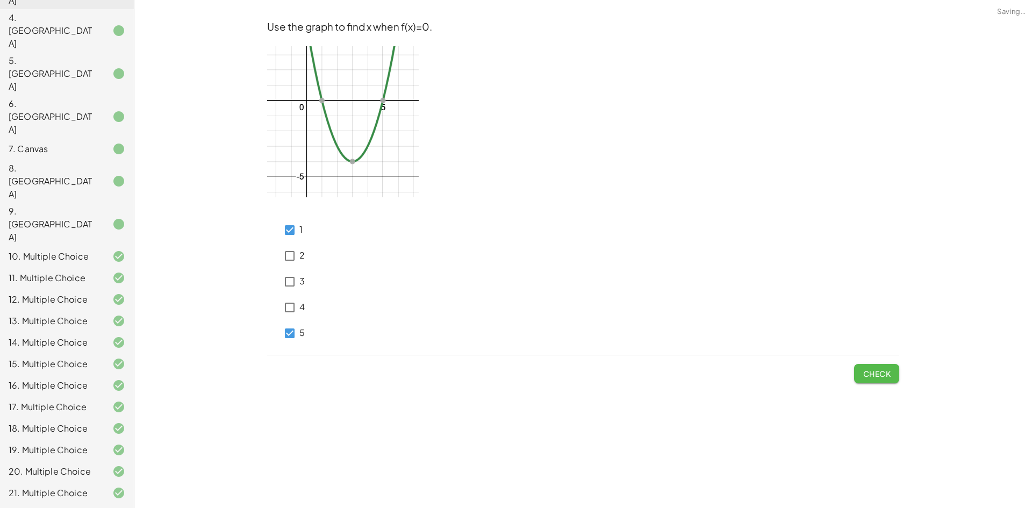
click at [884, 371] on span "Check" at bounding box center [877, 374] width 28 height 10
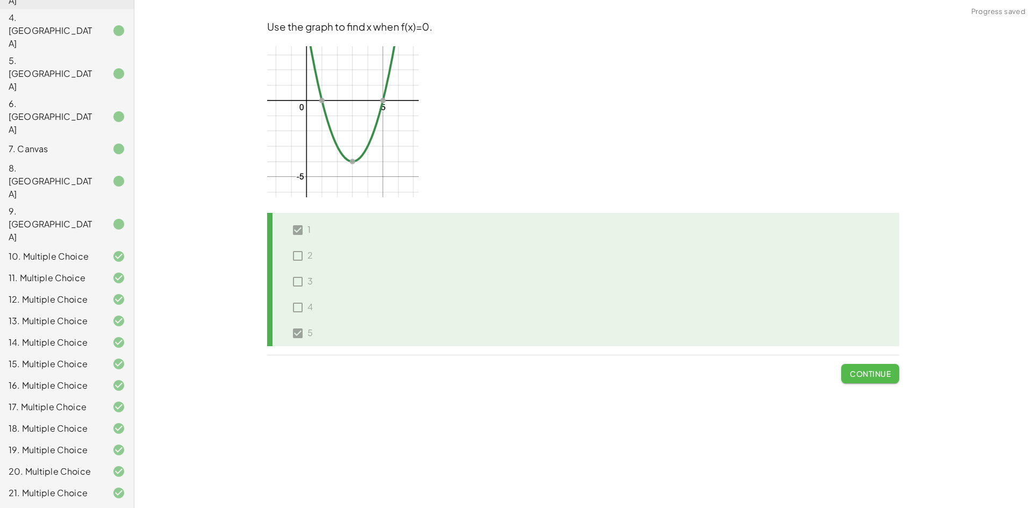
click at [876, 372] on span "Continue" at bounding box center [870, 374] width 41 height 10
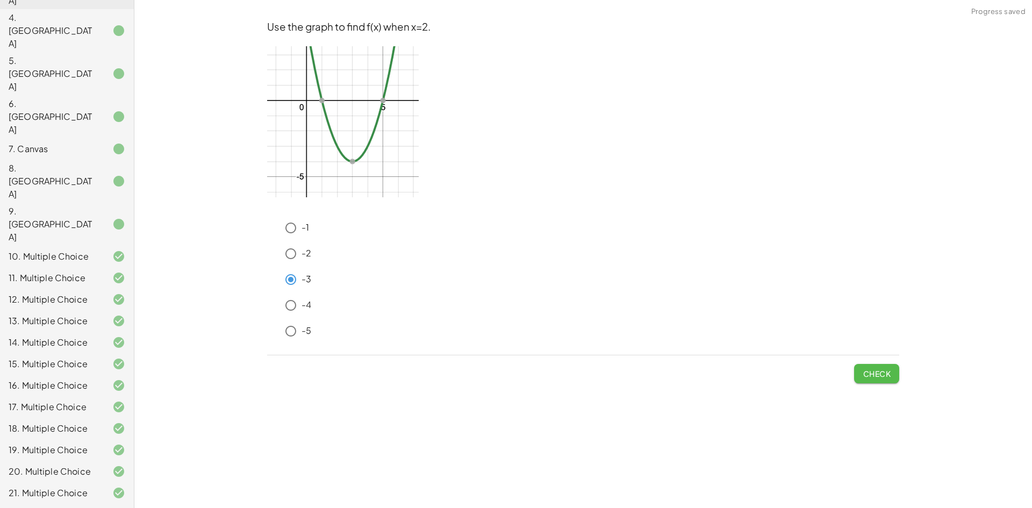
click at [882, 377] on span "Check" at bounding box center [877, 374] width 28 height 10
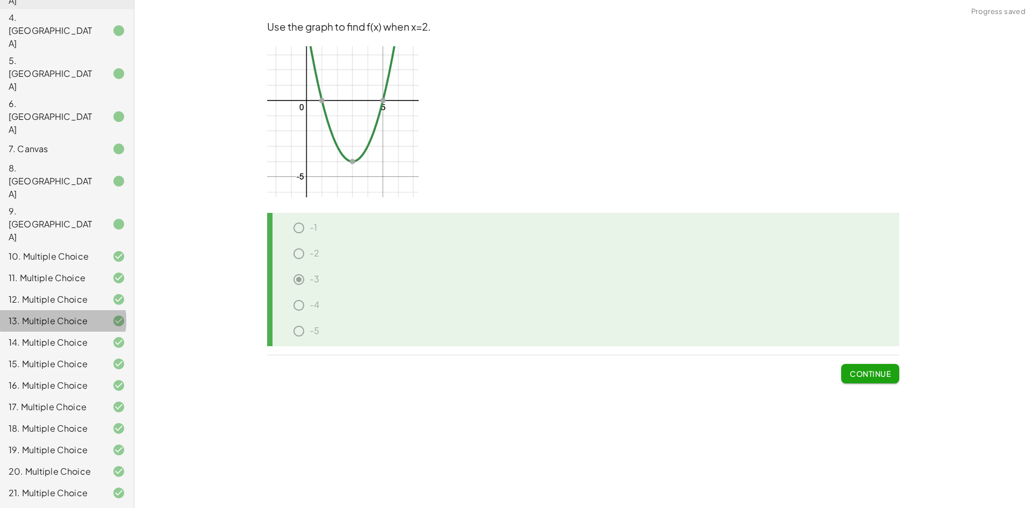
click at [54, 315] on div "13. Multiple Choice" at bounding box center [52, 321] width 87 height 13
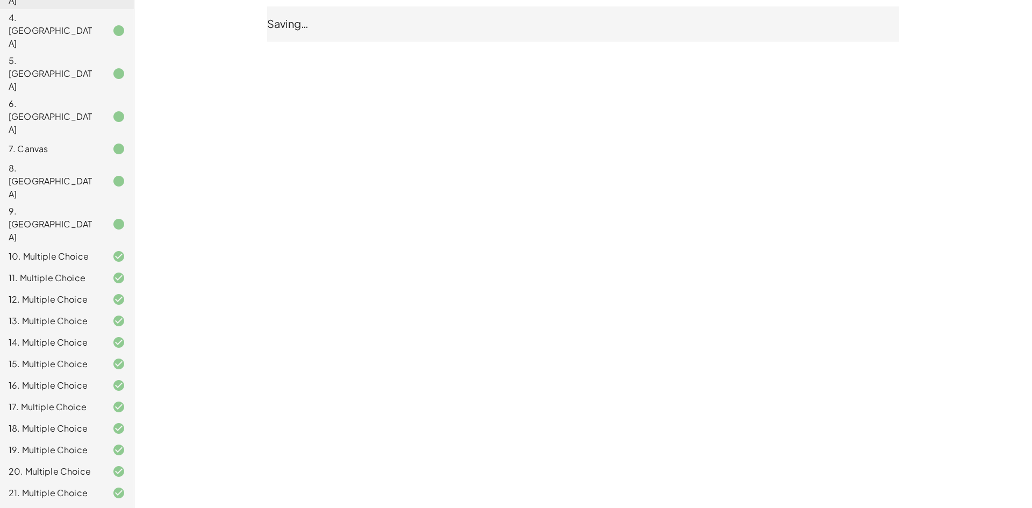
drag, startPoint x: 60, startPoint y: 191, endPoint x: 118, endPoint y: 8, distance: 192.8
click at [61, 315] on div "13. Multiple Choice" at bounding box center [52, 321] width 87 height 13
click at [62, 336] on div "14. Multiple Choice" at bounding box center [52, 342] width 87 height 13
click at [65, 336] on div "14. Multiple Choice" at bounding box center [52, 342] width 87 height 13
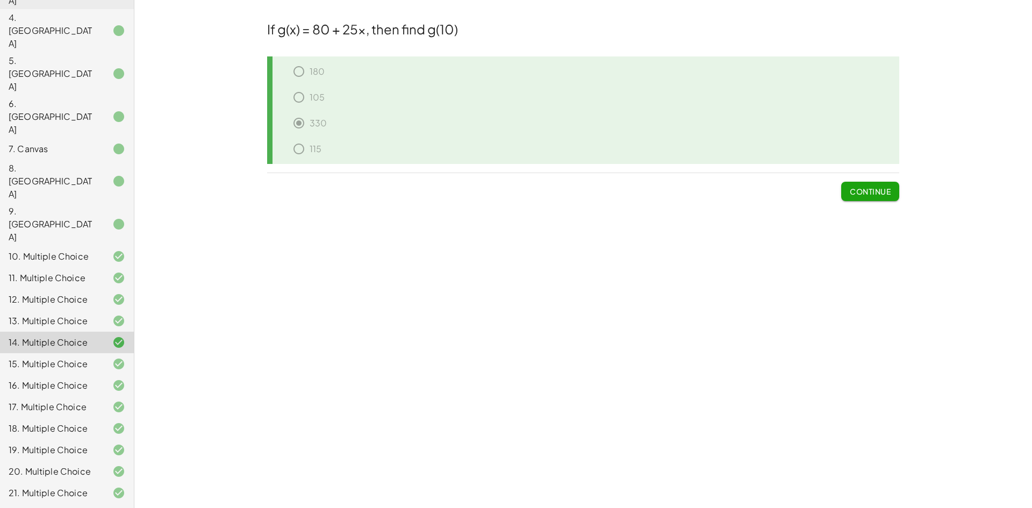
click at [50, 315] on div "13. Multiple Choice" at bounding box center [52, 321] width 87 height 13
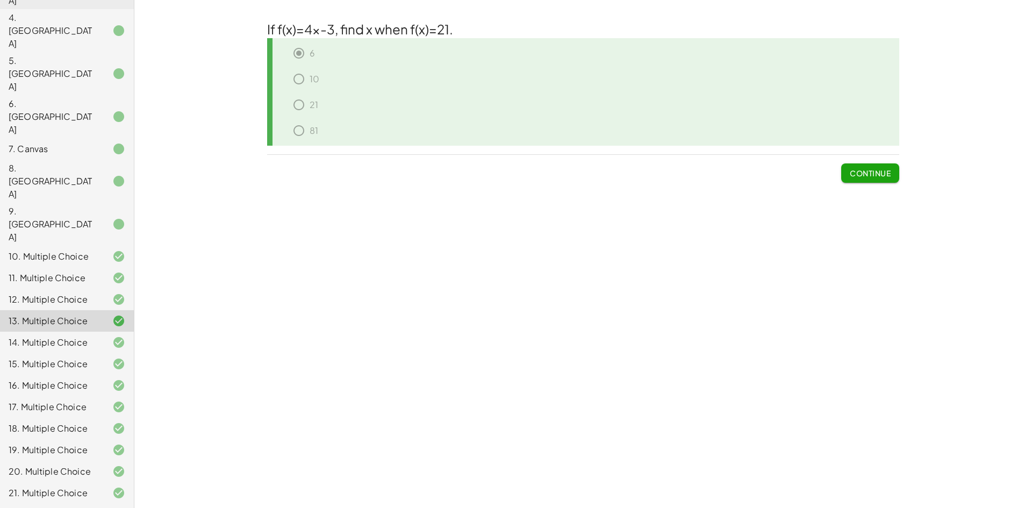
drag, startPoint x: 71, startPoint y: 490, endPoint x: 102, endPoint y: 484, distance: 31.8
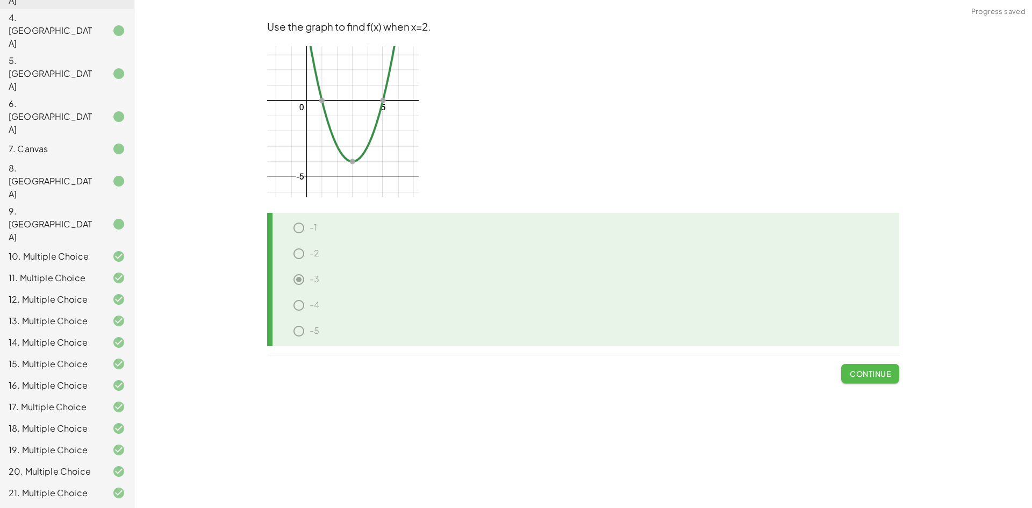
click at [866, 372] on span "Continue" at bounding box center [870, 374] width 41 height 10
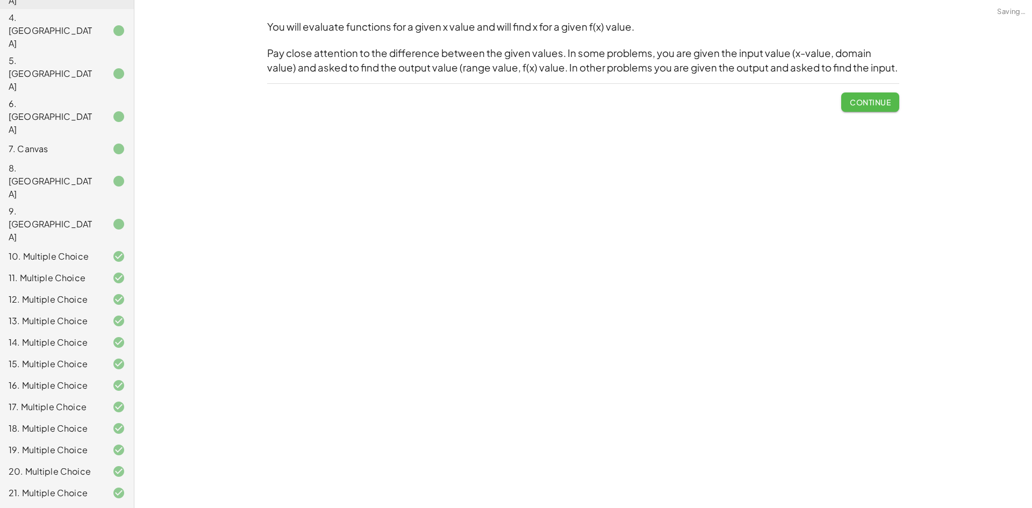
click at [865, 95] on button "Continue" at bounding box center [870, 101] width 58 height 19
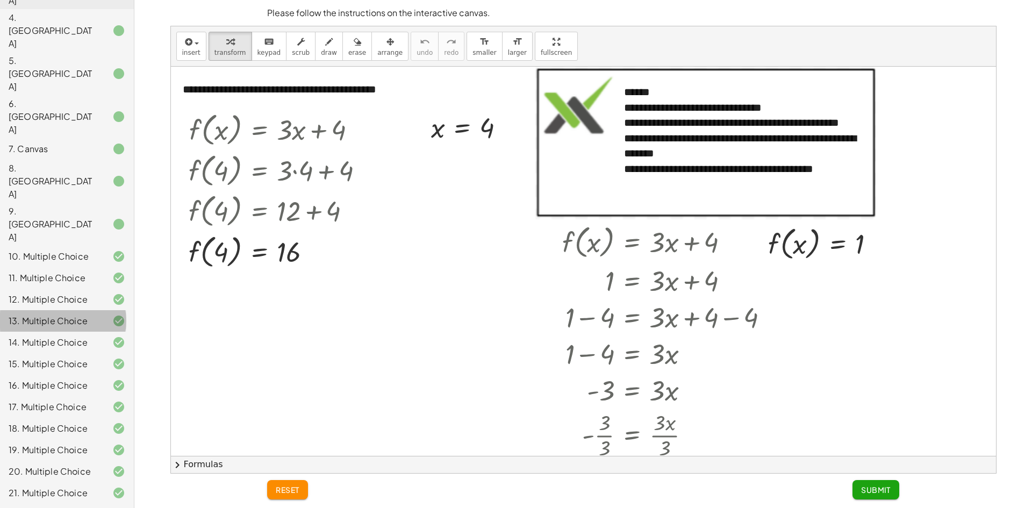
click at [32, 315] on div "13. Multiple Choice" at bounding box center [52, 321] width 87 height 13
